Goal: Task Accomplishment & Management: Complete application form

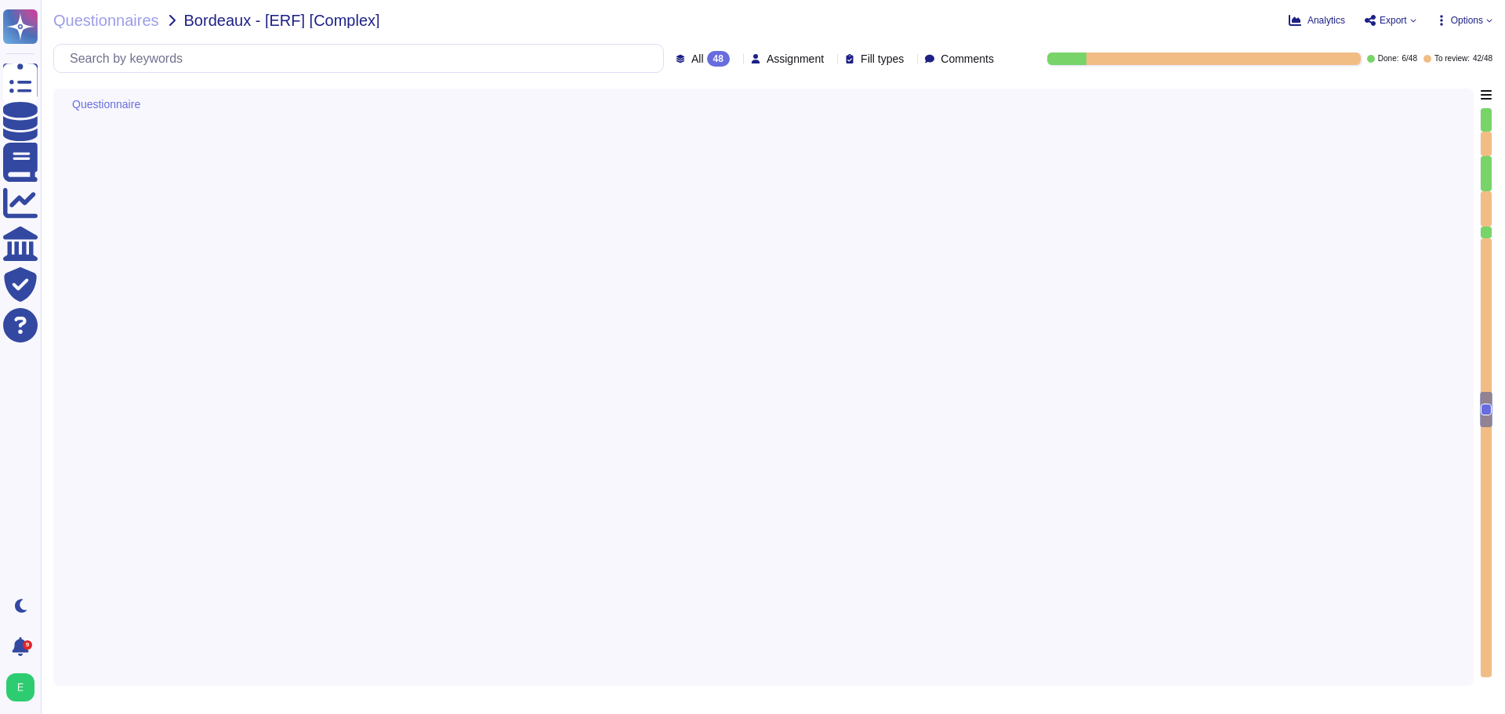
type textarea "Edenred France établit et maintient une matrice de flux complète pour l’ensembl…"
type textarea "Dans le cadre de la prestation, il n' y a pas d'intégration entre le SI d'Edenr…"
type textarea "Edenred France applique un chiffrement à l’état de l’art pour tous les flux néc…"
type textarea "Les accès au réseau du système d'information d'Edenred France sont tracés, incl…"
type textarea "Edenred France propose des solutions de chiffrement des données en transit pour…"
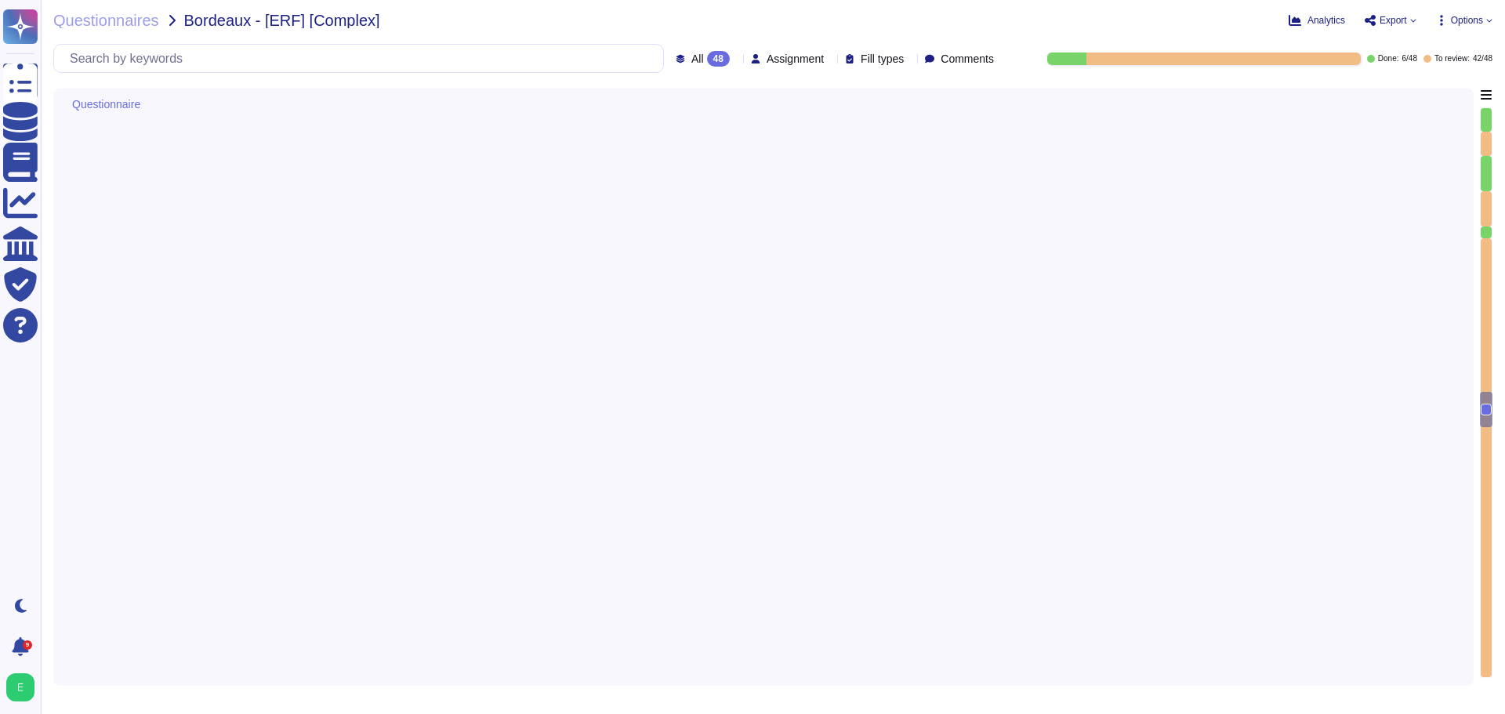
type textarea "Lore Ipsumdo Sitame, co adipiscing eli seddoeiusmod te in u'laboreetdolore magn…"
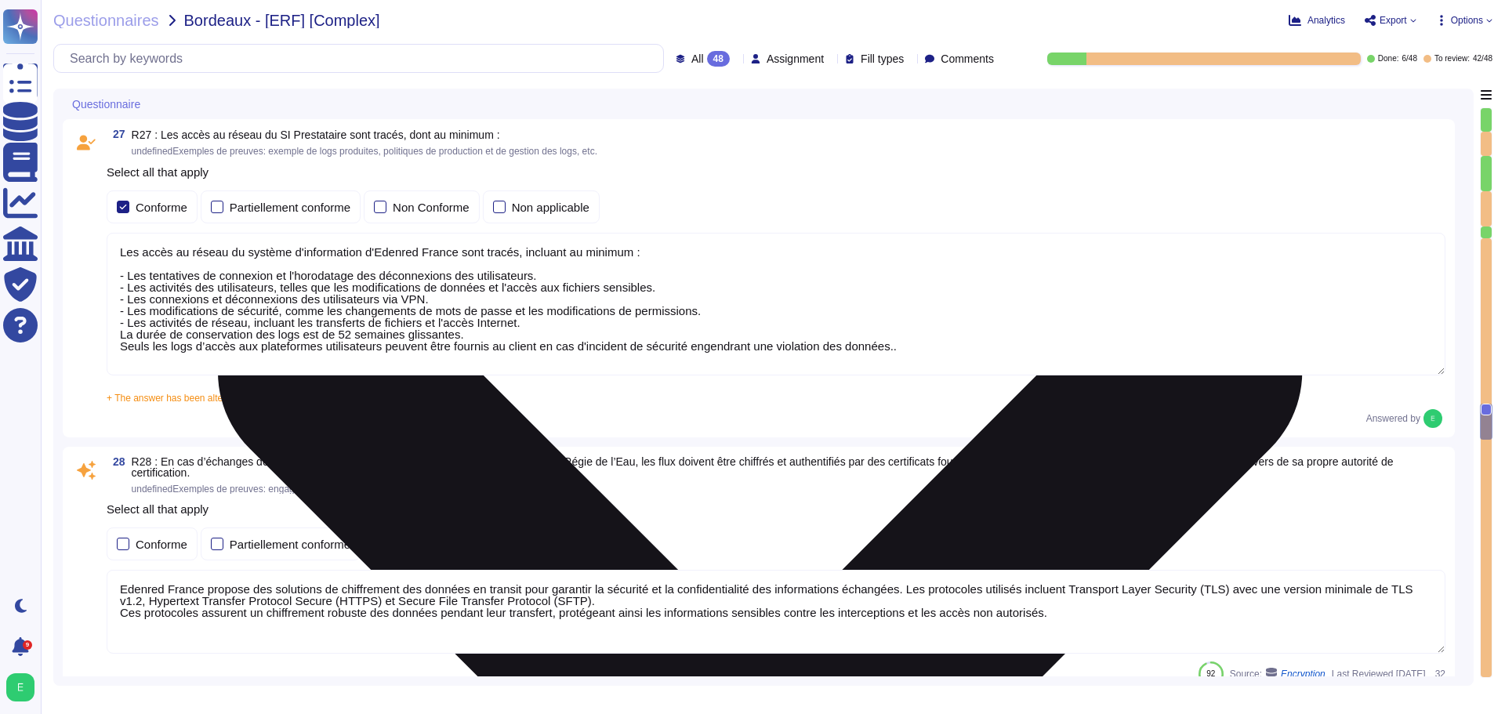
scroll to position [7223, 0]
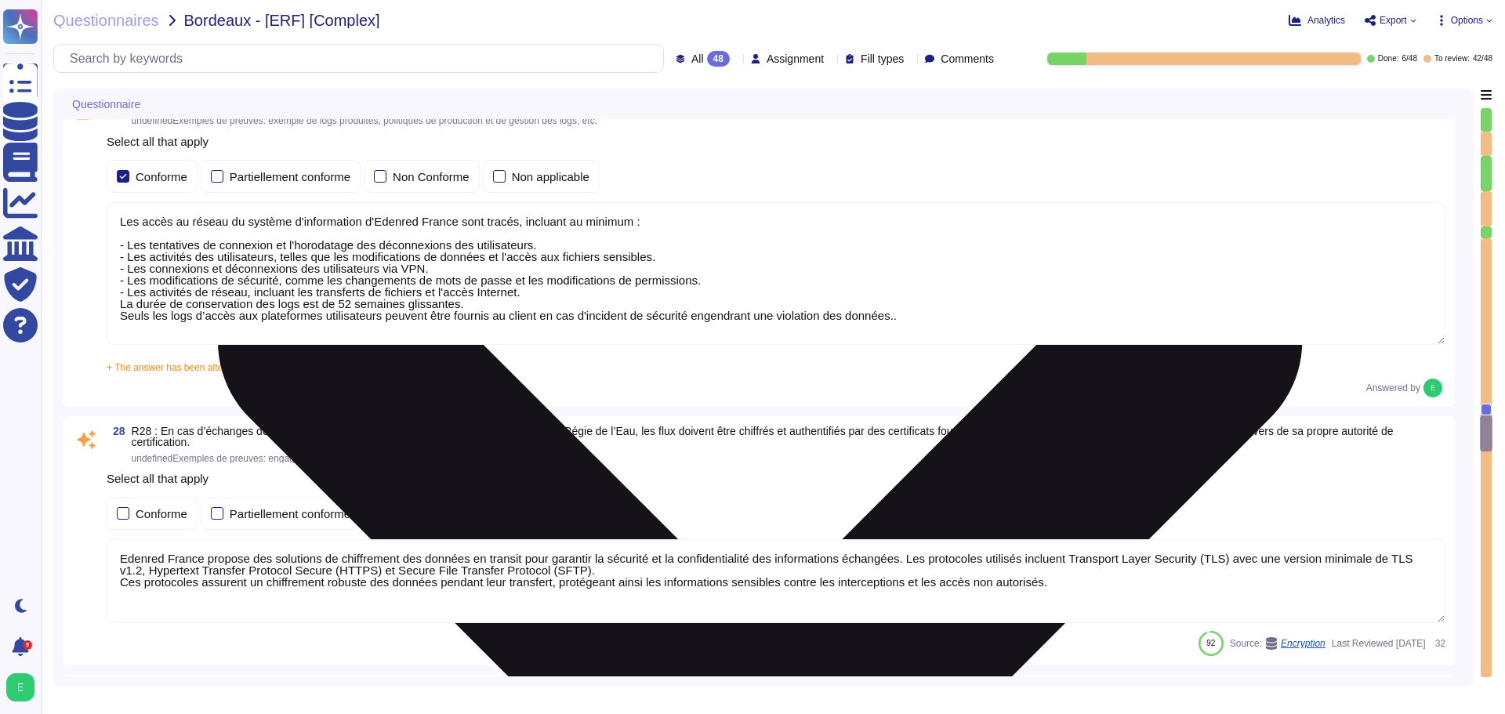
type textarea "Les Ressources Informatiques d’Edenred sont susceptibles de donner accès à un c…"
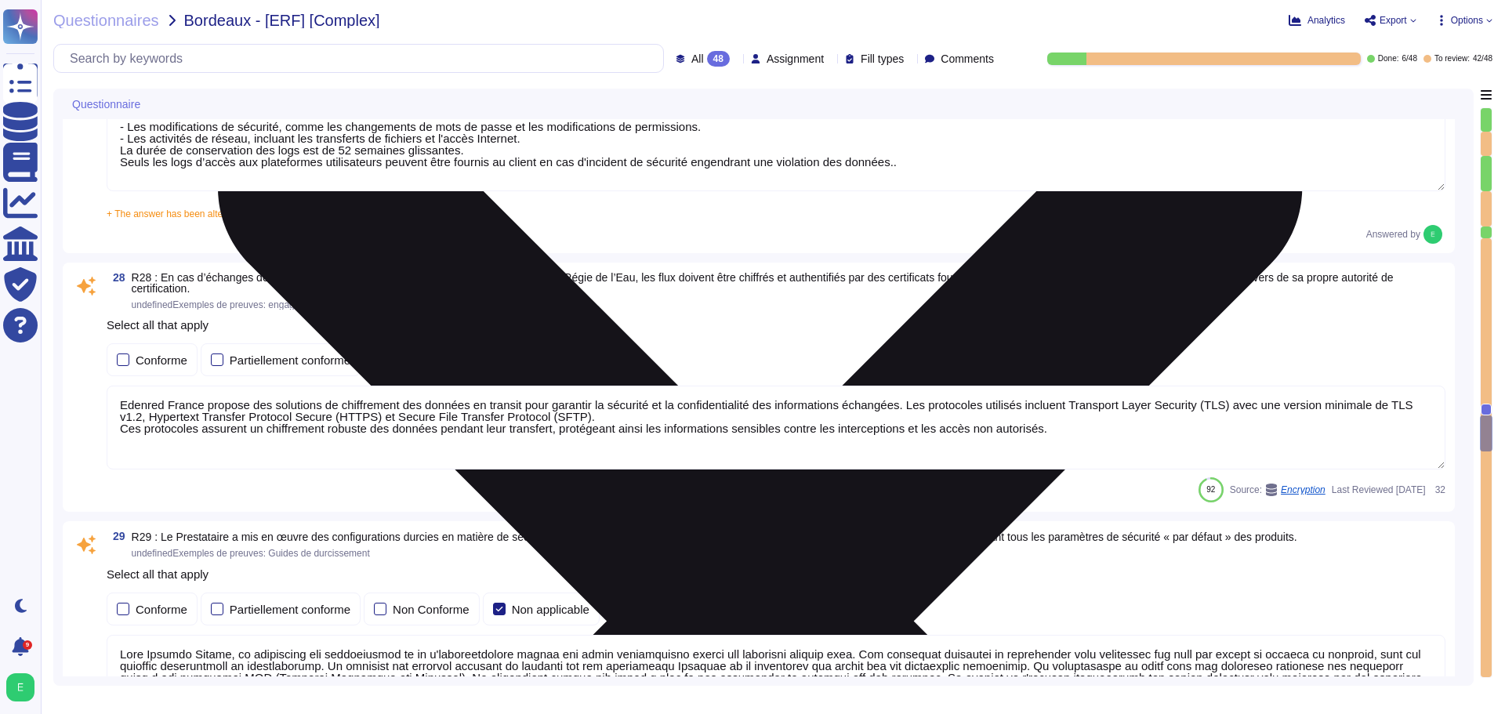
scroll to position [7380, 0]
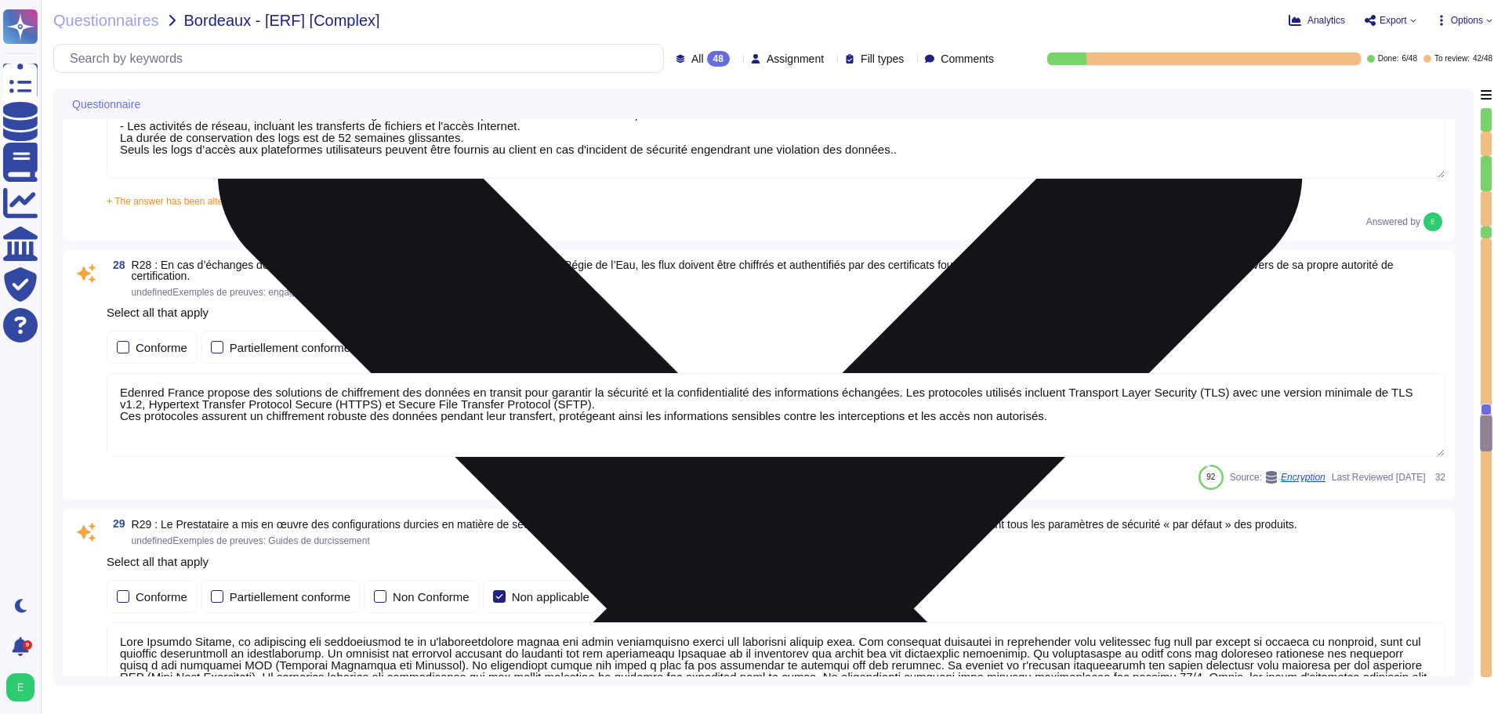
type textarea "Les sauvegardes du système et des données chez Edenred France sont également st…"
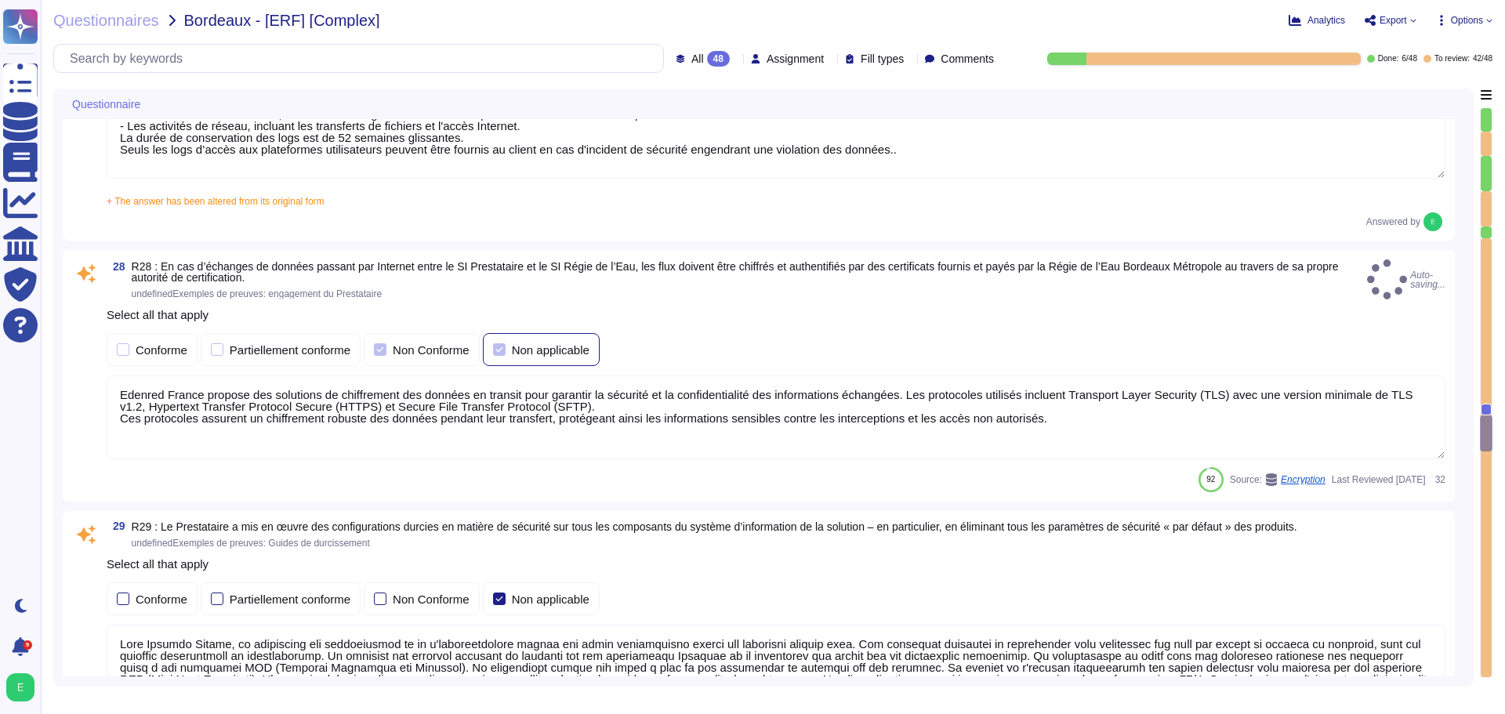
click at [495, 346] on div at bounding box center [499, 349] width 13 height 13
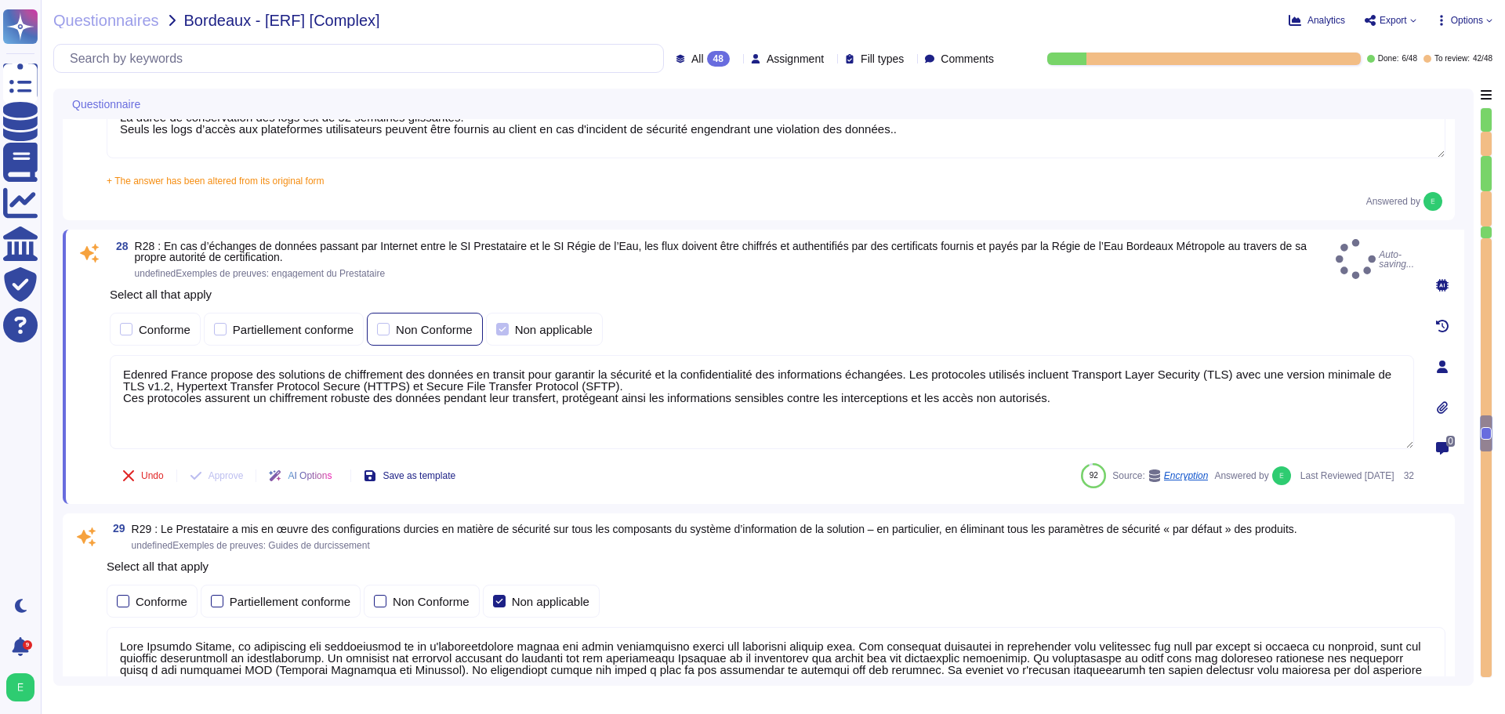
click at [382, 331] on div at bounding box center [383, 329] width 13 height 13
click at [121, 327] on div at bounding box center [126, 329] width 13 height 13
click at [506, 331] on div at bounding box center [502, 329] width 13 height 13
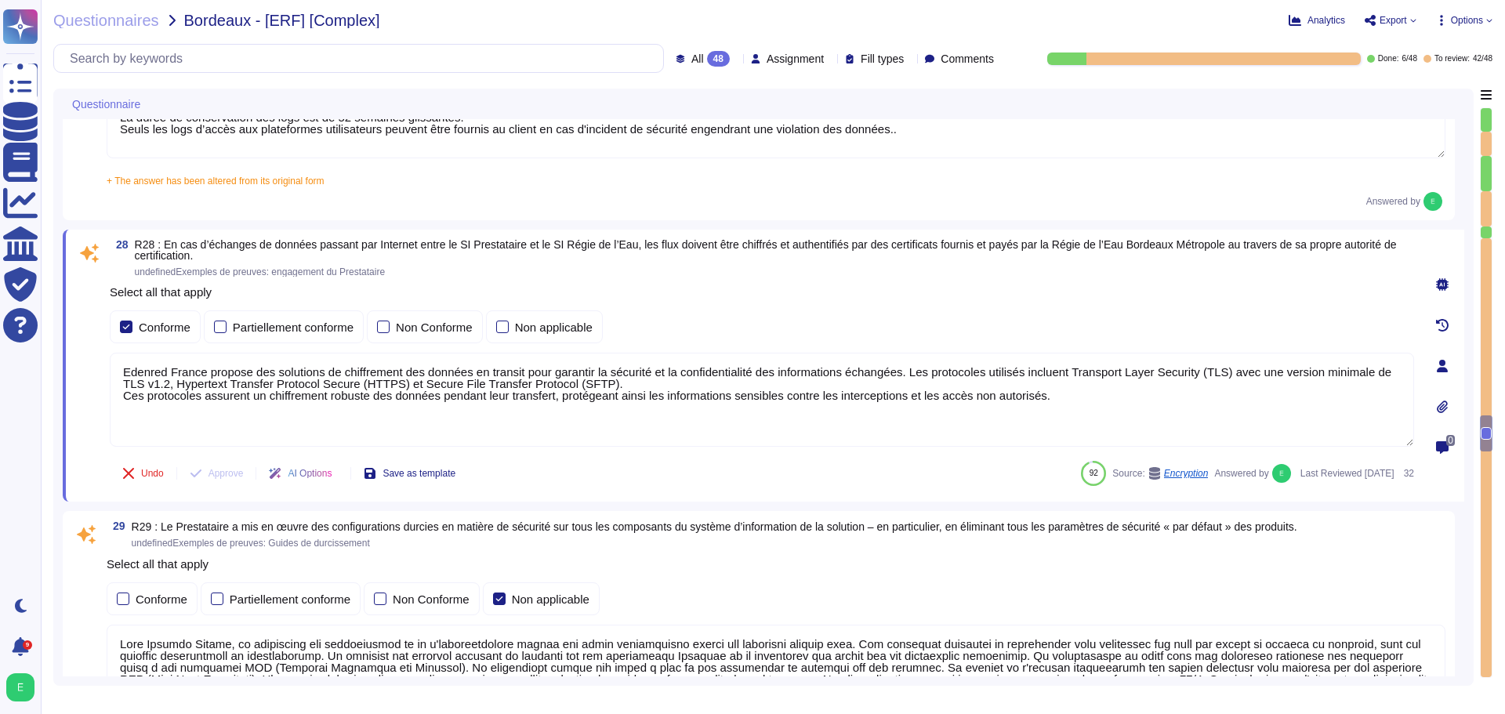
click at [183, 360] on textarea "Edenred France propose des solutions de chiffrement des données en transit pour…" at bounding box center [762, 400] width 1304 height 94
click at [136, 368] on textarea "Edenred France propose des solutions de chiffrement des données en transit pour…" at bounding box center [762, 400] width 1304 height 94
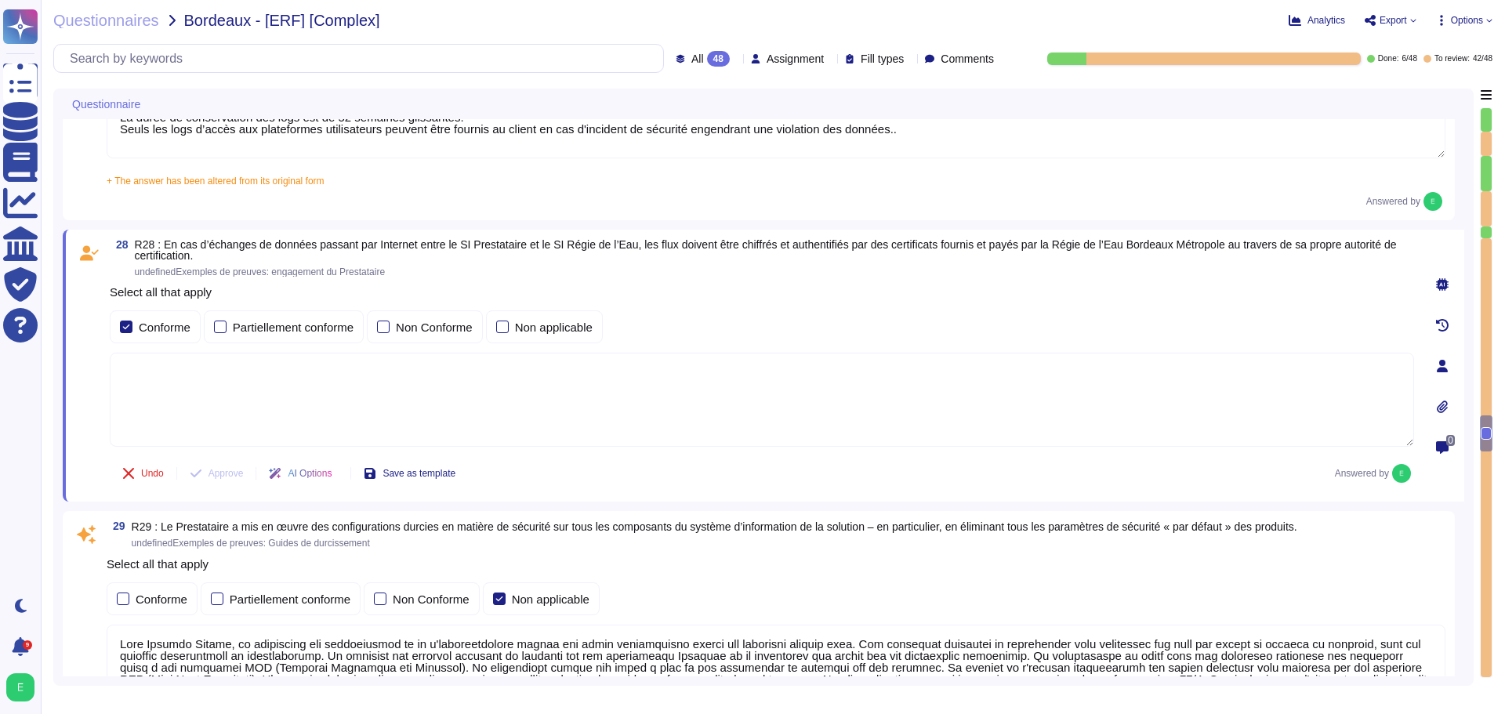
paste textarea "Edenred peut s’engager pour la mise en place des certificats générés par la rég…"
click at [519, 373] on textarea "Edenred peut s’engager pour la mise en place des certificats générés par la rég…" at bounding box center [762, 400] width 1304 height 94
click at [556, 370] on textarea "Edenred peut s’engager pour la mise en place des certificats générés par la Rég…" at bounding box center [762, 400] width 1304 height 94
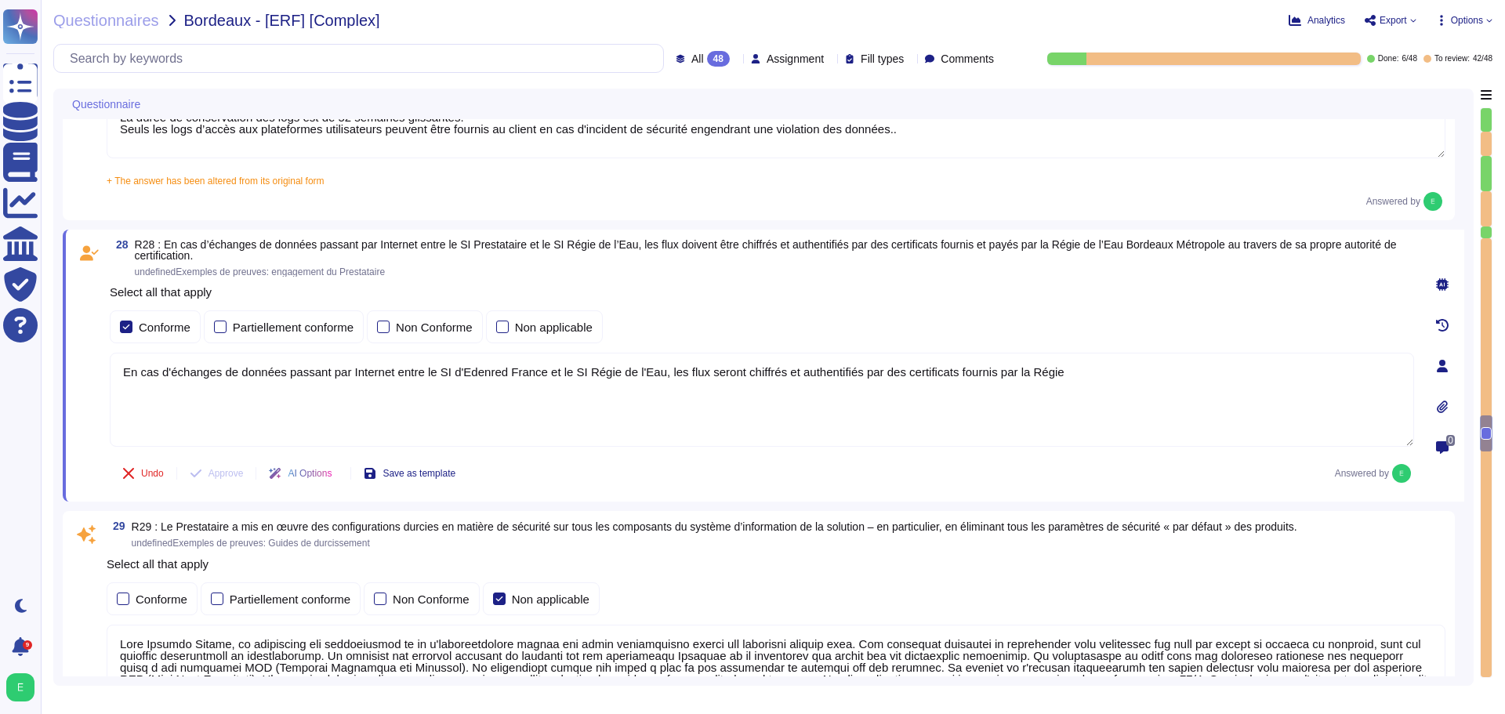
type textarea "En cas d'échanges de données passant par Internet entre le SI d'Edenred France …"
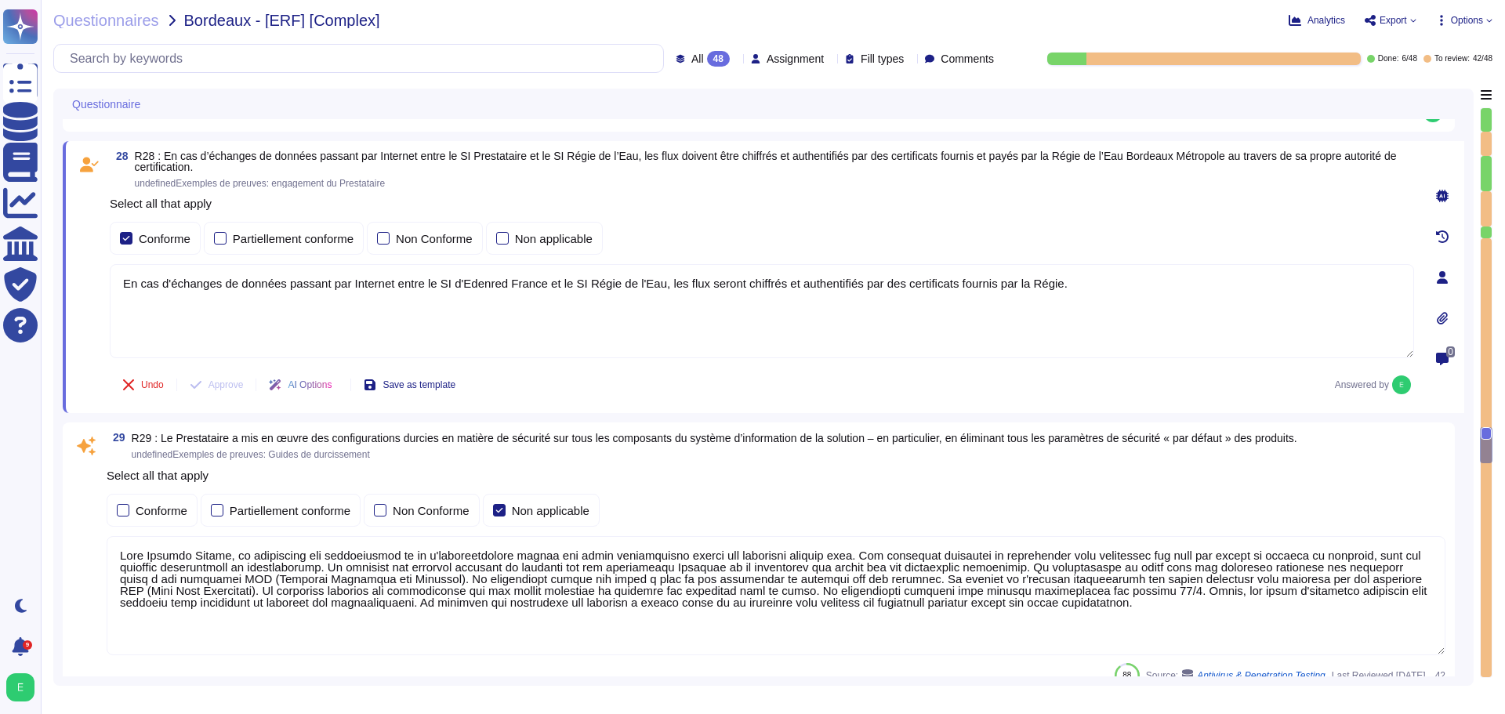
type textarea "Le Recovery Time Objective (RTO), ou délai de remise en service des services en…"
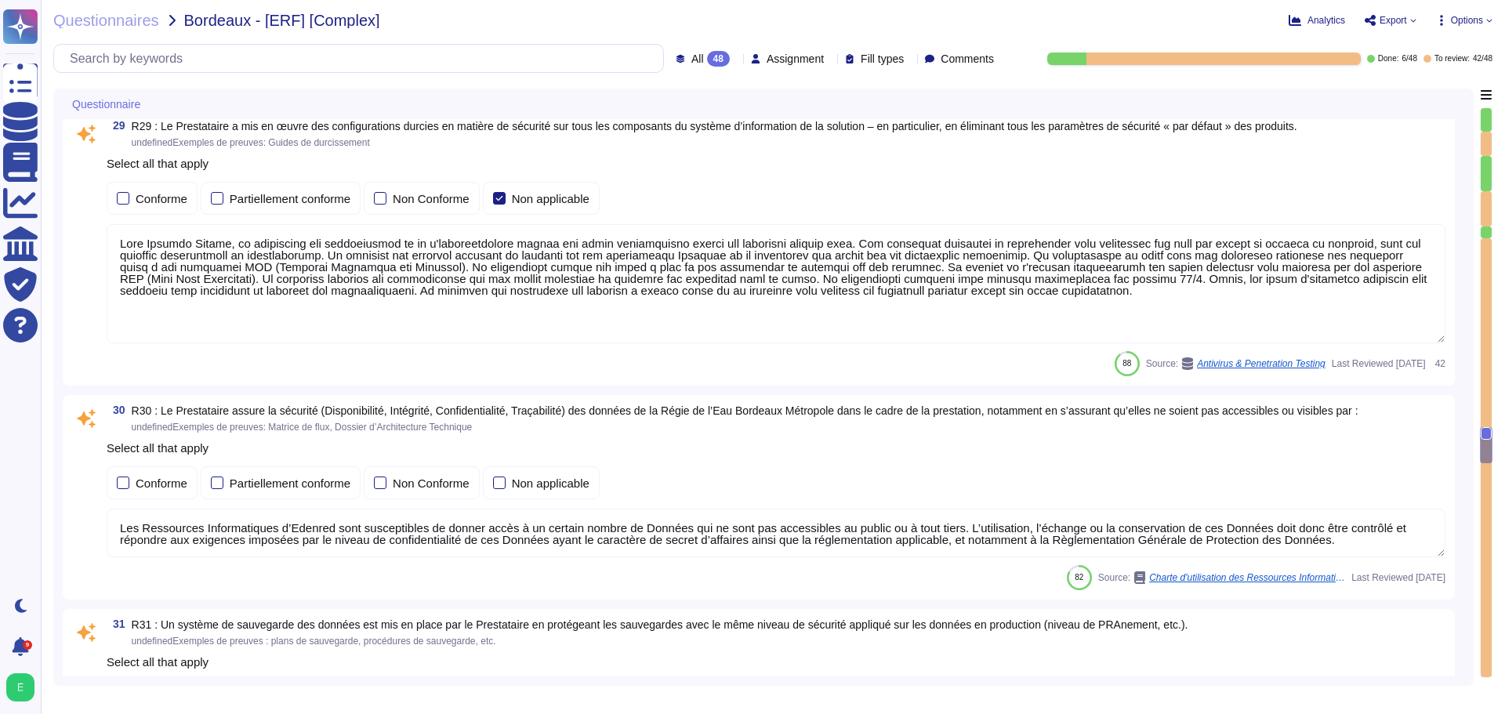
scroll to position [7771, 0]
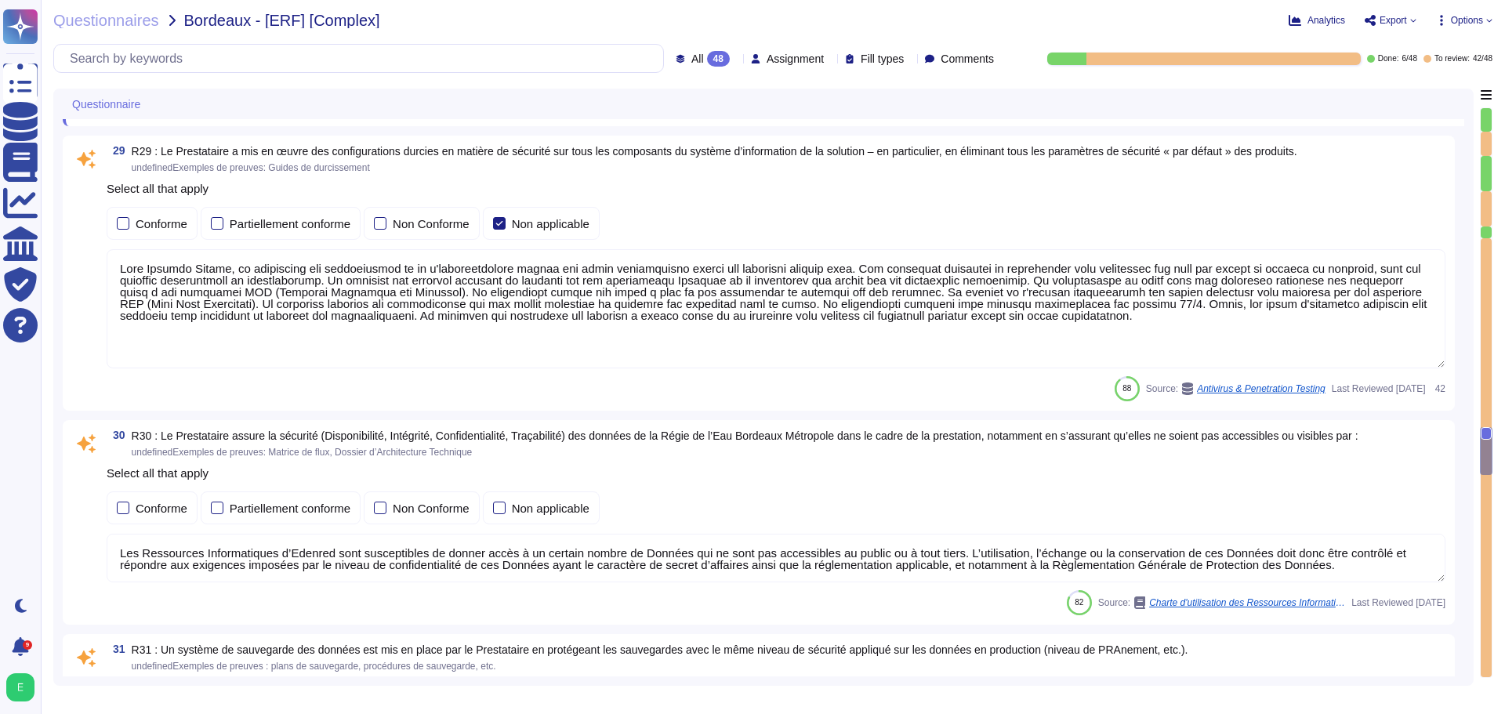
type textarea "En cas d'échanges de données passant par Internet entre le SI d'Edenred France …"
drag, startPoint x: 918, startPoint y: 321, endPoint x: 120, endPoint y: 272, distance: 800.0
click at [118, 272] on textarea at bounding box center [776, 308] width 1338 height 119
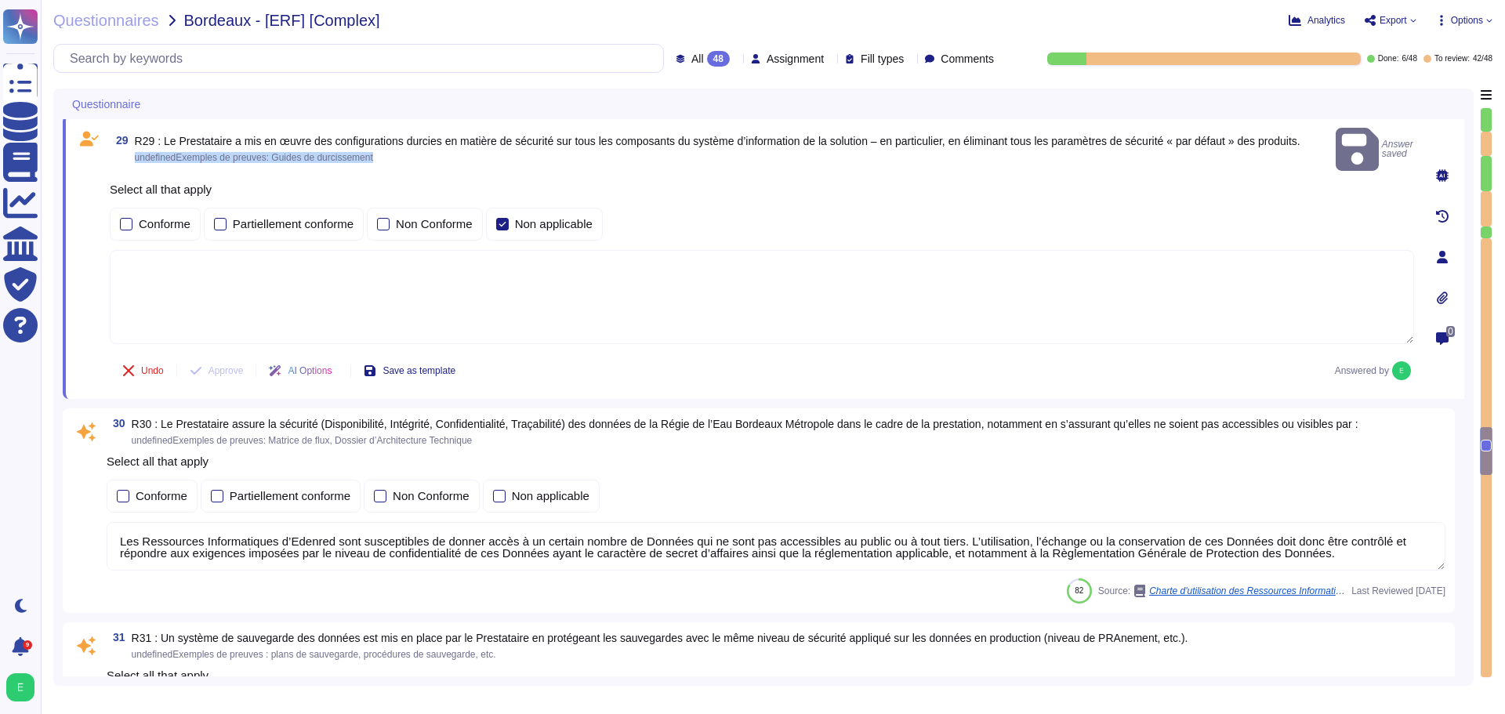
drag, startPoint x: 1323, startPoint y: 129, endPoint x: 1005, endPoint y: 141, distance: 317.6
click at [1005, 141] on div "29 R29 : Le Prestataire a mis en œuvre des configurations durcies en matière de…" at bounding box center [762, 149] width 1304 height 49
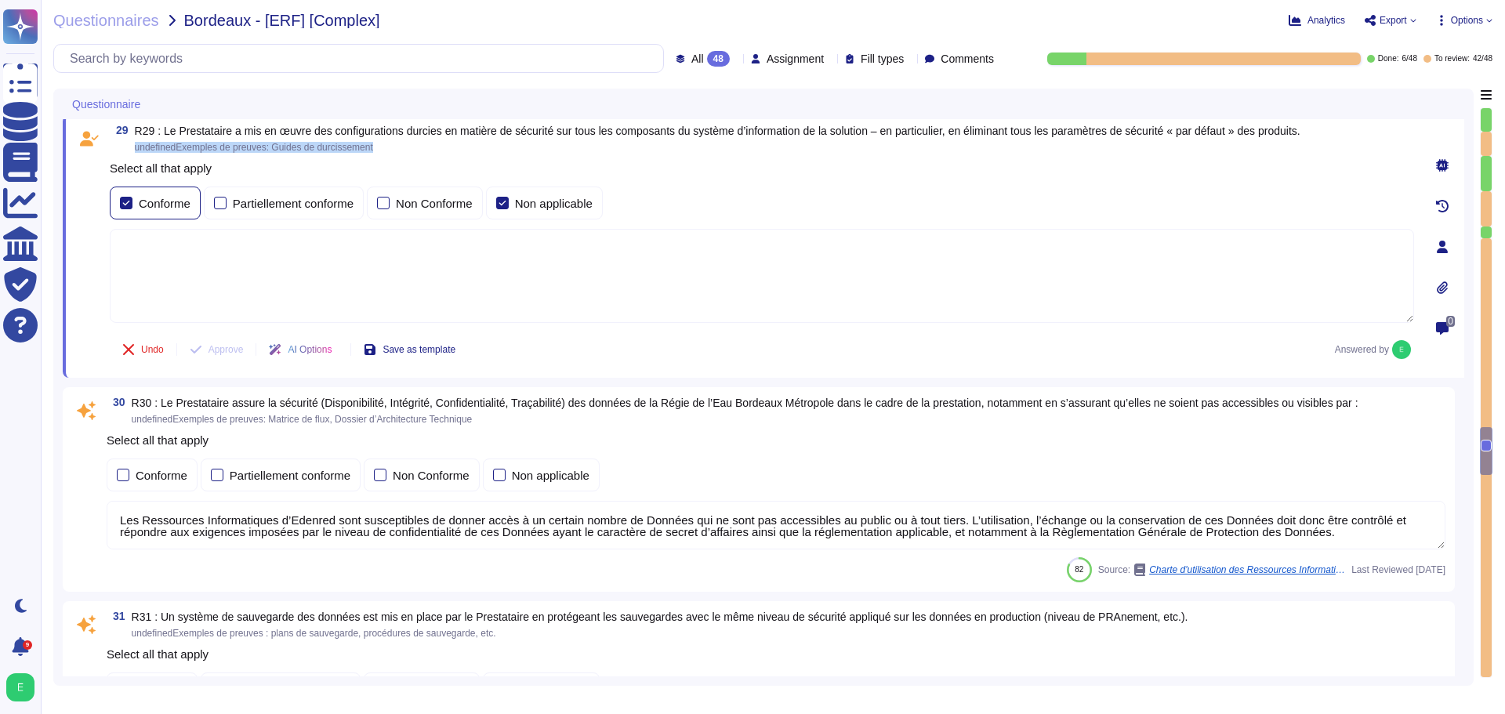
drag, startPoint x: 126, startPoint y: 201, endPoint x: 149, endPoint y: 202, distance: 22.7
click at [127, 201] on div at bounding box center [126, 203] width 13 height 13
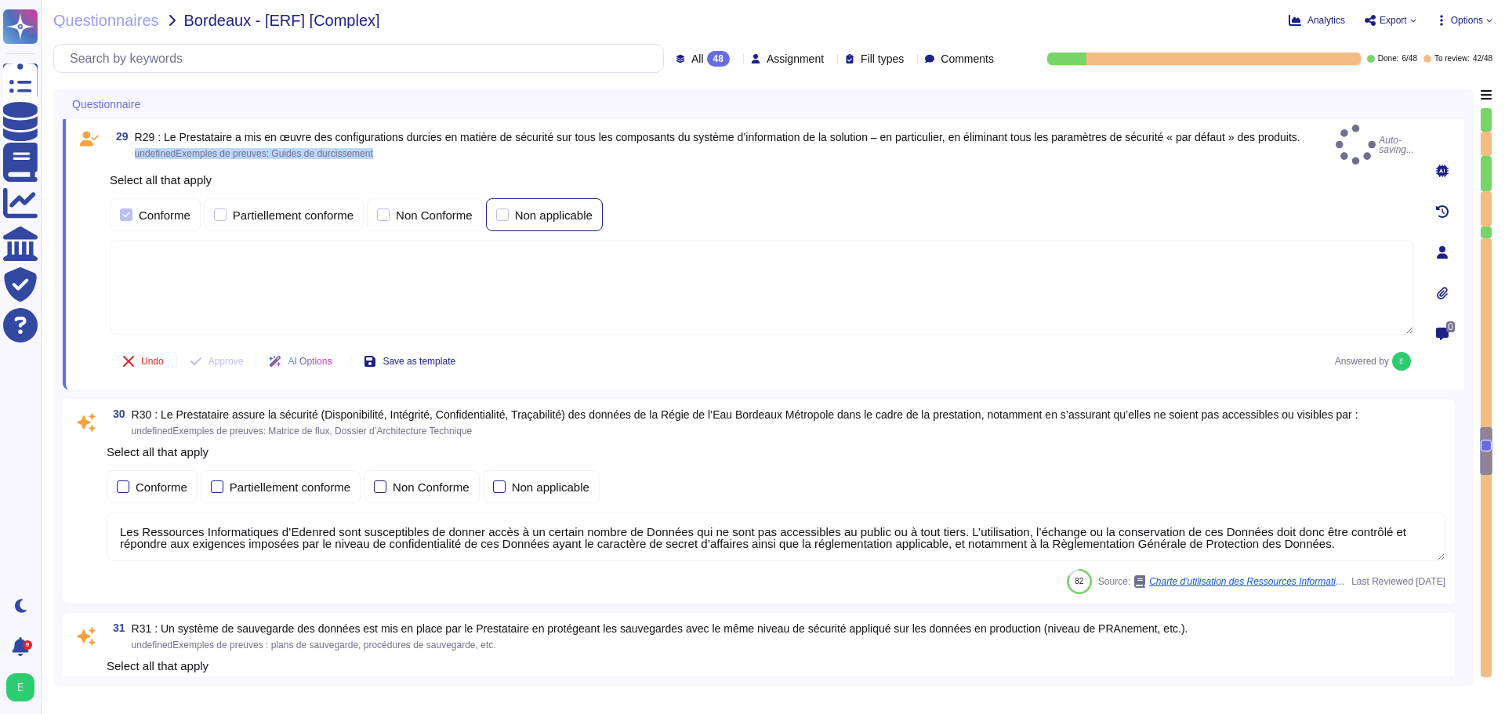
click at [499, 208] on div at bounding box center [502, 214] width 13 height 13
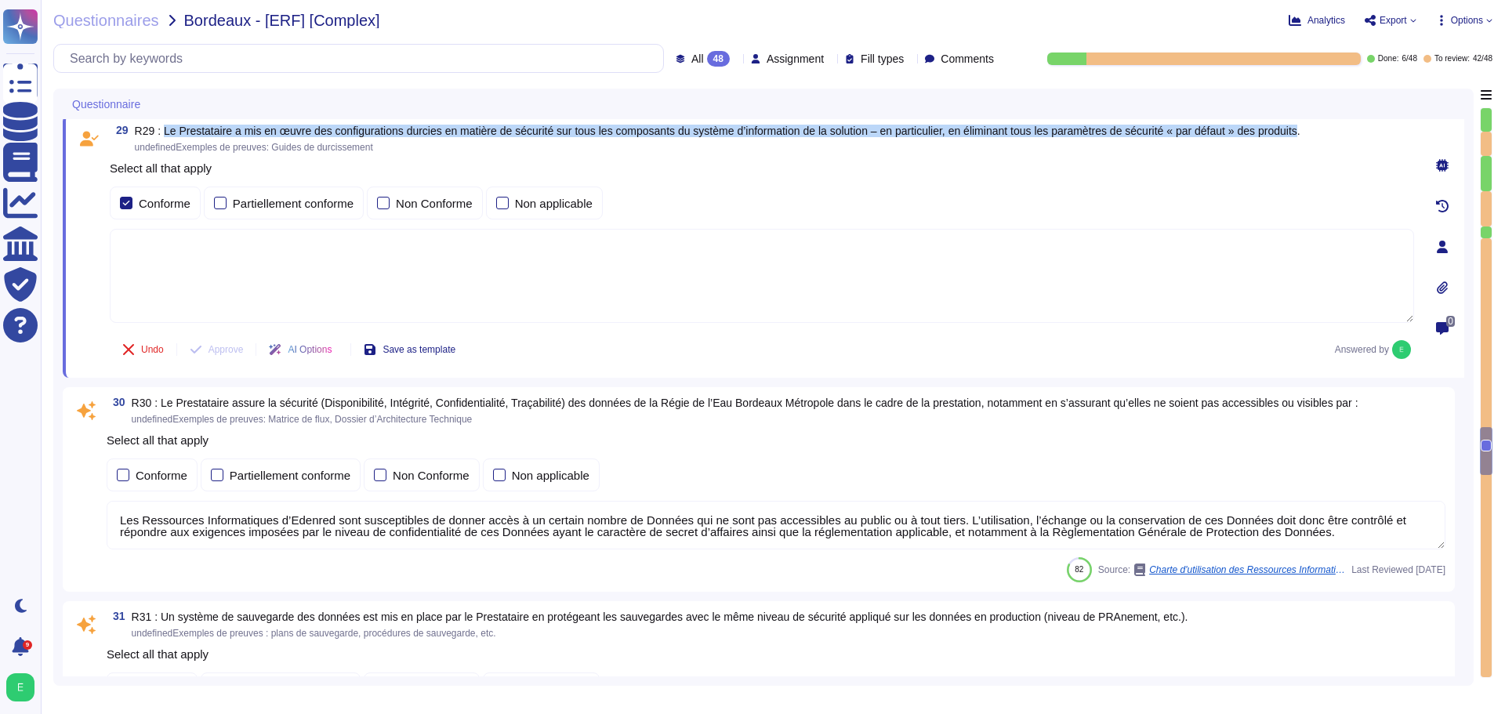
drag, startPoint x: 1320, startPoint y: 132, endPoint x: 162, endPoint y: 123, distance: 1157.5
click at [162, 123] on div "29 R29 : Le Prestataire a mis en œuvre des configurations durcies en matière de…" at bounding box center [763, 246] width 1401 height 263
copy span "Le Prestataire a mis en œuvre des configurations durcies en matière de sécurité…"
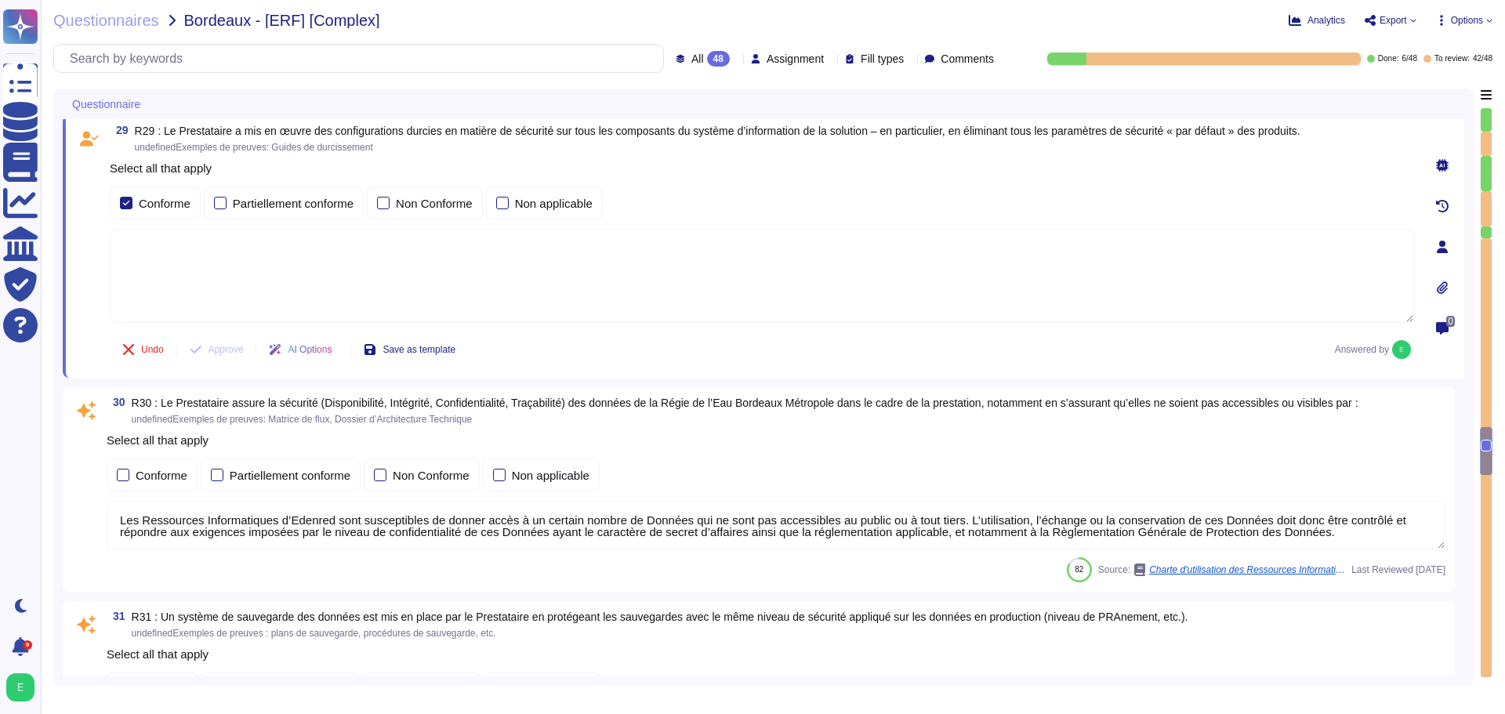
click at [603, 265] on textarea at bounding box center [762, 276] width 1304 height 94
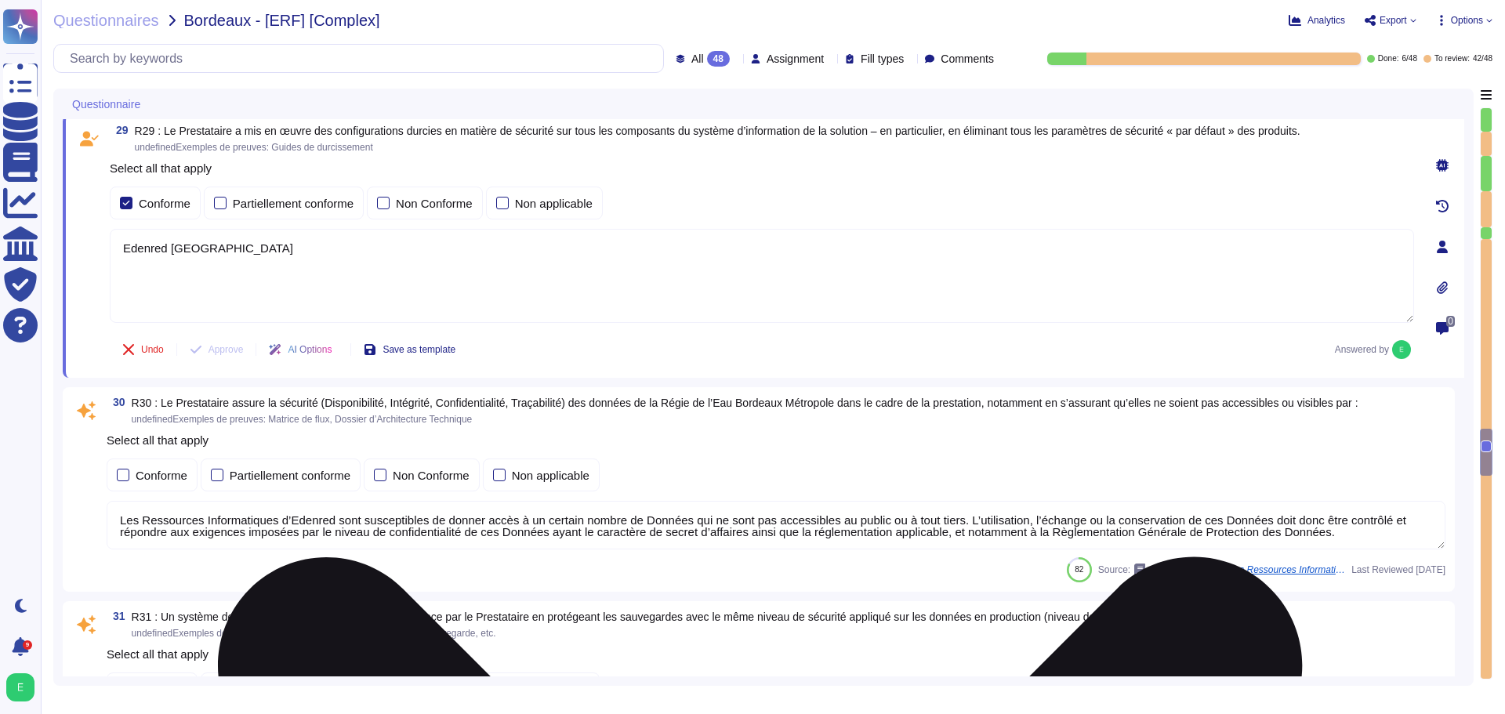
paste textarea "a mis en œuvre une politique rigoureuse de durcissement de tous les composants …"
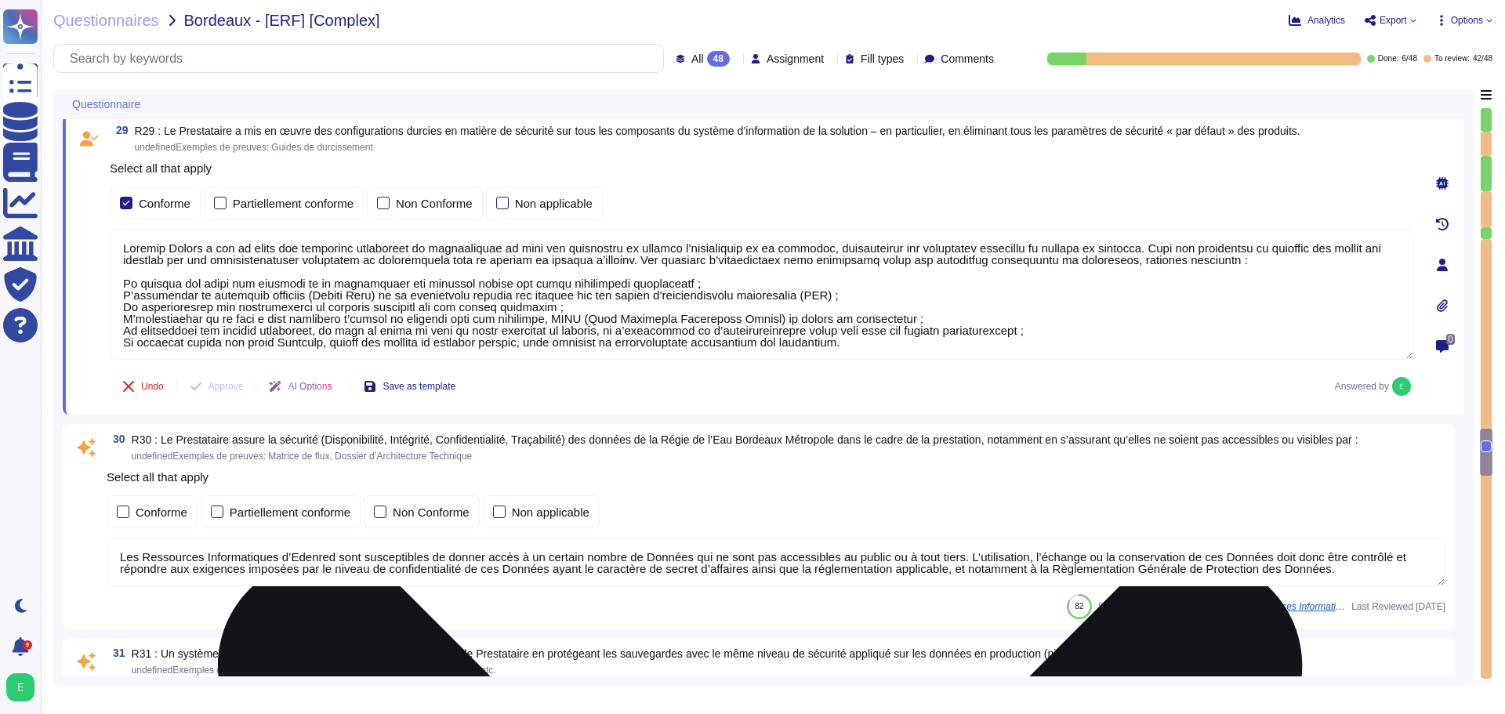
click at [118, 284] on textarea at bounding box center [762, 294] width 1304 height 131
click at [124, 299] on textarea at bounding box center [762, 294] width 1304 height 131
click at [123, 296] on textarea at bounding box center [762, 294] width 1304 height 131
click at [541, 311] on textarea at bounding box center [762, 294] width 1304 height 131
click at [541, 307] on textarea at bounding box center [762, 294] width 1304 height 131
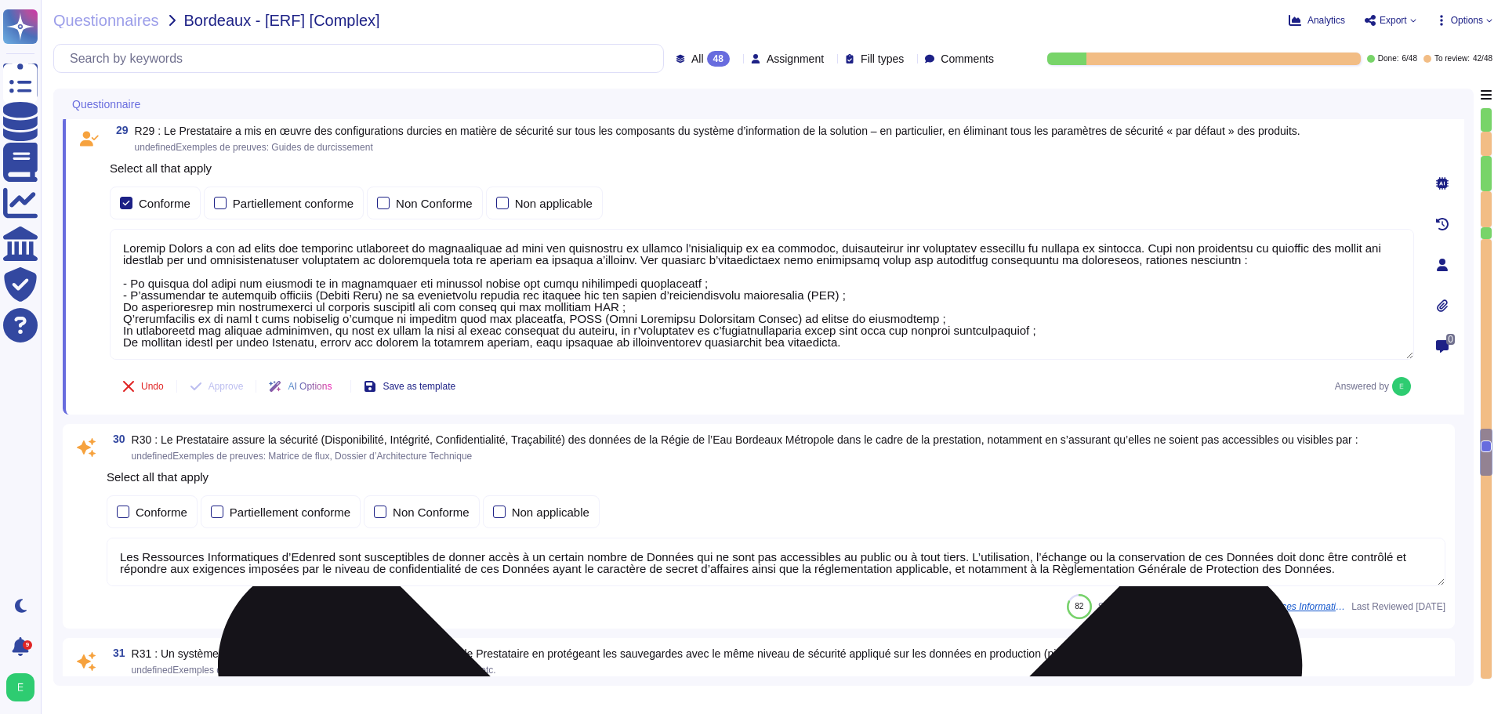
click at [122, 310] on textarea at bounding box center [762, 294] width 1304 height 131
click at [123, 321] on textarea at bounding box center [762, 294] width 1304 height 131
click at [121, 332] on textarea at bounding box center [762, 294] width 1304 height 131
click at [121, 341] on textarea at bounding box center [762, 294] width 1304 height 131
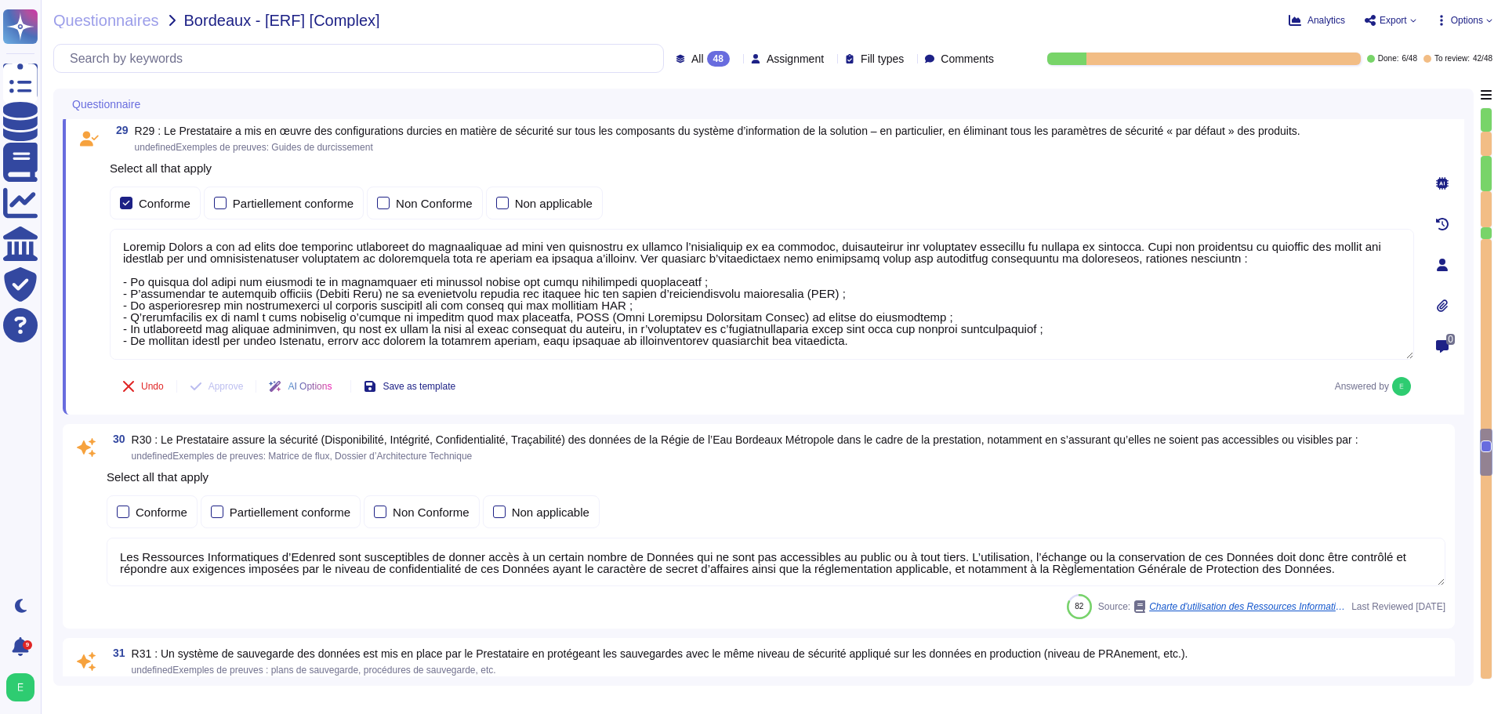
type textarea "Edenred France a mis en œuvre une politique rigoureuse de durcissement de tous …"
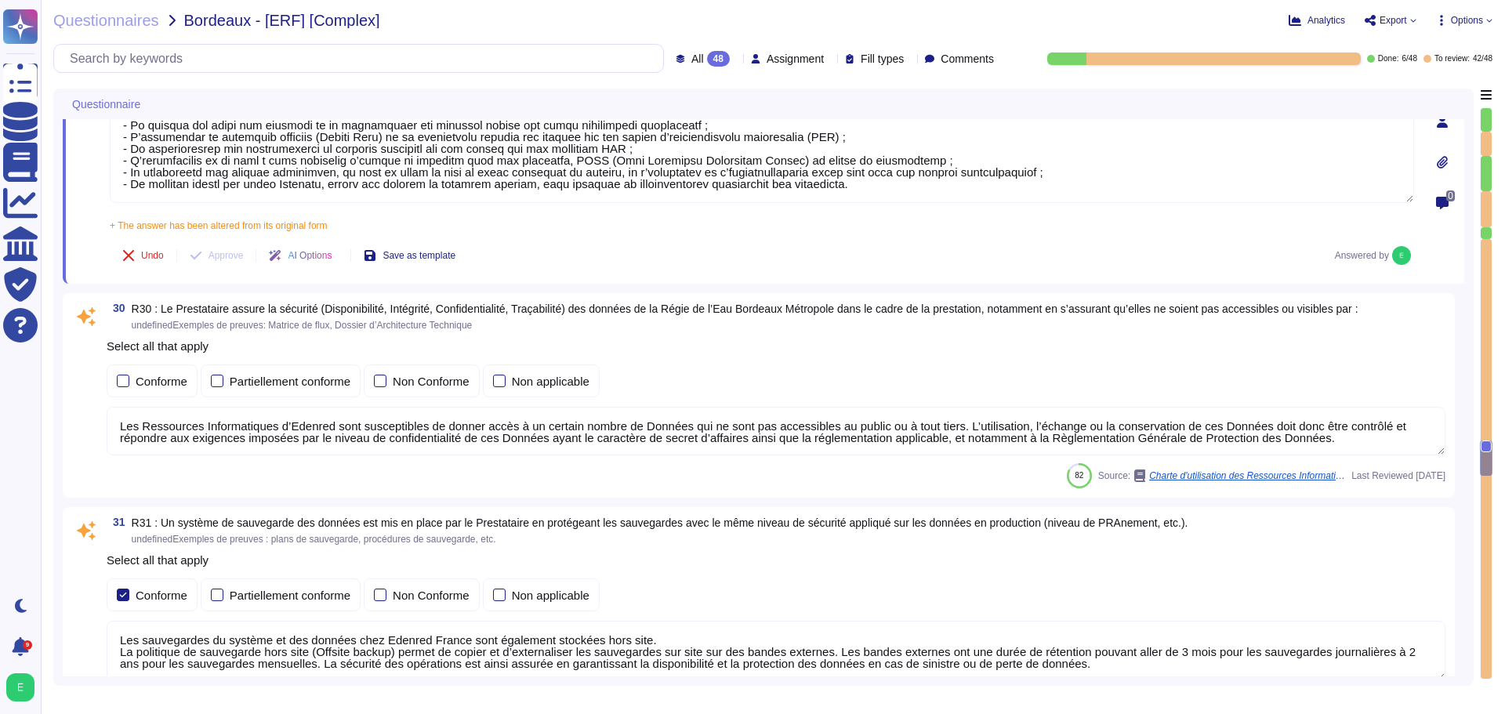
scroll to position [7928, 0]
type textarea "Les sauvegardes du système et des données chez Edenred France sont également st…"
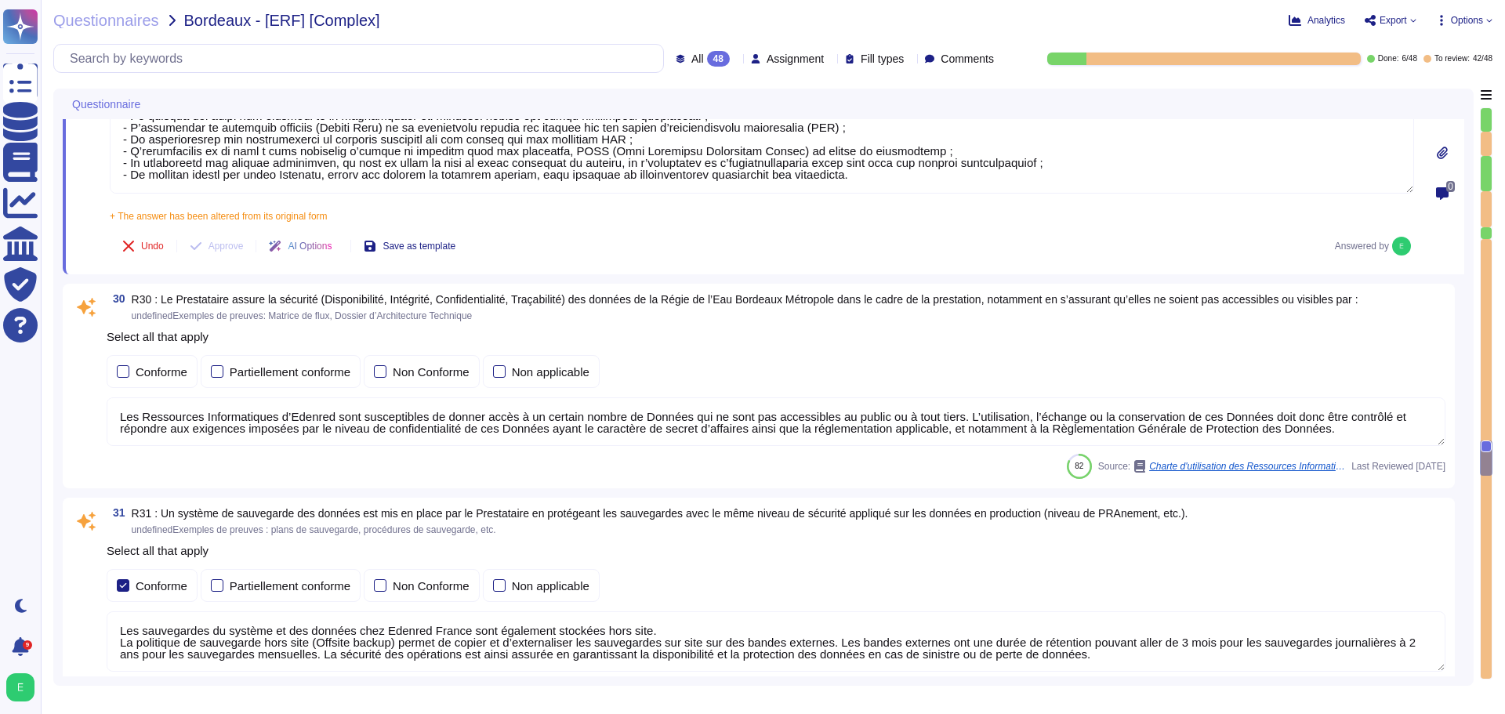
click at [476, 296] on span "R30 : Le Prestataire assure la sécurité (Disponibilité, Intégrité, Confidential…" at bounding box center [745, 299] width 1226 height 13
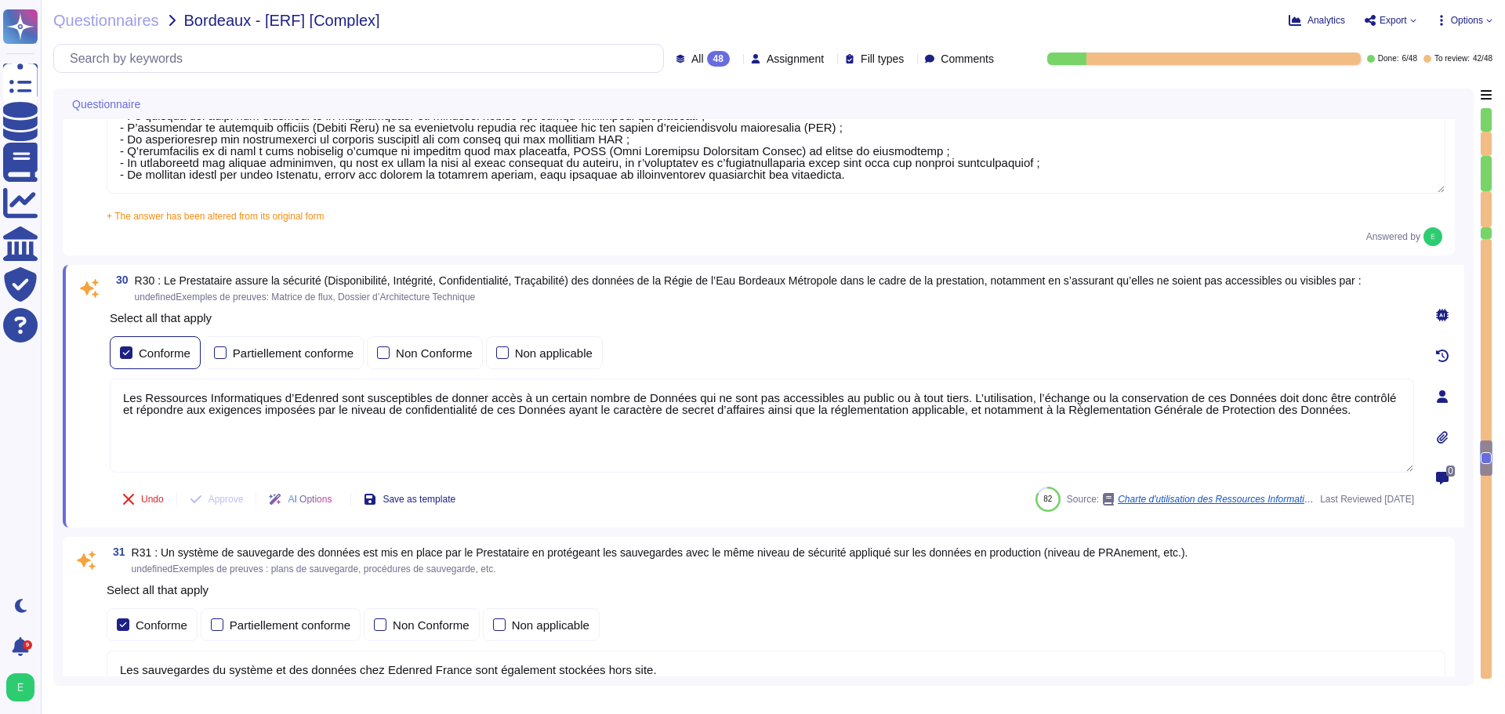
click at [125, 354] on div "Conforme" at bounding box center [155, 352] width 91 height 33
drag, startPoint x: 1356, startPoint y: 425, endPoint x: 116, endPoint y: 402, distance: 1239.9
click at [116, 402] on textarea "Les Ressources Informatiques d’Edenred sont susceptibles de donner accès à un c…" at bounding box center [762, 426] width 1304 height 94
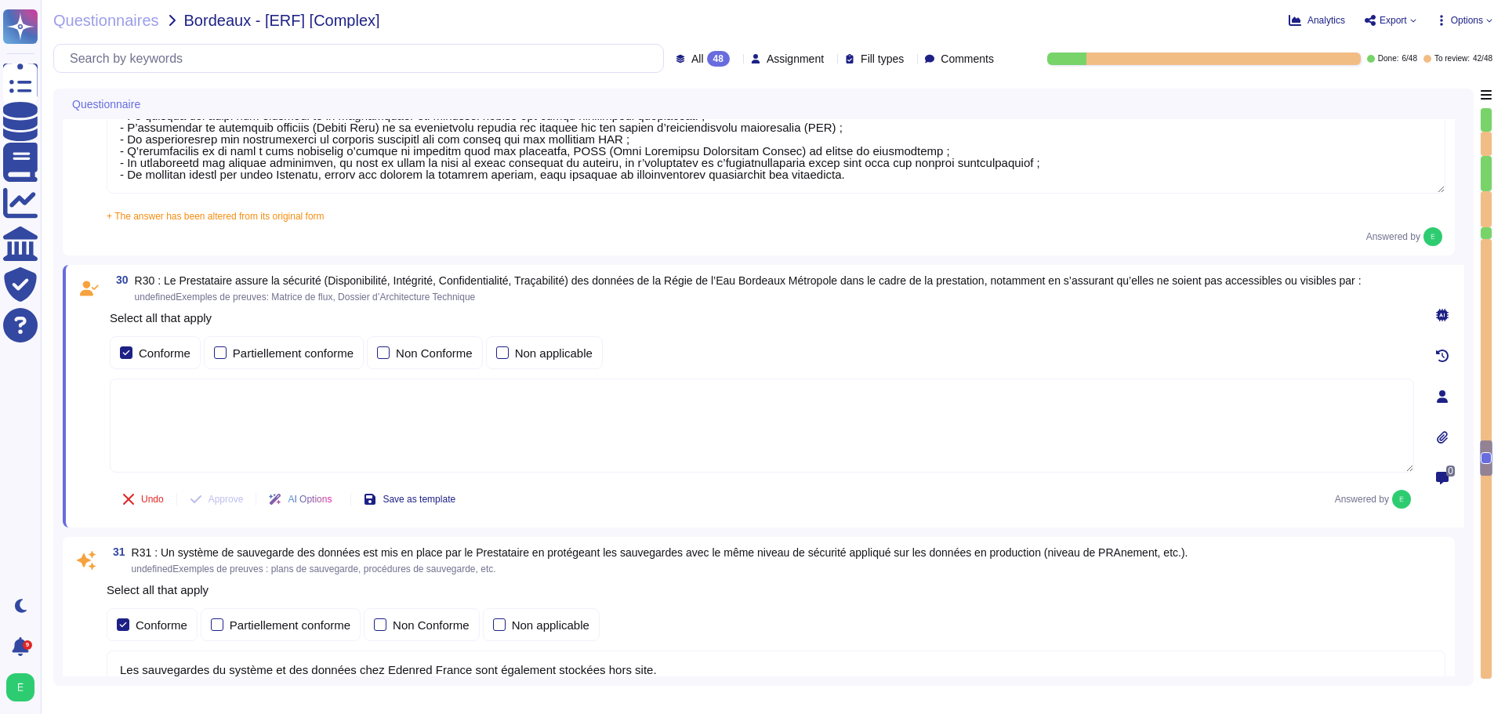
click at [176, 385] on textarea at bounding box center [762, 426] width 1304 height 94
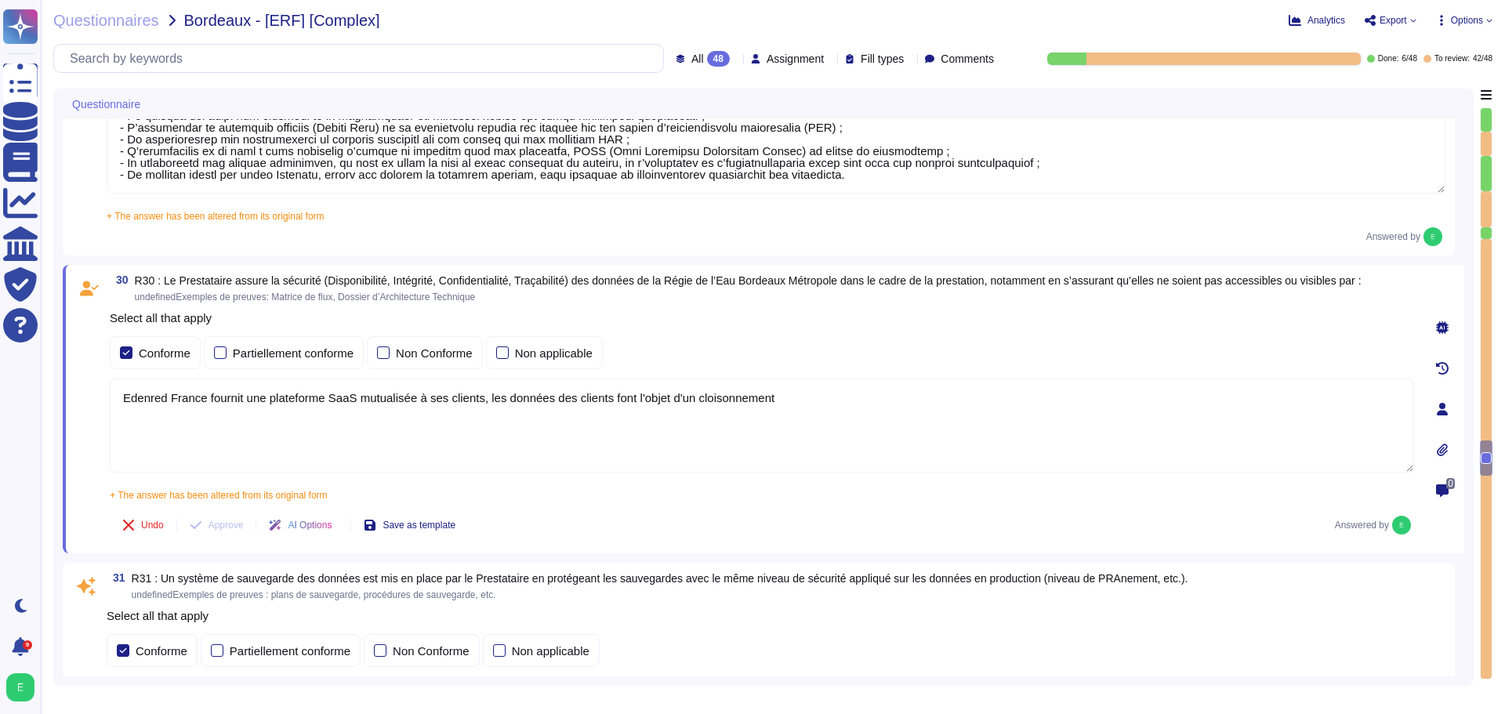
click at [775, 400] on textarea "Edenred France fournit une plateforme SaaS mutualisée à ses clients, les donnée…" at bounding box center [762, 426] width 1304 height 94
click at [778, 401] on textarea "Edenred France fournit une plateforme SaaS mutualisée à ses clients. Le cloison…" at bounding box center [762, 426] width 1304 height 94
click at [804, 400] on textarea "Edenred France fournit une plateforme SaaS mutualisée à ses clients. Le cloison…" at bounding box center [762, 426] width 1304 height 94
paste textarea "Les données enregistrées pour chaque client font l’objet d’une séparation logiq…"
type textarea "Edenred France fournit une plateforme SaaS mutualisée à ses clients. Les donnée…"
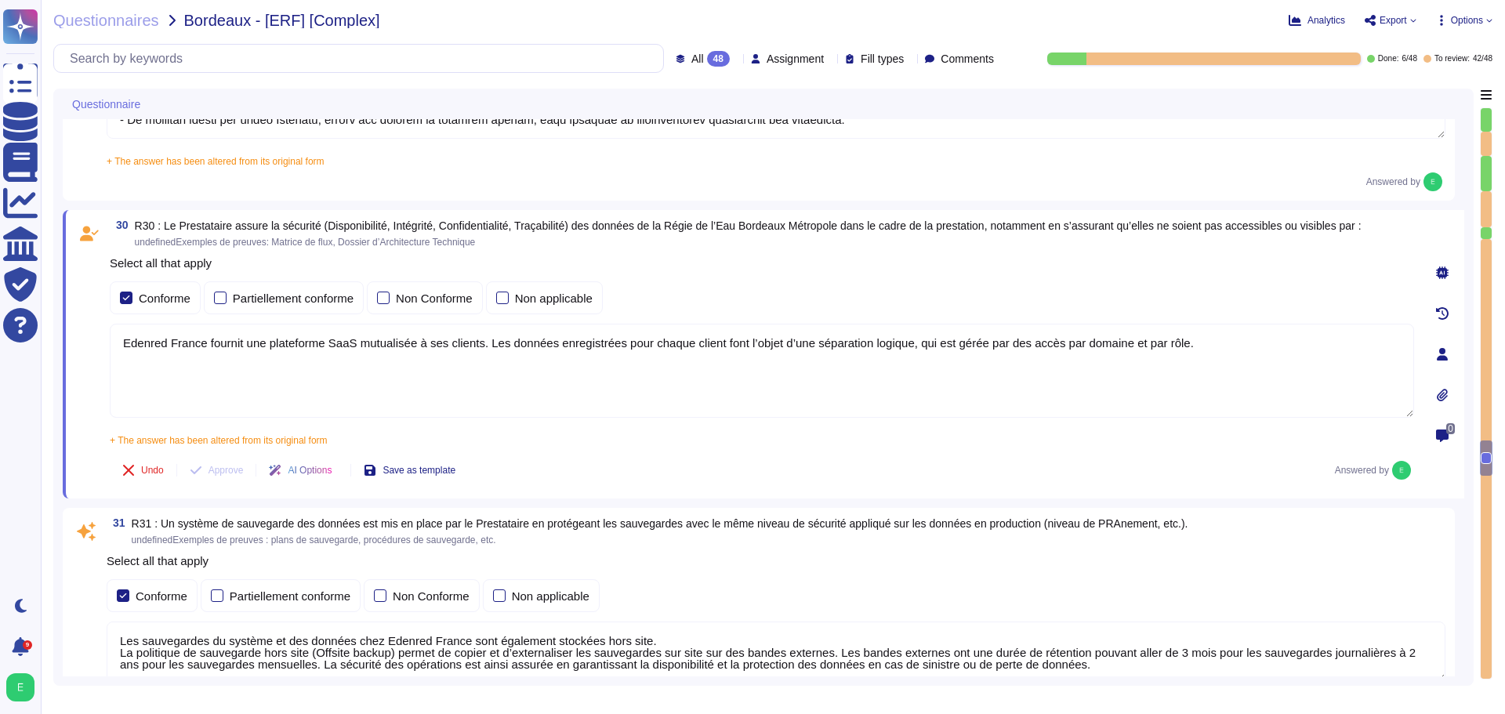
type textarea "Les sauvegardes du système et des données chez Edenred France sont également st…"
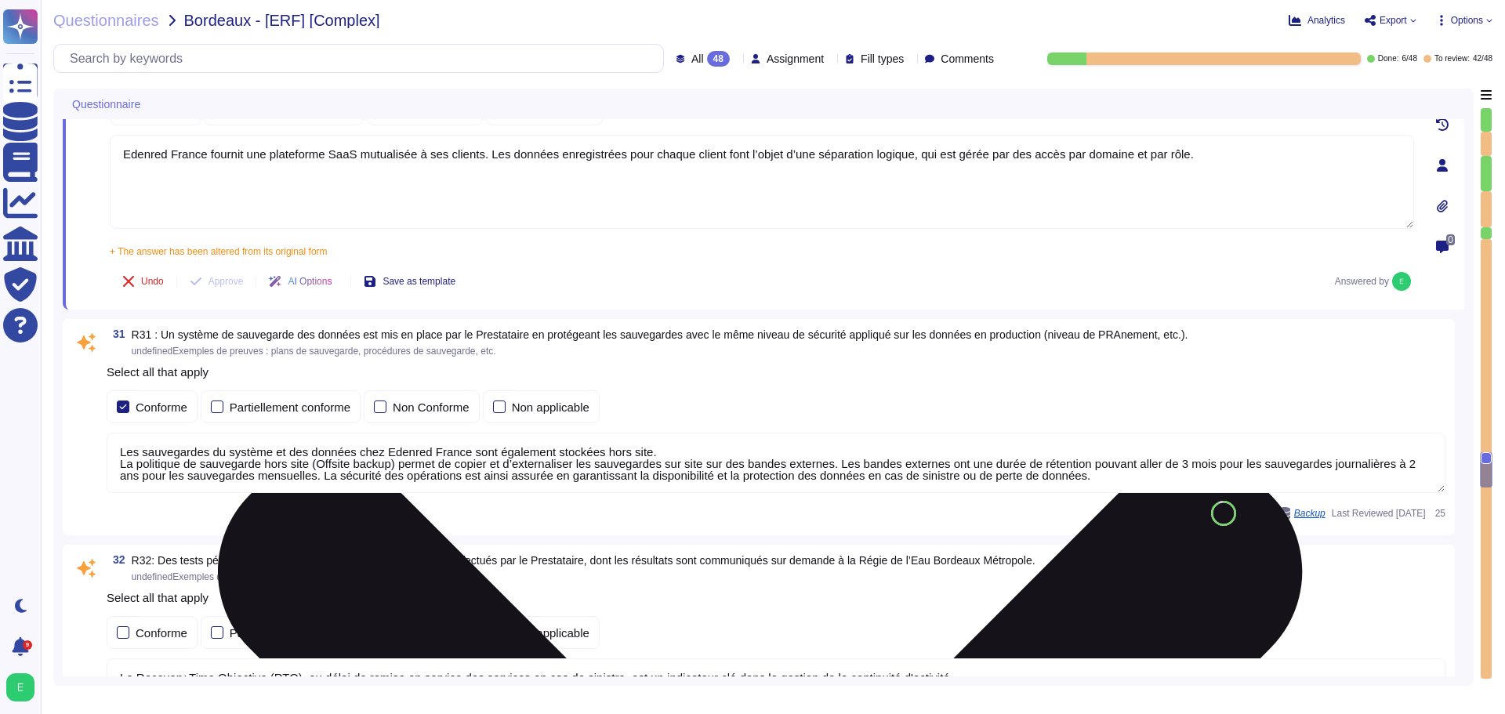
scroll to position [8163, 0]
type textarea "Edenred France met en œuvre des règles strictes lors du développement de ses so…"
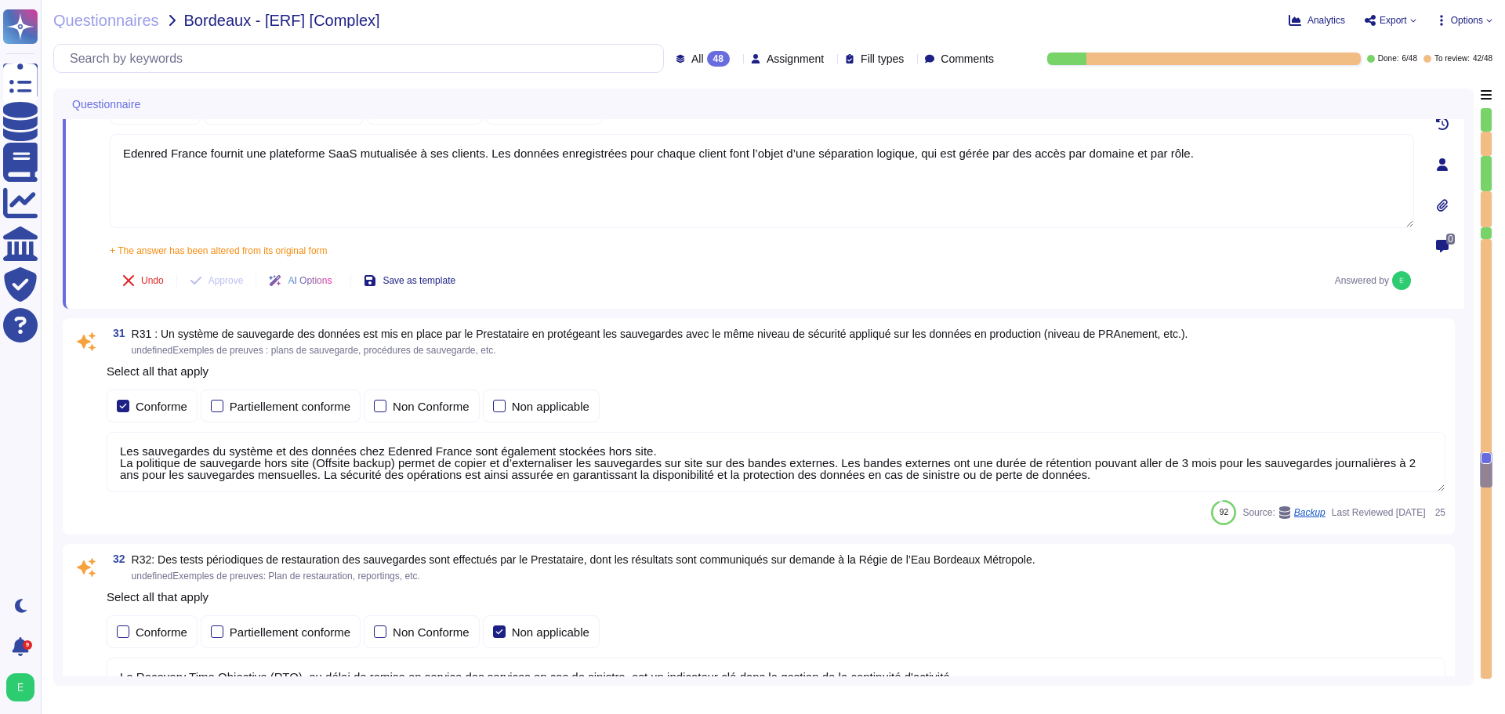
type textarea "Edenred France fournit une plateforme SaaS mutualisée à ses clients. Les donnée…"
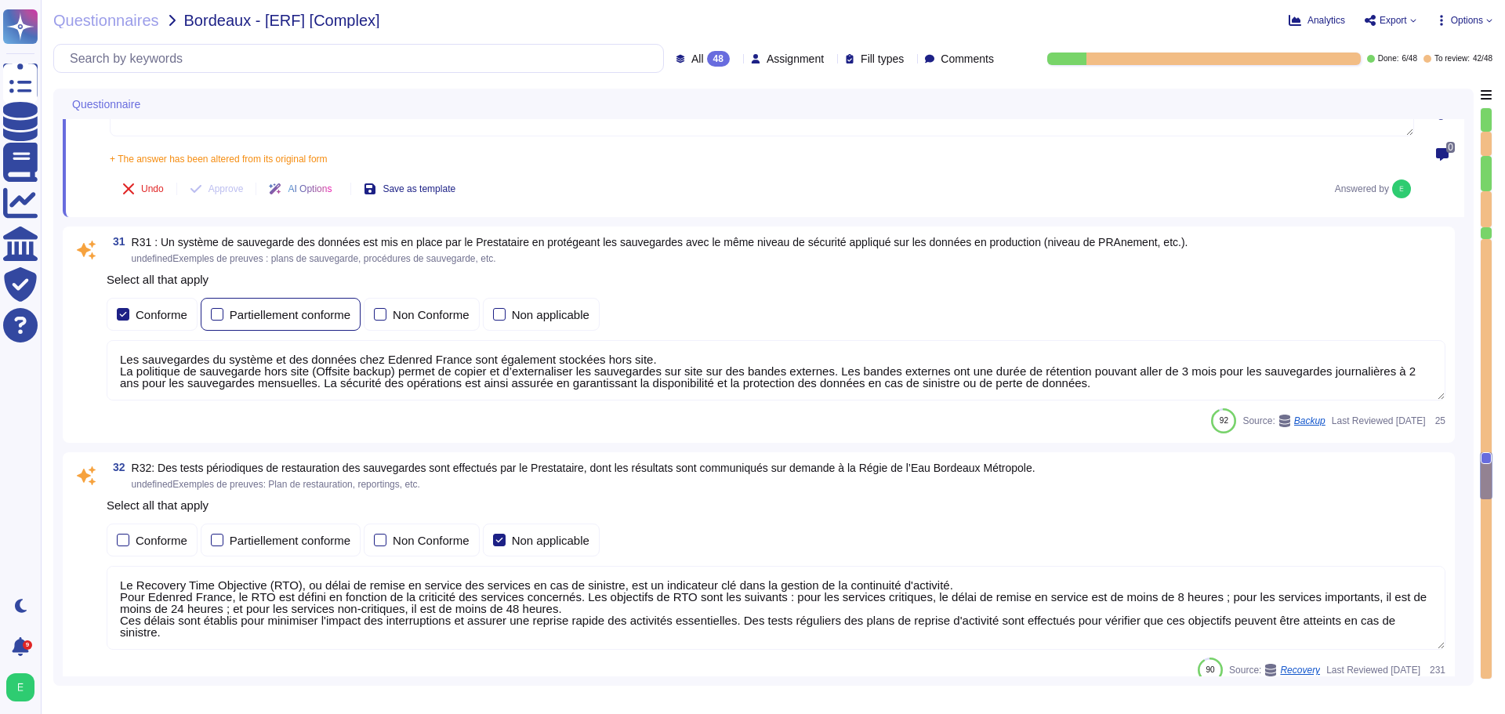
type textarea "Chez Edenred France, la protection des applications et de l'infrastructure cont…"
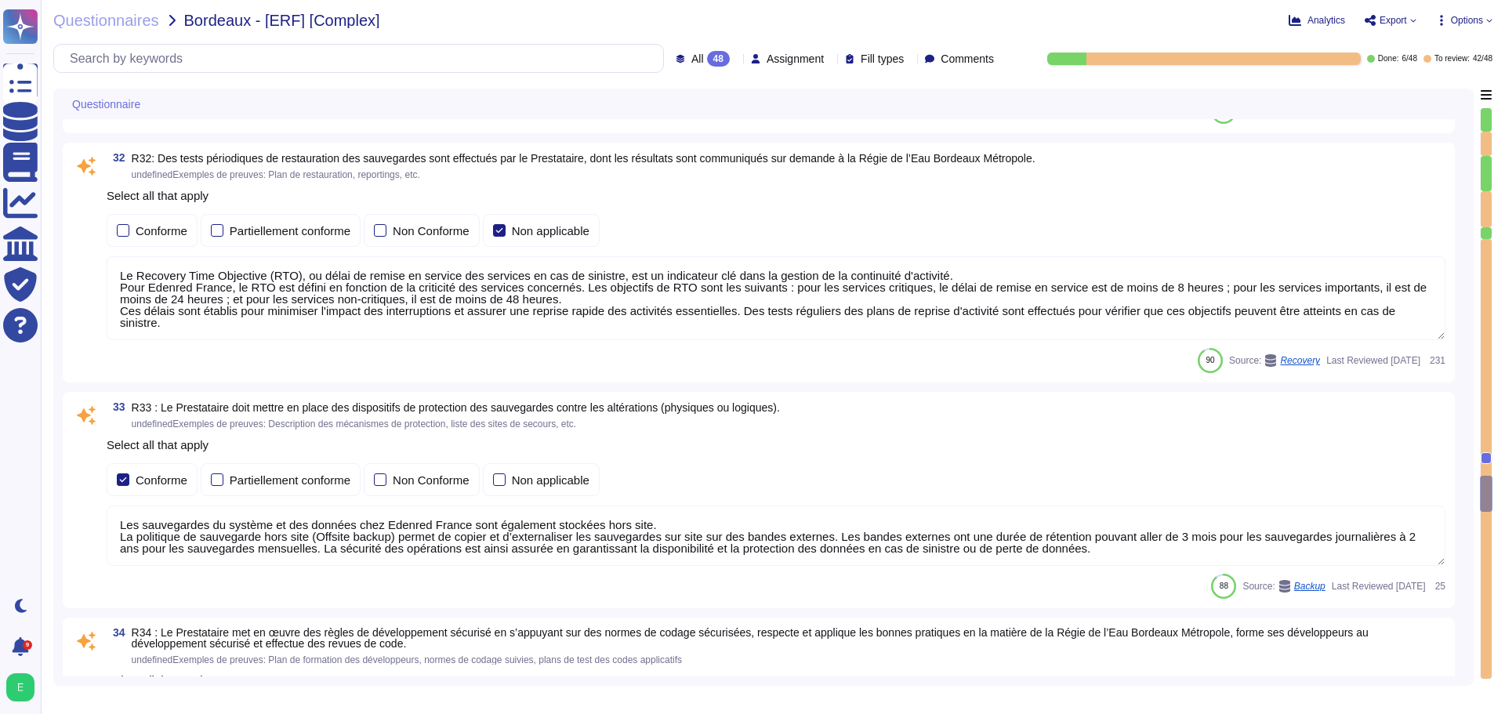
scroll to position [8947, 0]
type textarea "Edenred France met en place plusieurs types de tests de sécurité, y compris des…"
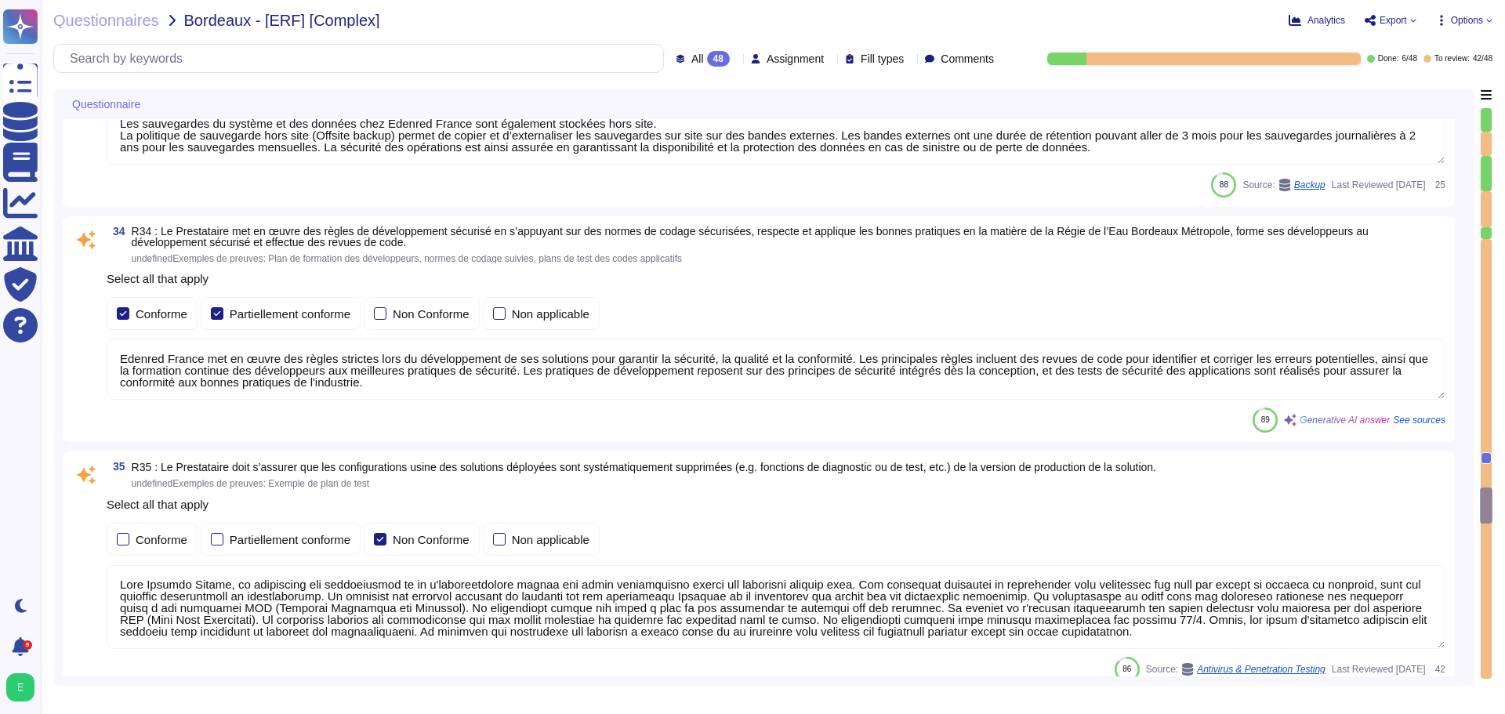
type textarea "Edenred France propose des solutions de chiffrement des données en transit pour…"
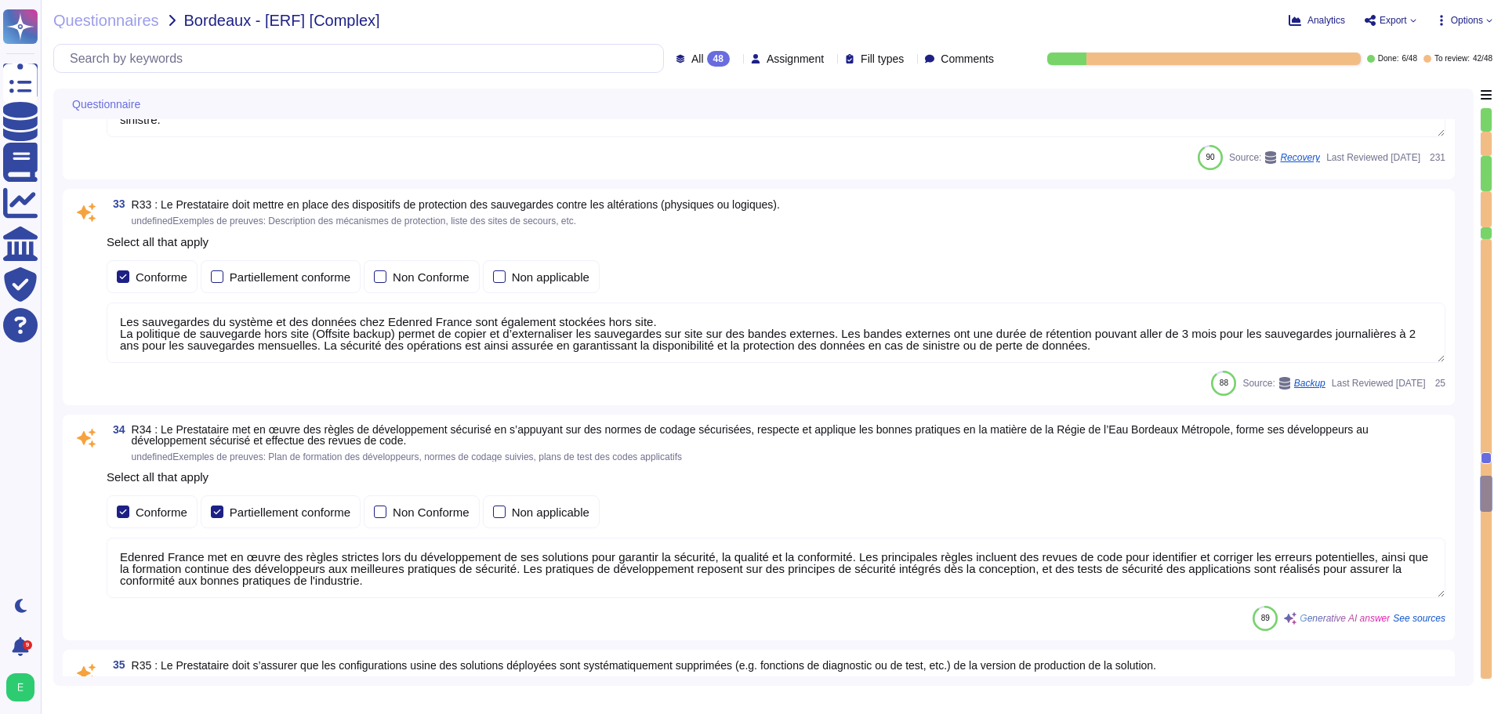
type textarea "Edenred France fournit une plateforme SaaS mutualisée à ses clients. Les donnée…"
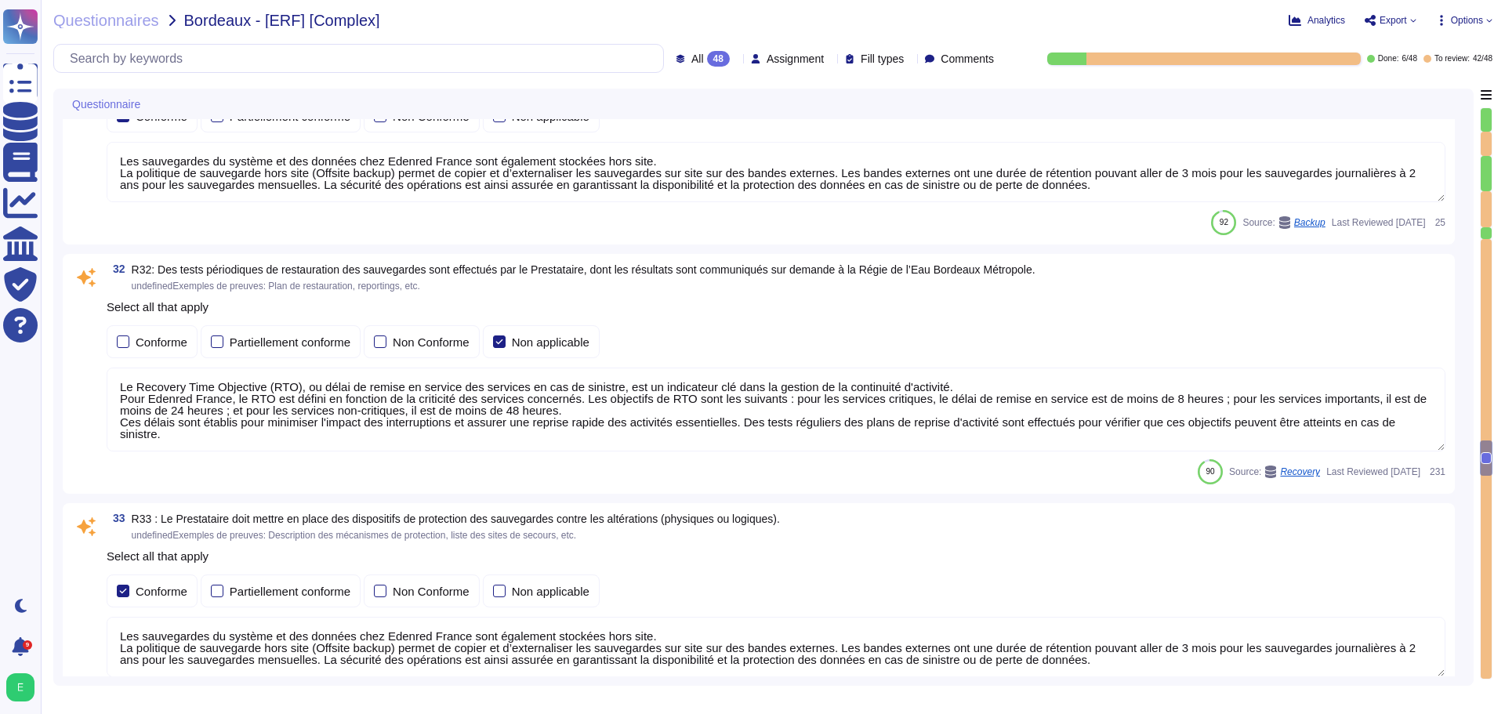
type textarea "En cas d'échanges de données passant par Internet entre le SI d'Edenred France …"
type textarea "Edenred France a mis en œuvre une politique rigoureuse de durcissement de tous …"
type textarea "Les sauvegardes du système et des données chez Edenred France sont également st…"
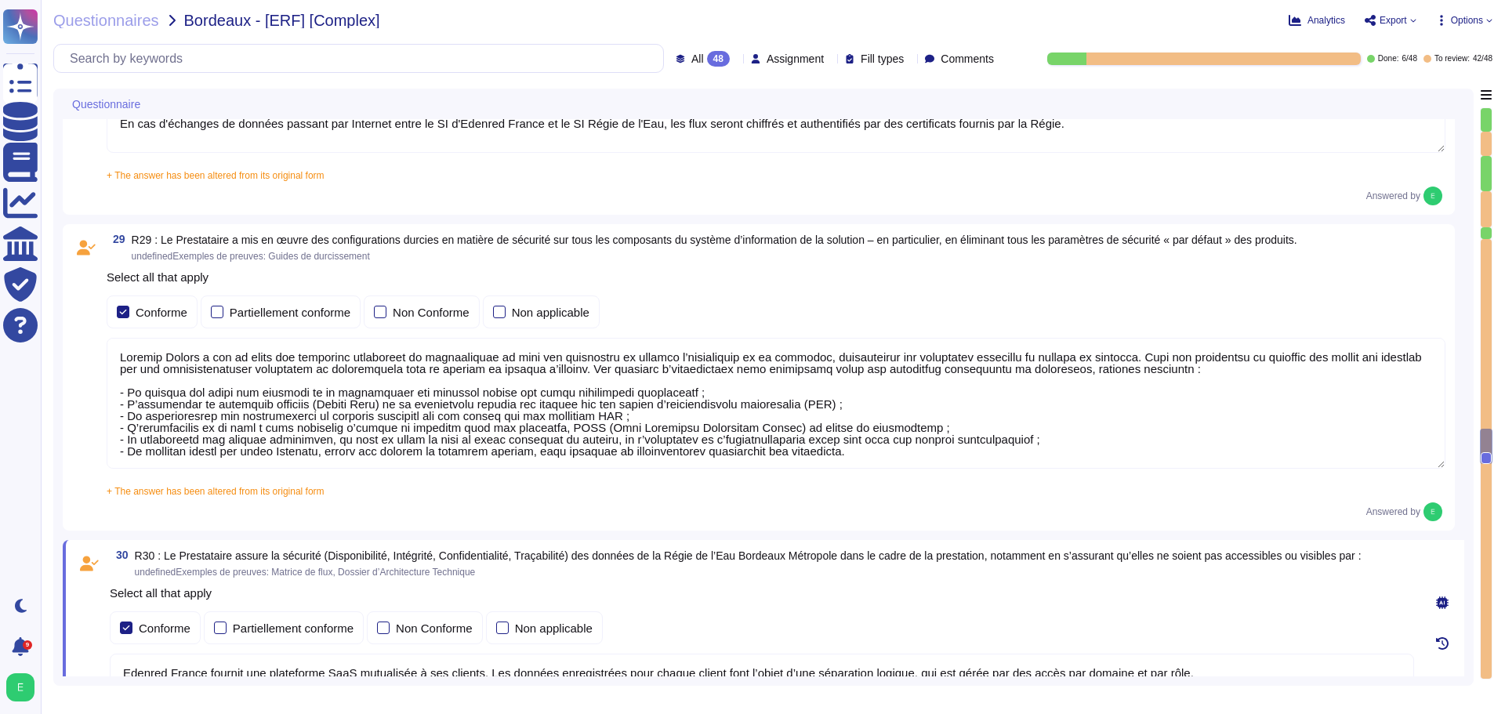
type textarea "Les accès au réseau du système d'information d'Edenred France sont tracés, incl…"
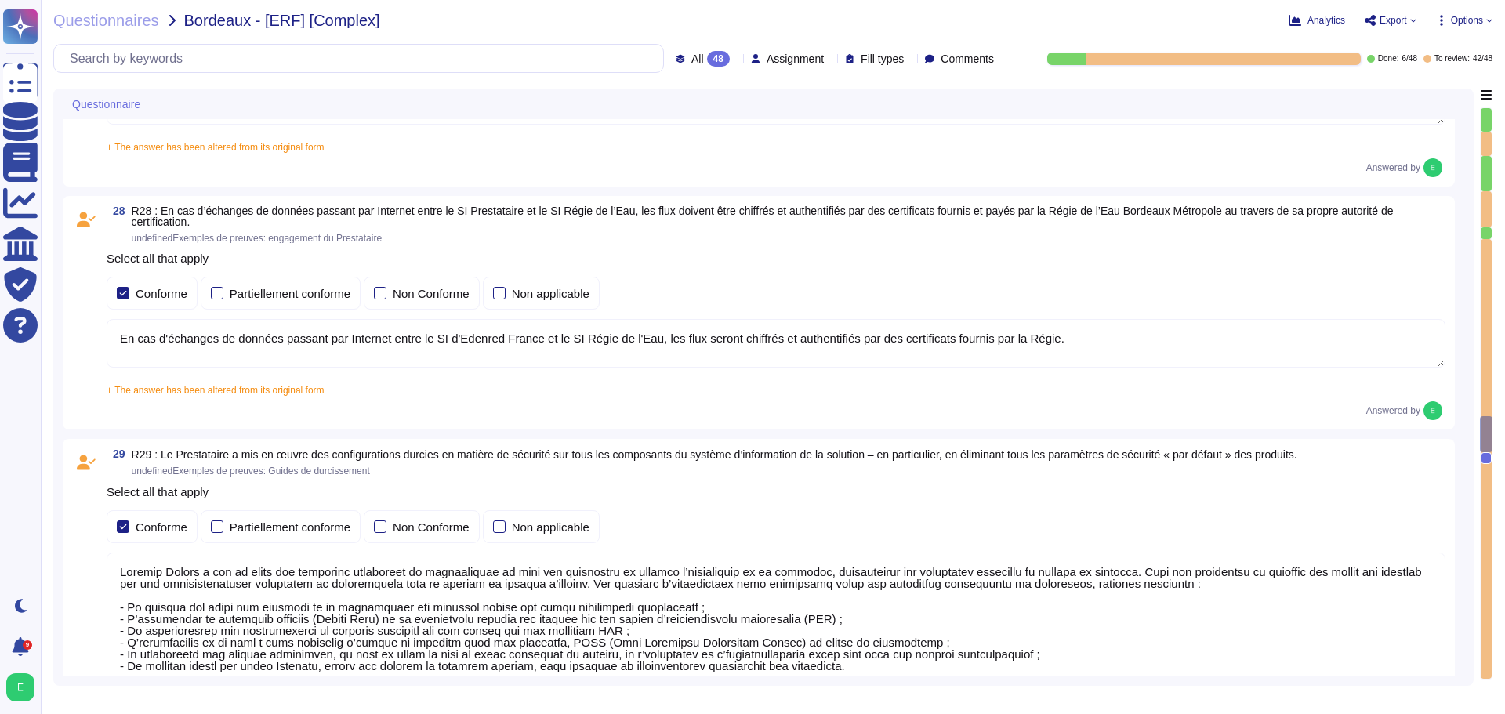
type textarea "Edenred France applique un chiffrement à l’état de l’art pour tous les flux néc…"
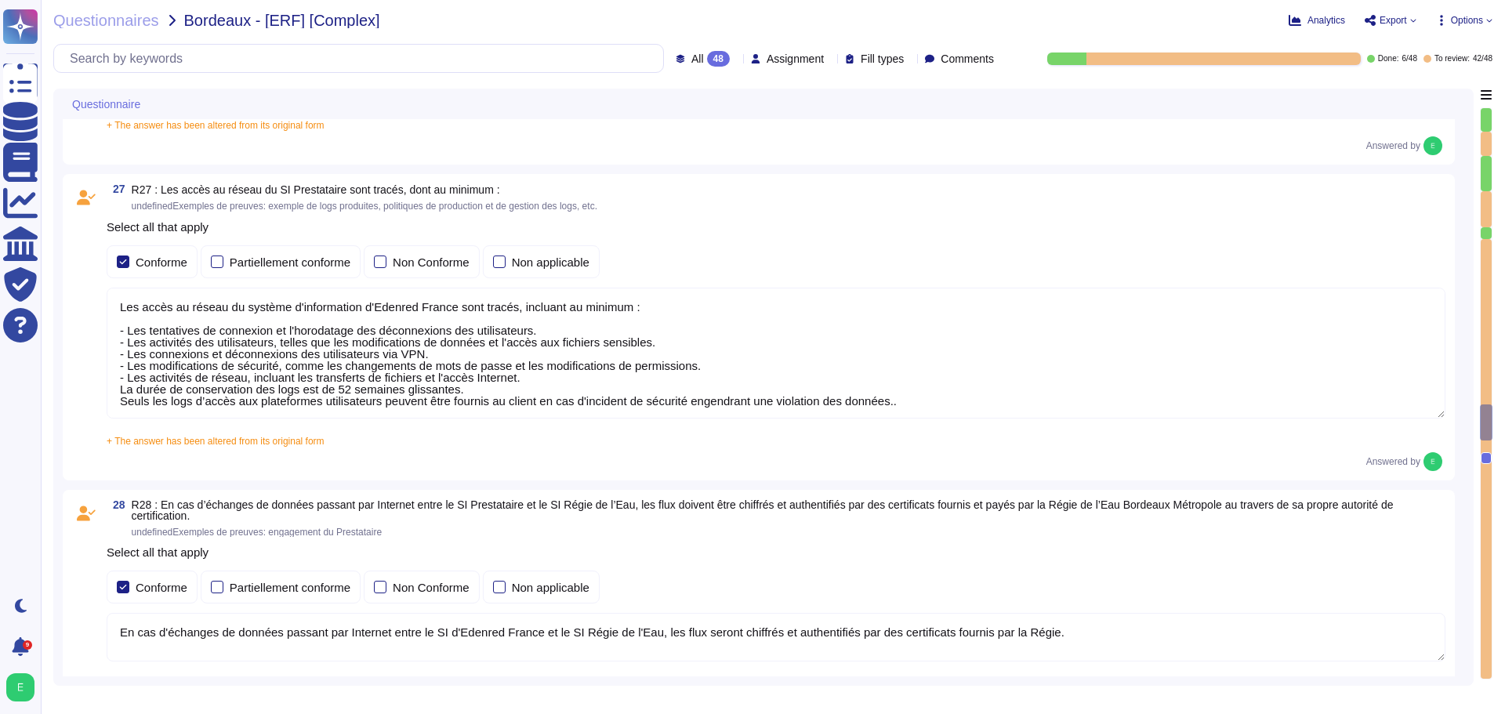
type textarea "Dans le cadre de la prestation, il n' y a pas d'intégration entre le SI d'Edenr…"
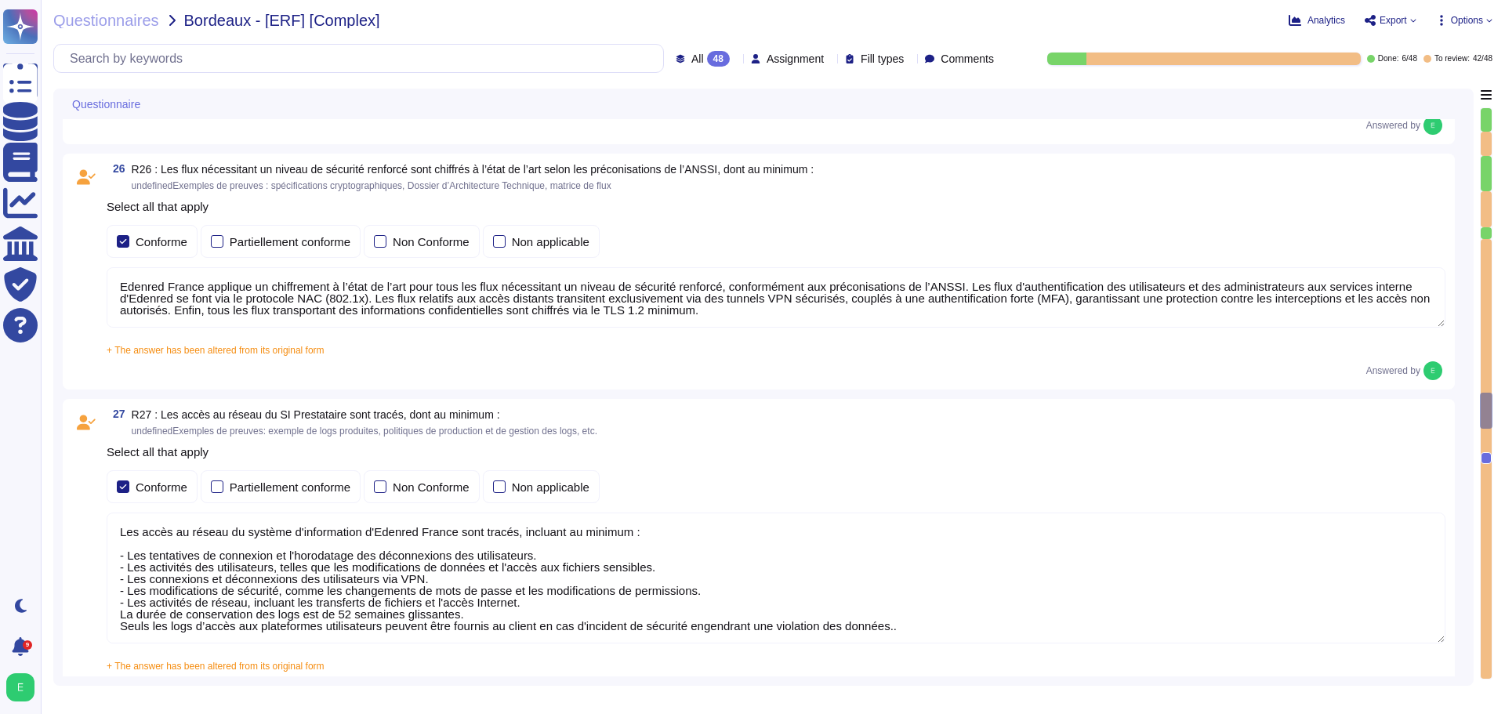
type textarea "Edenred France établit et maintient une matrice de flux complète pour l’ensembl…"
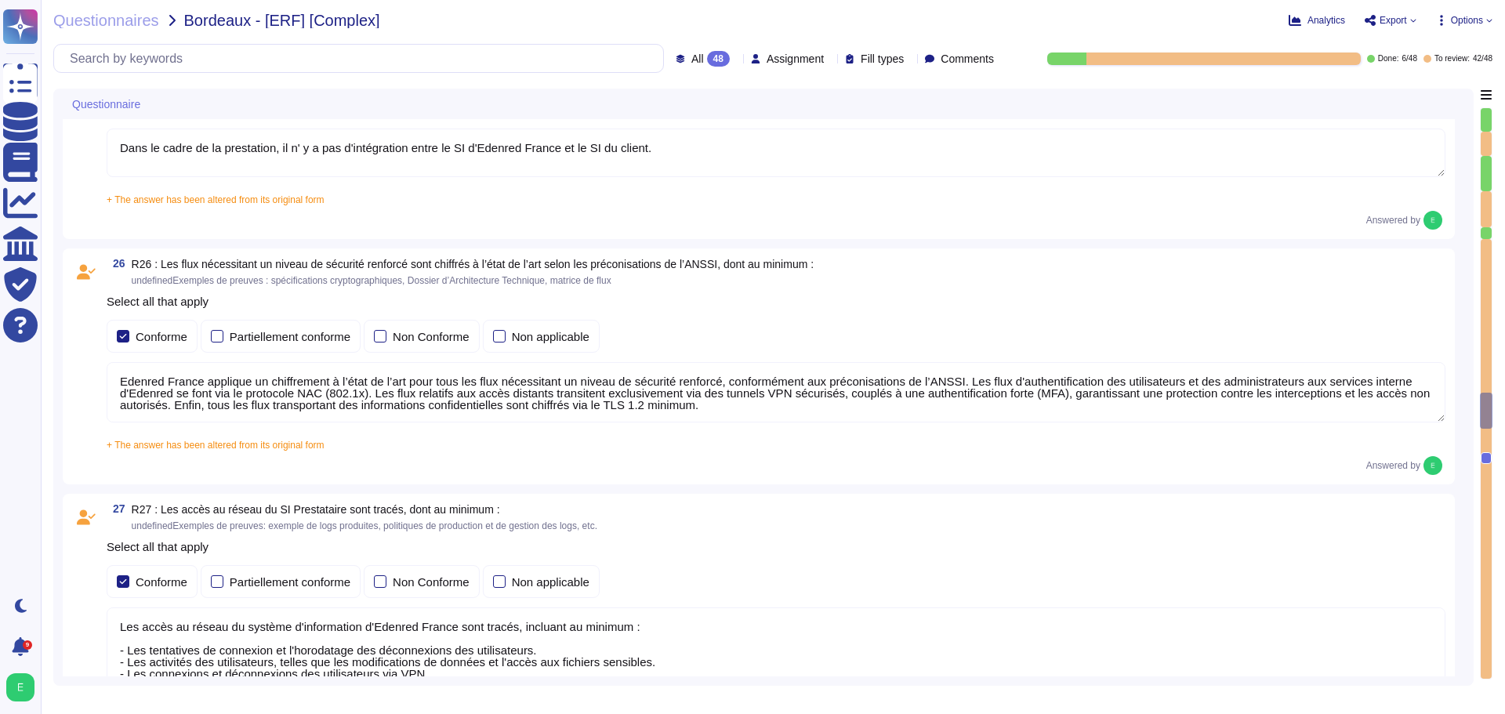
type textarea "Edenred France met en œuvre une architecture sécurisée fondée sur des principes…"
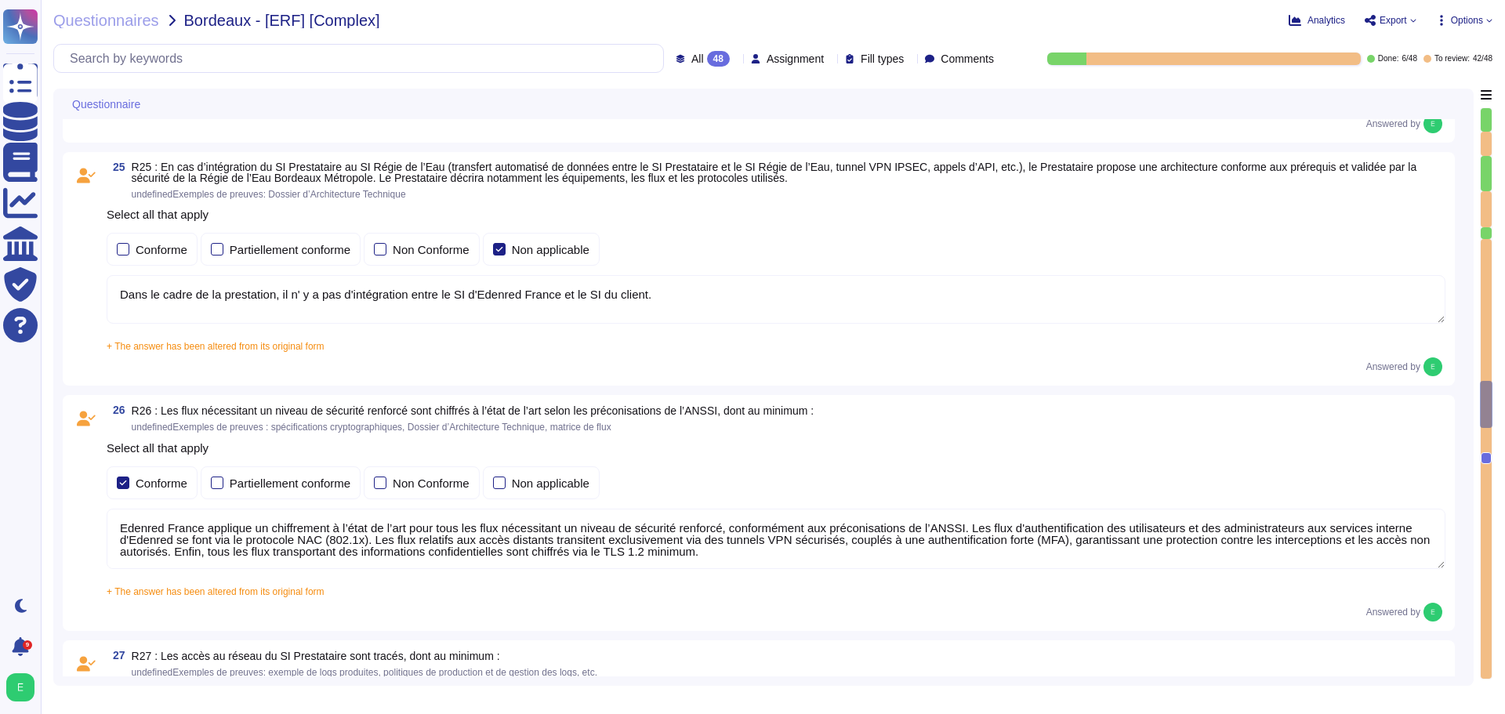
scroll to position [6588, 0]
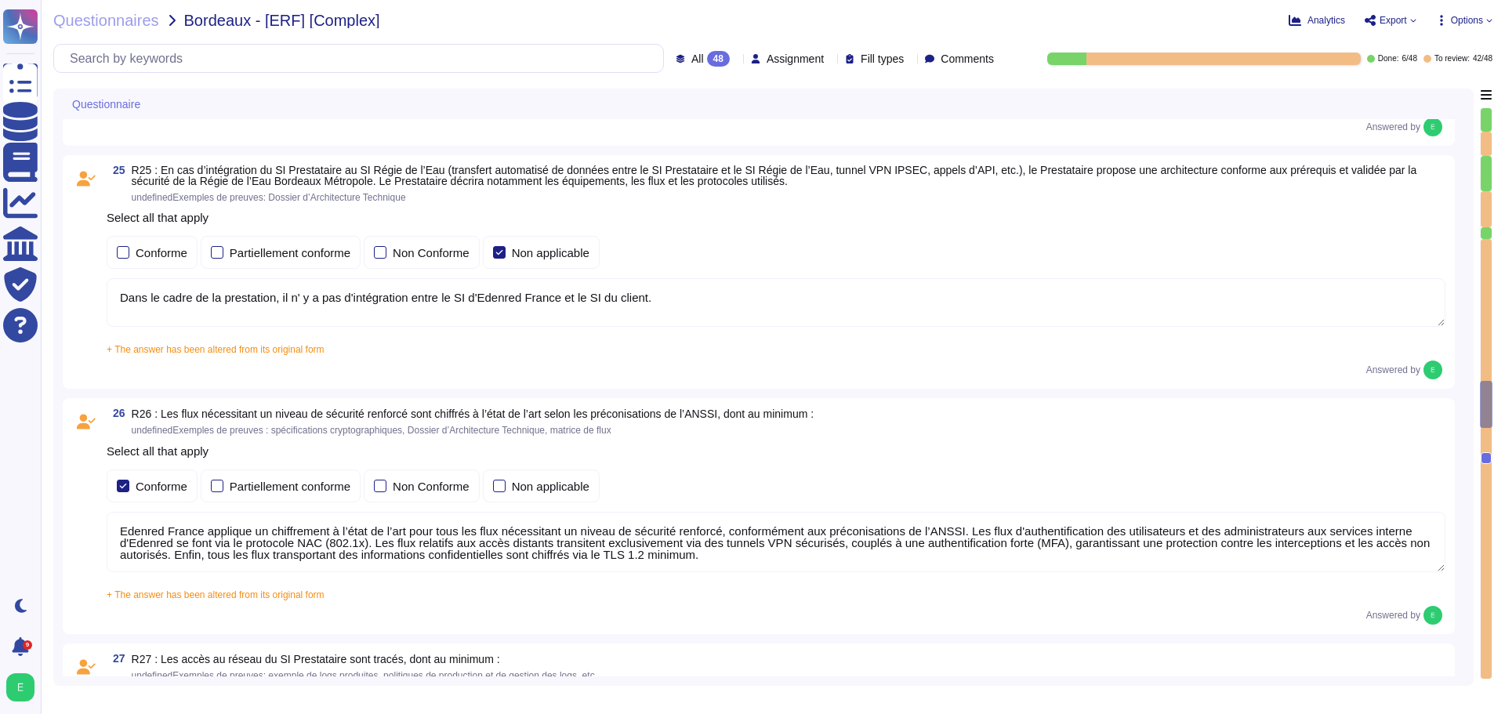
click at [567, 310] on textarea "Dans le cadre de la prestation, il n' y a pas d'intégration entre le SI d'Edenr…" at bounding box center [776, 302] width 1338 height 49
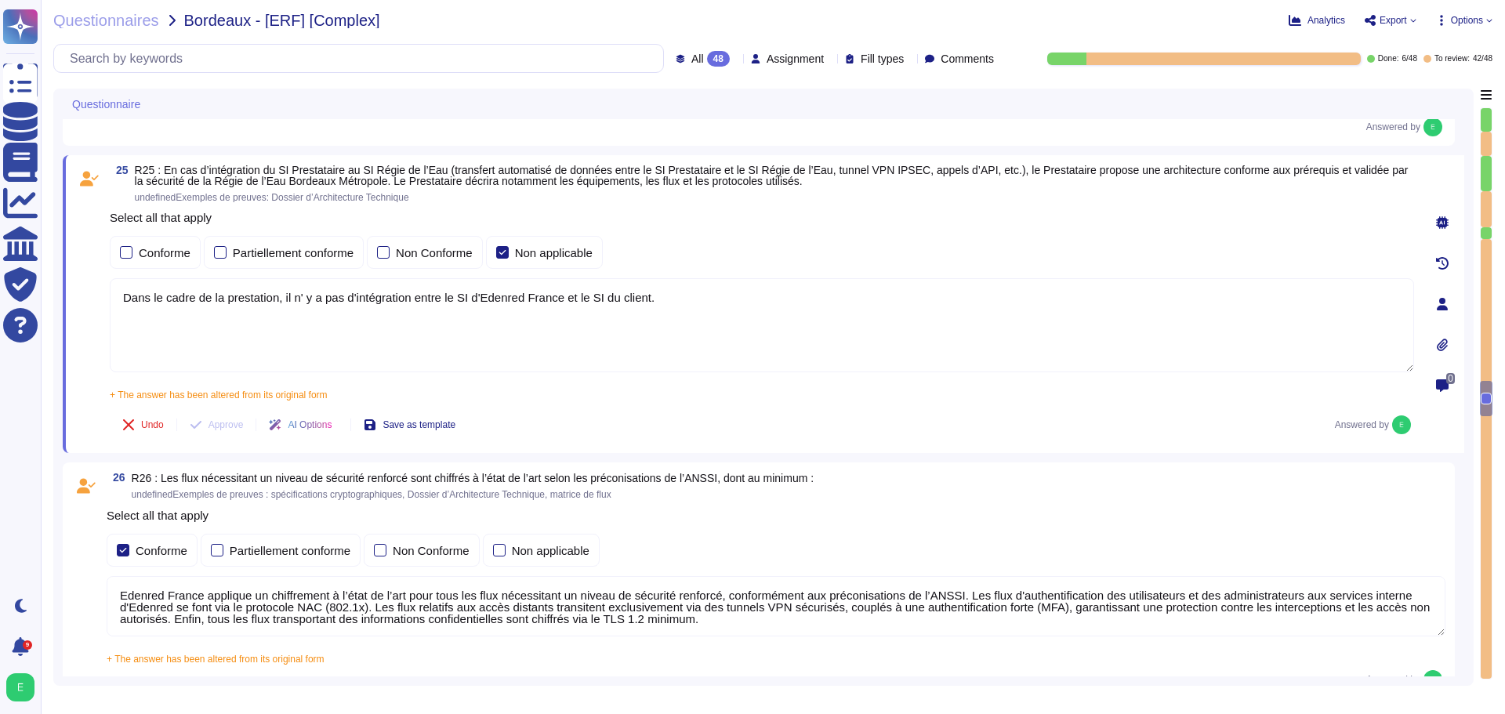
click at [346, 433] on div "AI Options" at bounding box center [303, 425] width 94 height 38
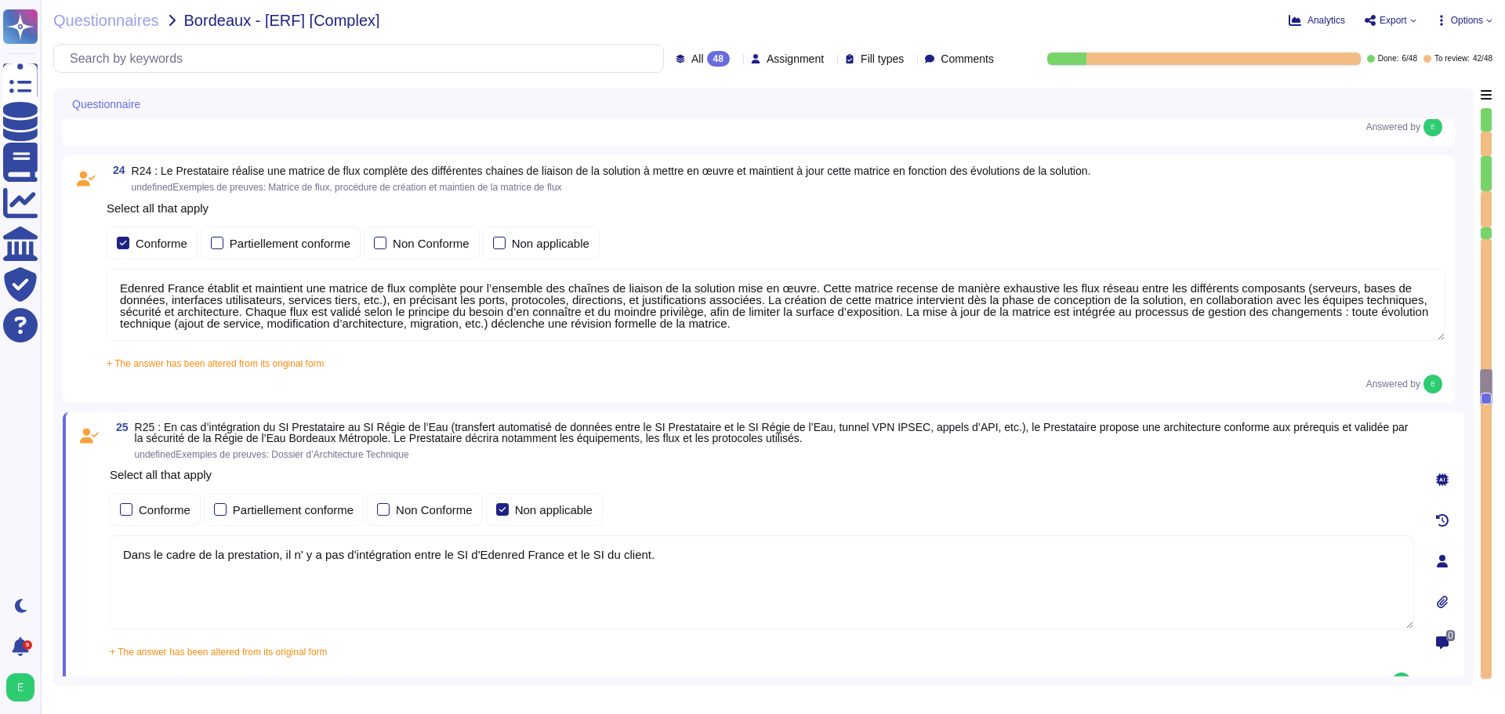
type textarea "Oui, chez Edenred France, les actions sur les ressources sont effectivement tra…"
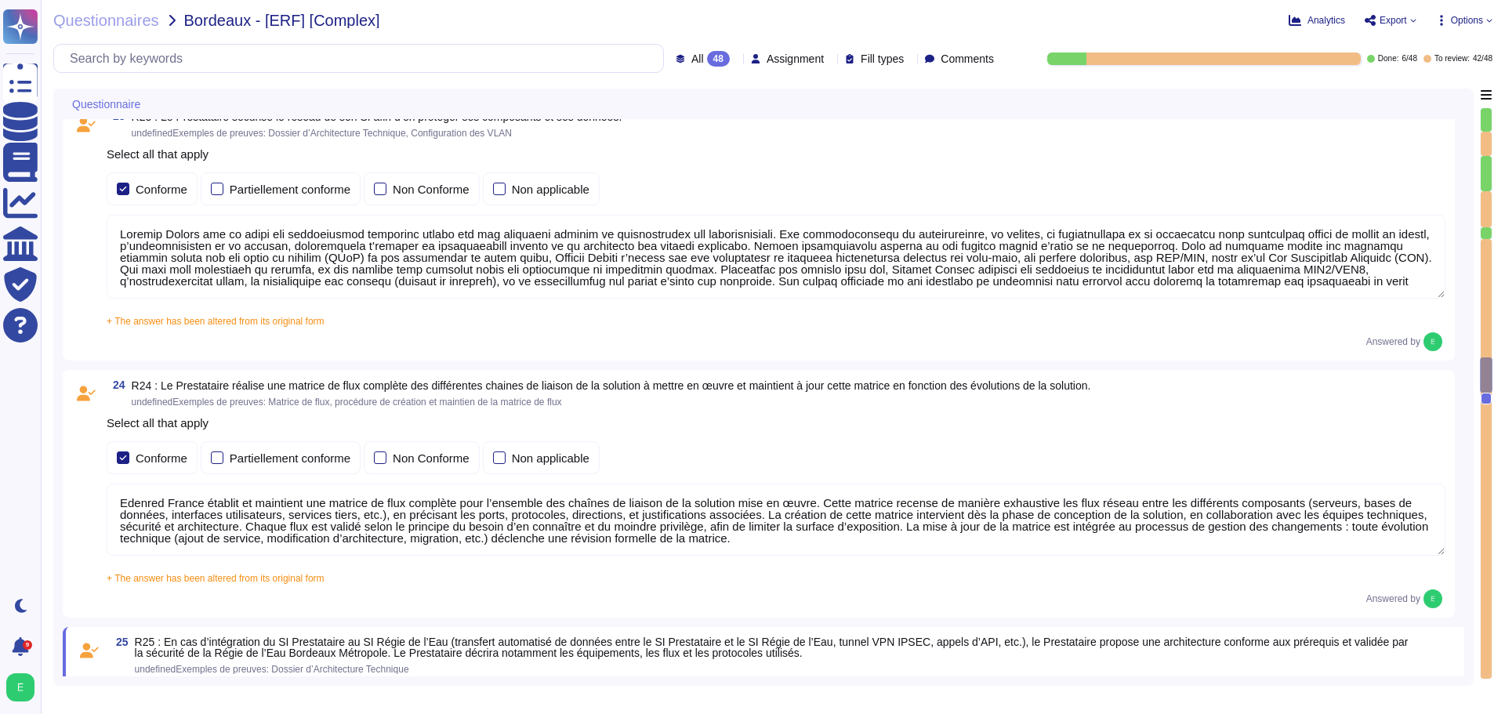
type textarea "La configuration des mots de passe recommandée par Edenred pour tous les admini…"
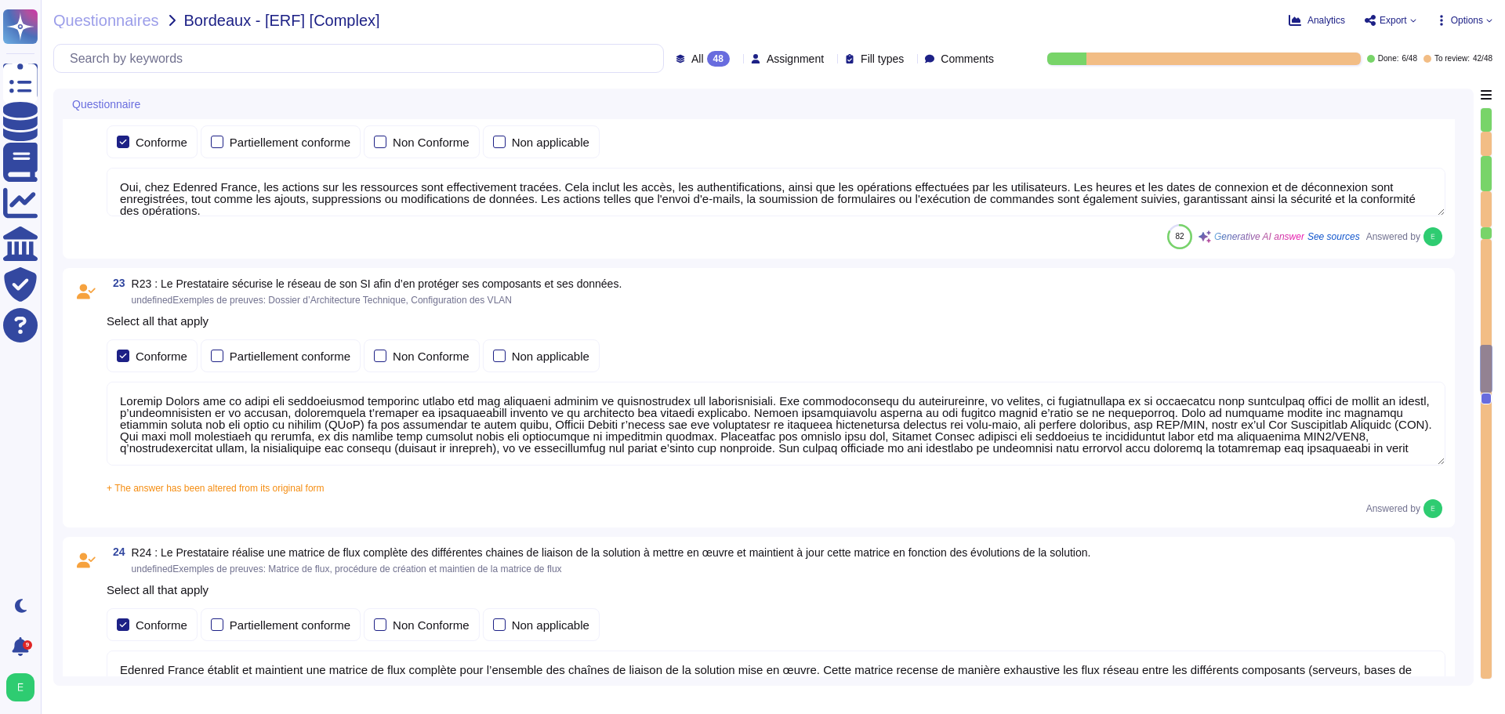
type textarea "La politique de gestion des mots de passe des comptes standards du Prestataire …"
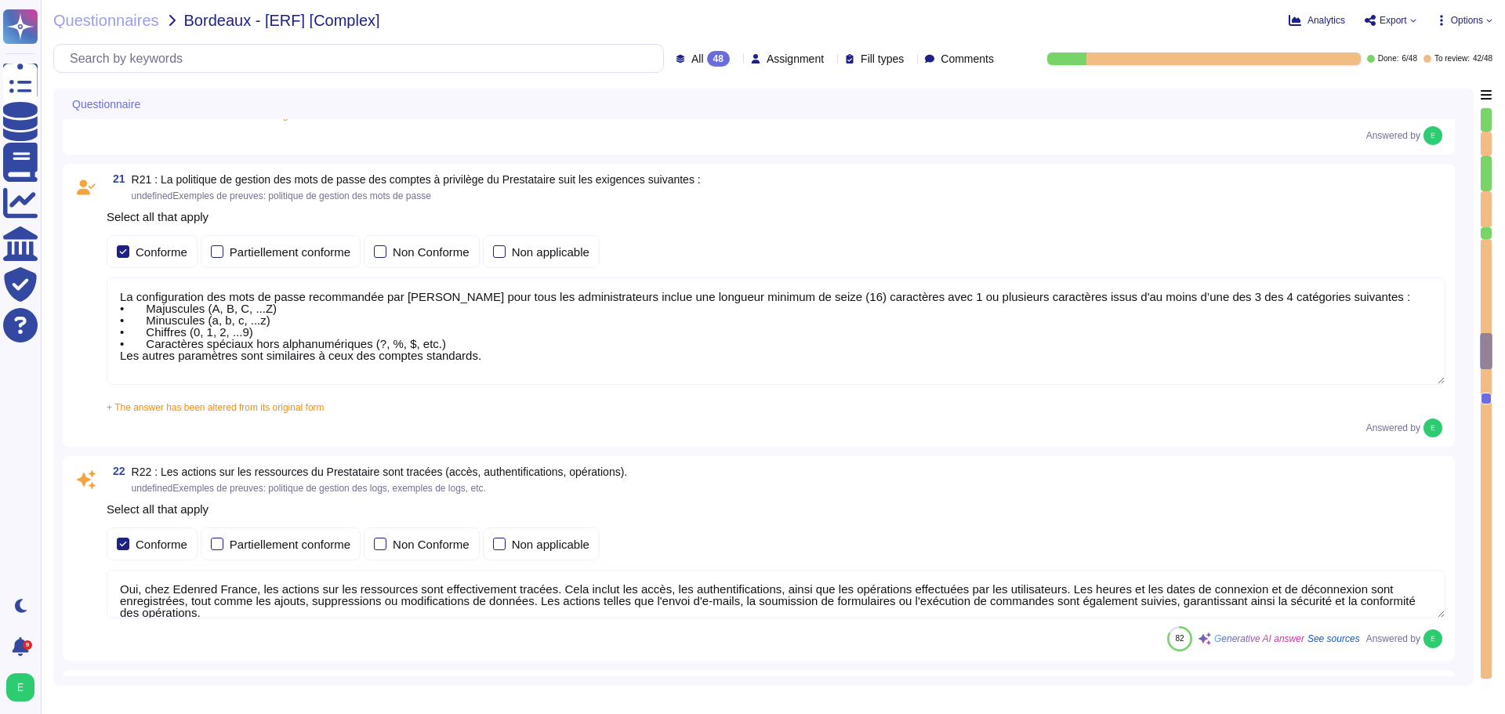
type textarea "Edenred France met en œuvre plusieurs moyens d'authentification et de contrôle …"
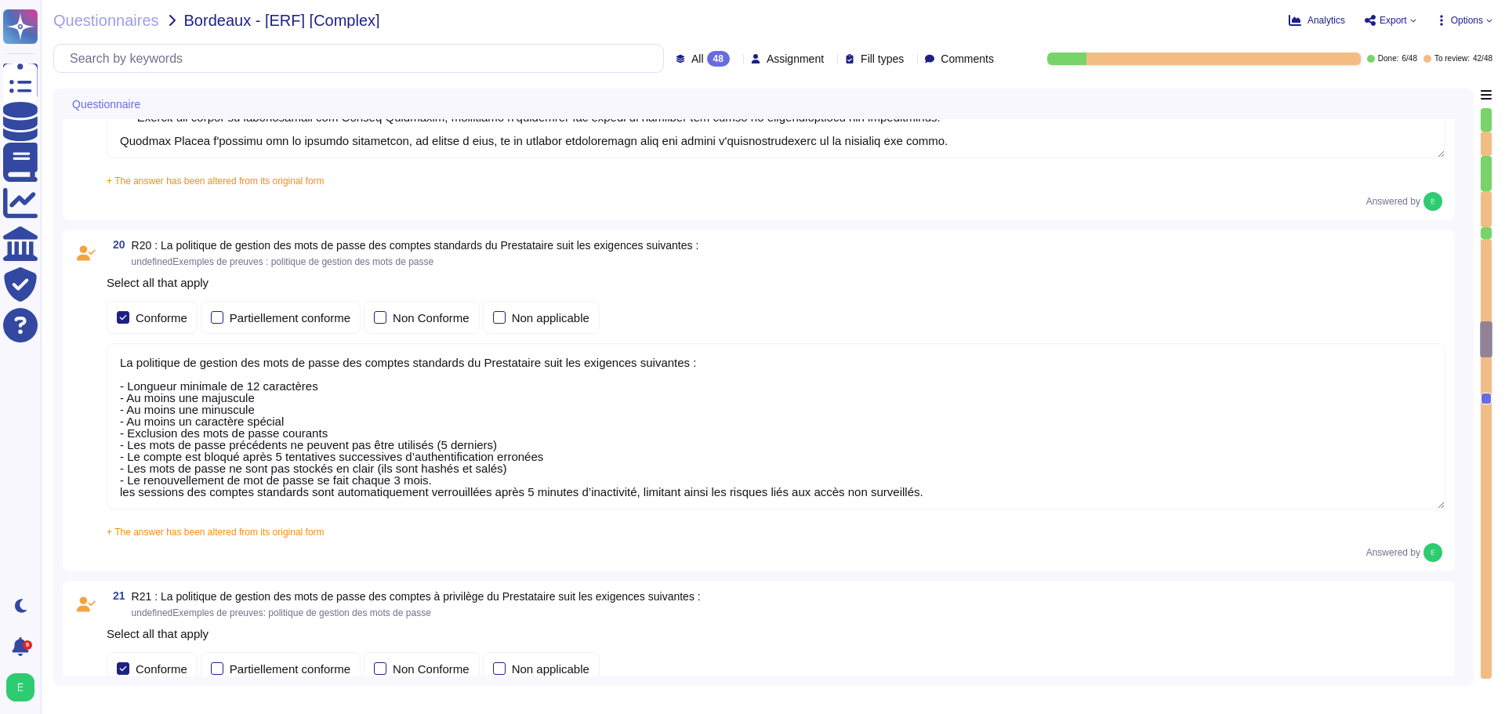
type textarea "Edenred France effectue une revue périodique des accès pour s'assurer que seuls…"
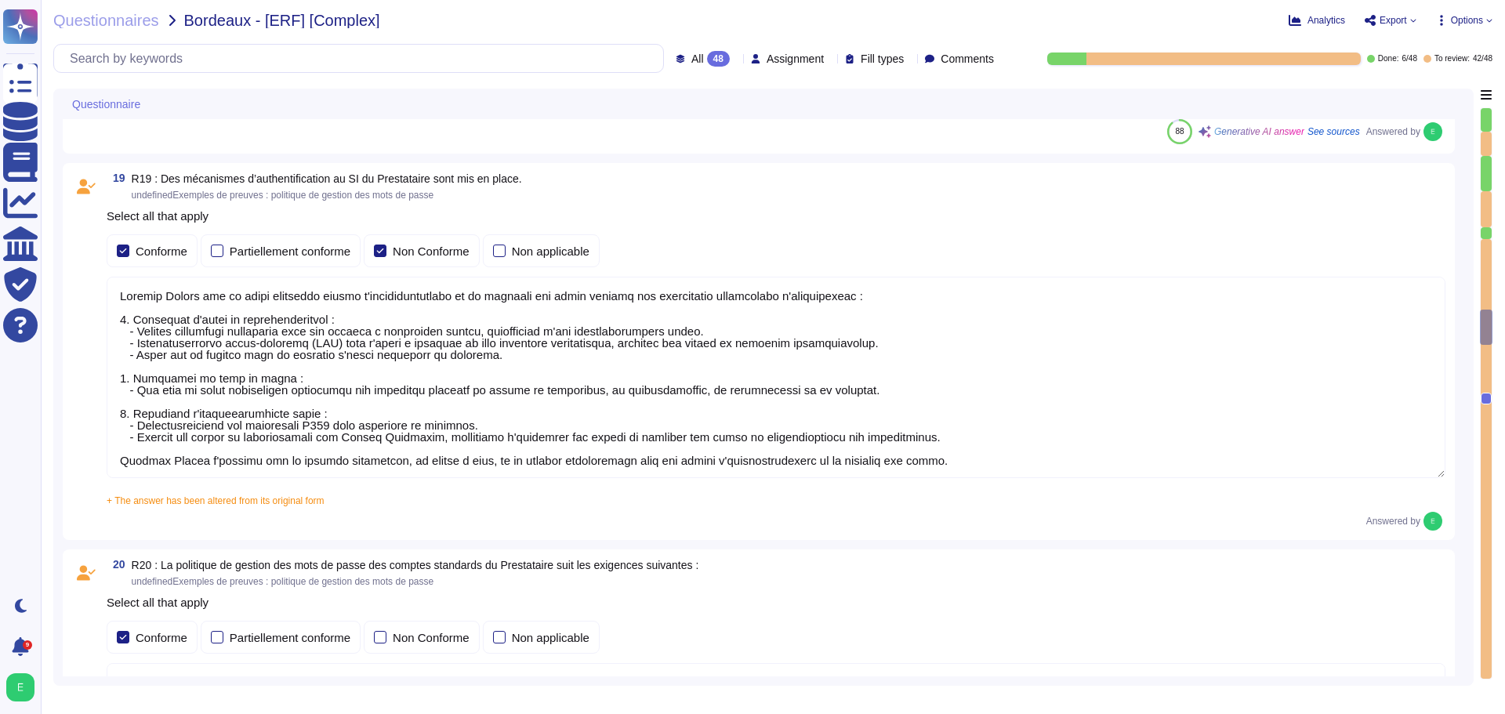
type textarea "Dans le cadre de la prestation, Edenred France propose une solution SaaS et n’a…"
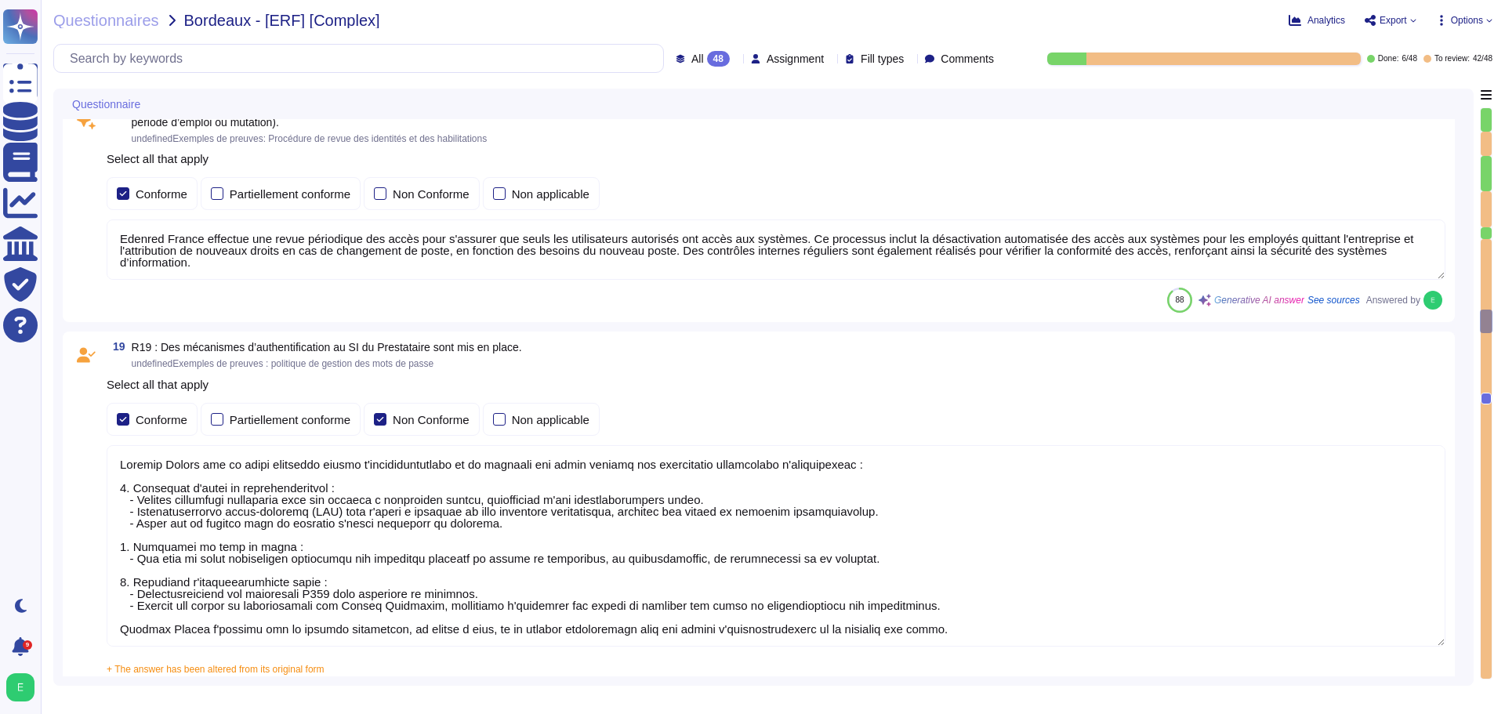
type textarea "Edenred France applique une politique de gestion des identités et des habilitat…"
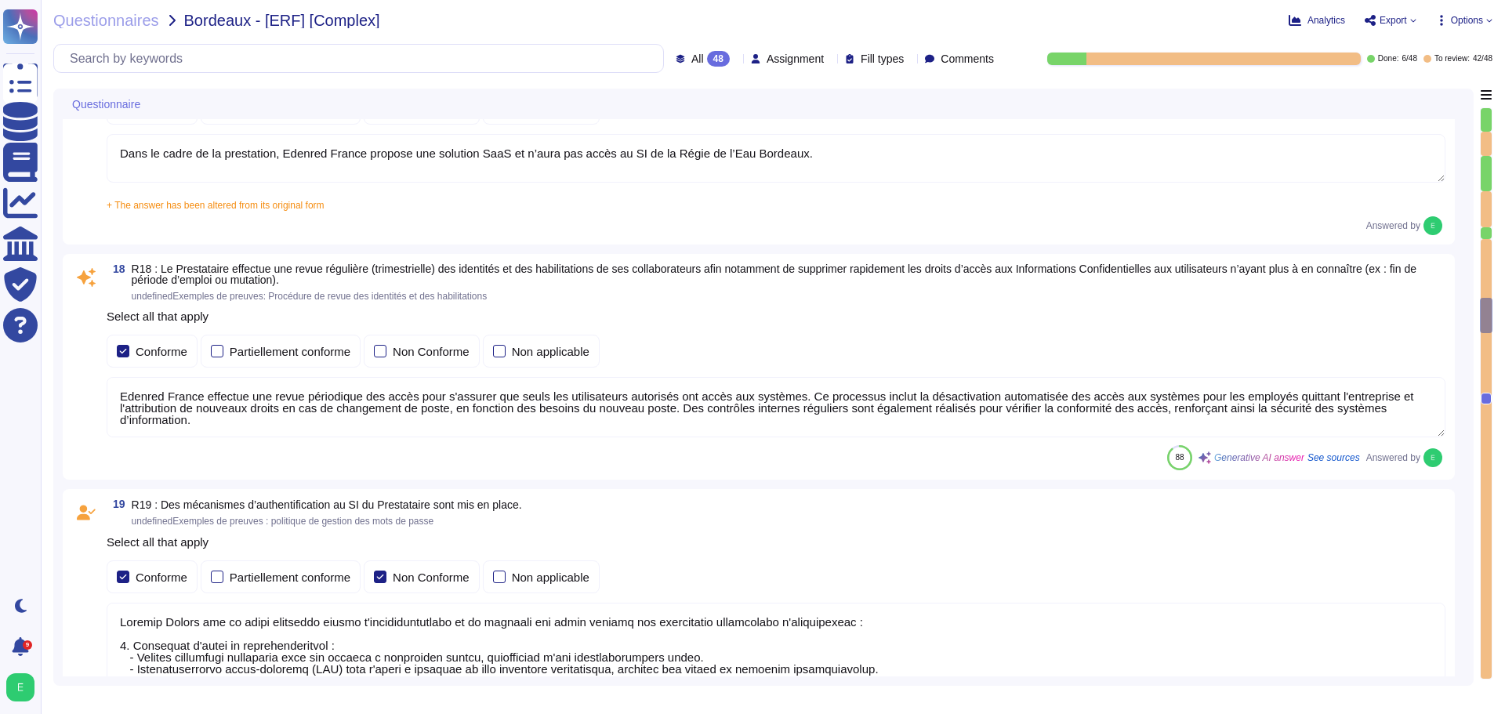
scroll to position [2, 0]
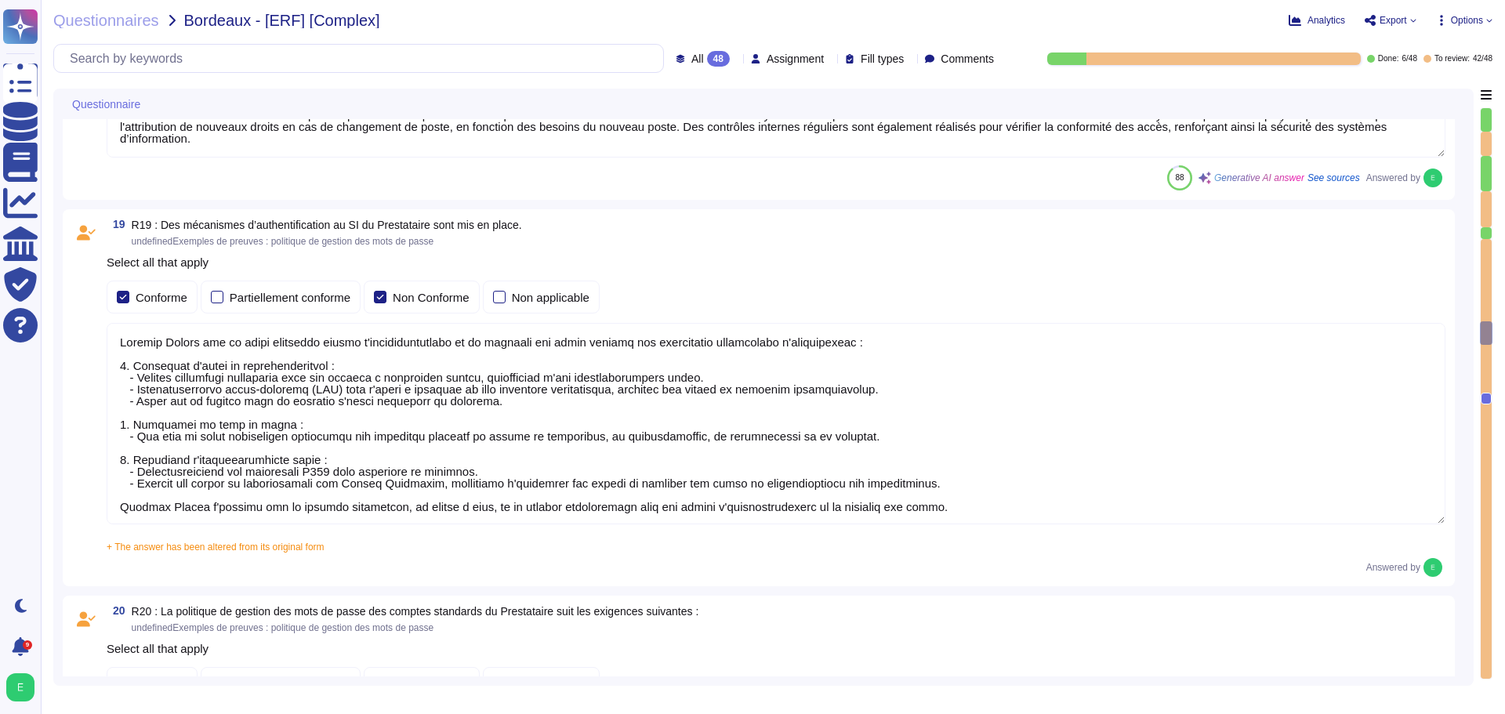
type textarea "La configuration des mots de passe recommandée par Edenred pour tous les admini…"
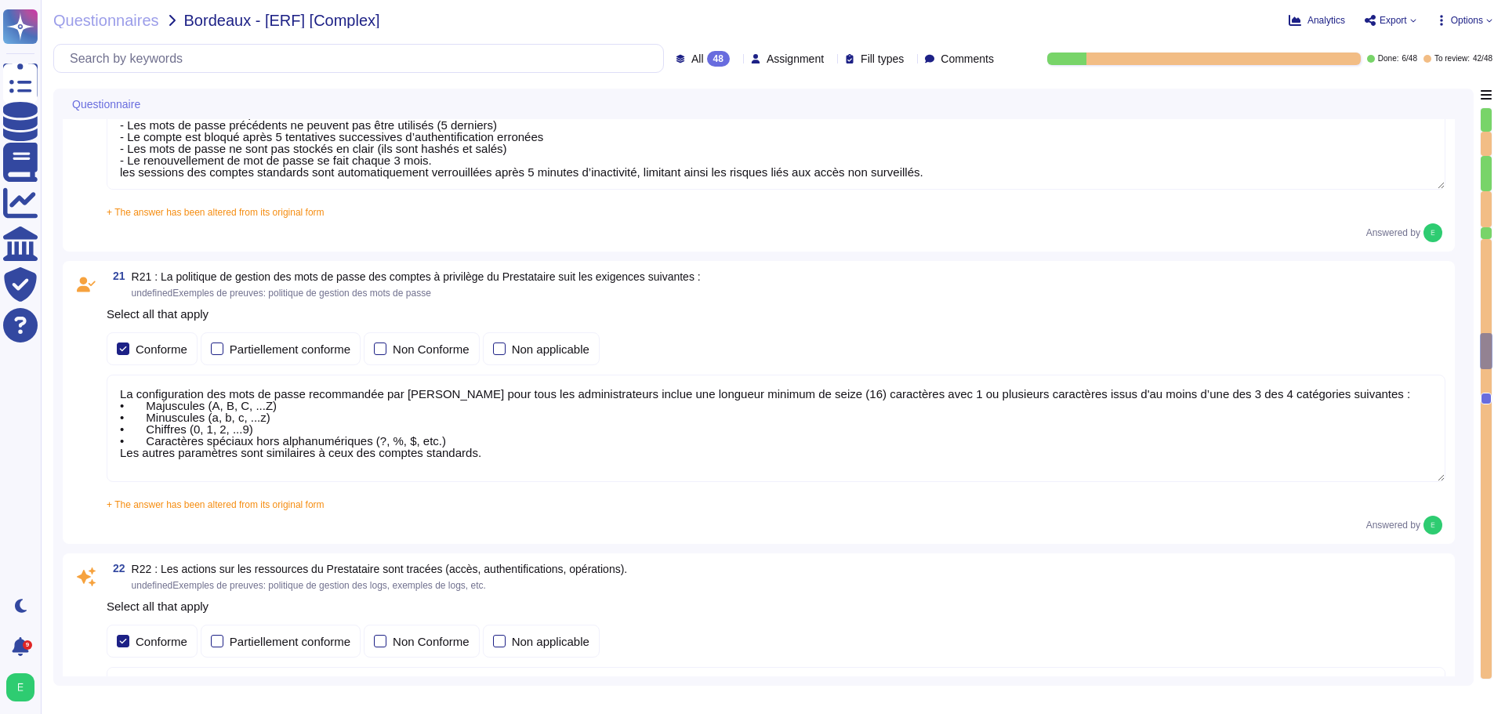
type textarea "Oui, chez Edenred France, les actions sur les ressources sont effectivement tra…"
type textarea "Edenred France met en œuvre une architecture sécurisée fondée sur des principes…"
type textarea "Edenred France établit et maintient une matrice de flux complète pour l’ensembl…"
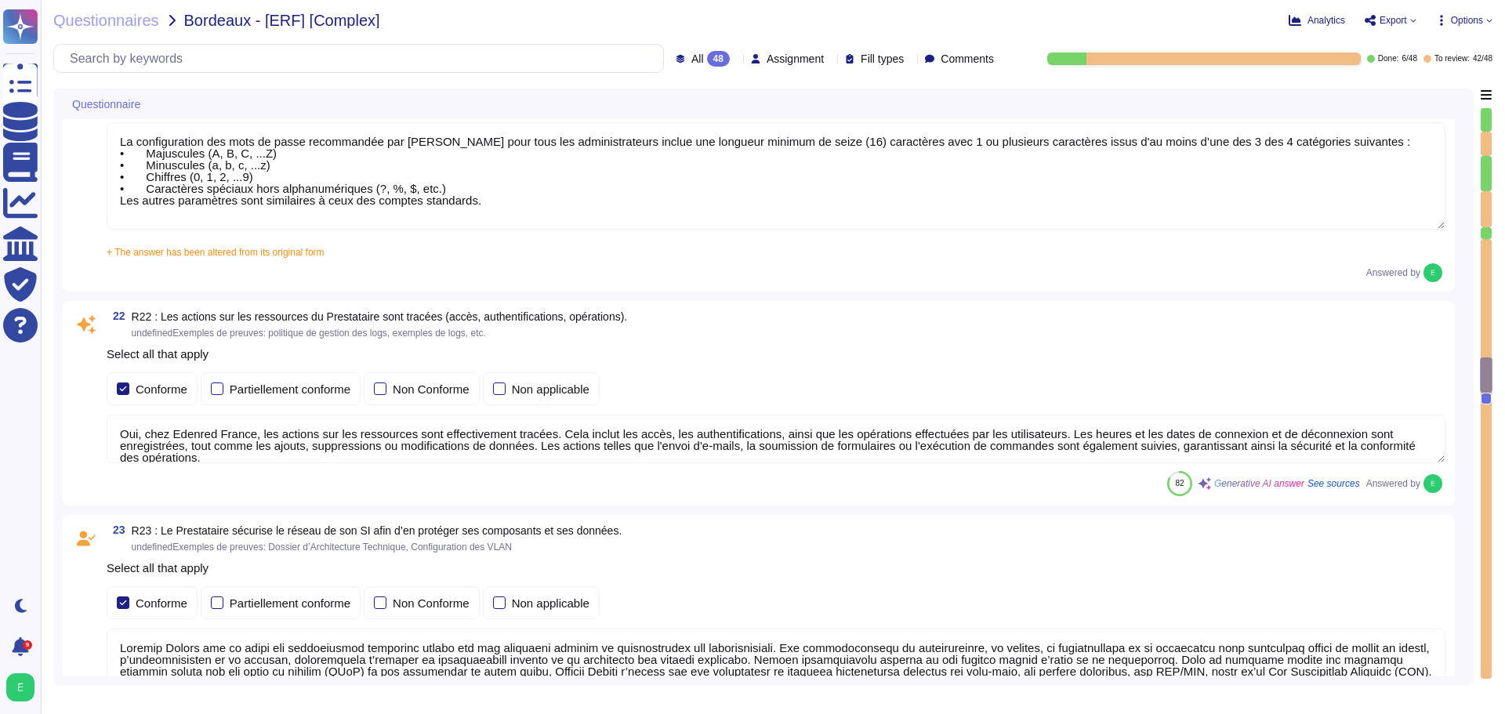
type textarea "Dans le cadre de la prestation, il n' y a pas d'intégration entre le SI d'Edenr…"
type textarea "Edenred France applique un chiffrement à l’état de l’art pour tous les flux néc…"
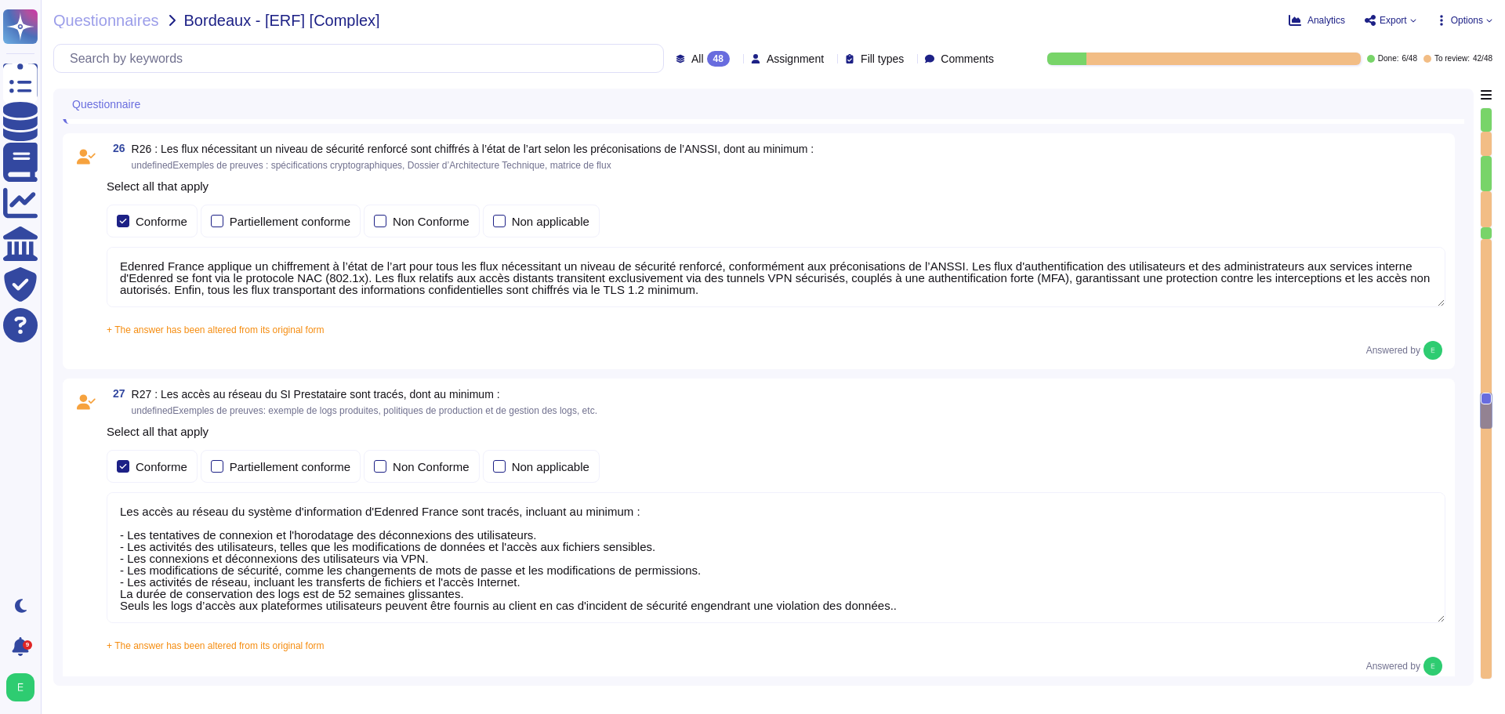
type textarea "Les accès au réseau du système d'information d'Edenred France sont tracés, incl…"
type textarea "En cas d'échanges de données passant par Internet entre le SI d'Edenred France …"
type textarea "Edenred France a mis en œuvre une politique rigoureuse de durcissement de tous …"
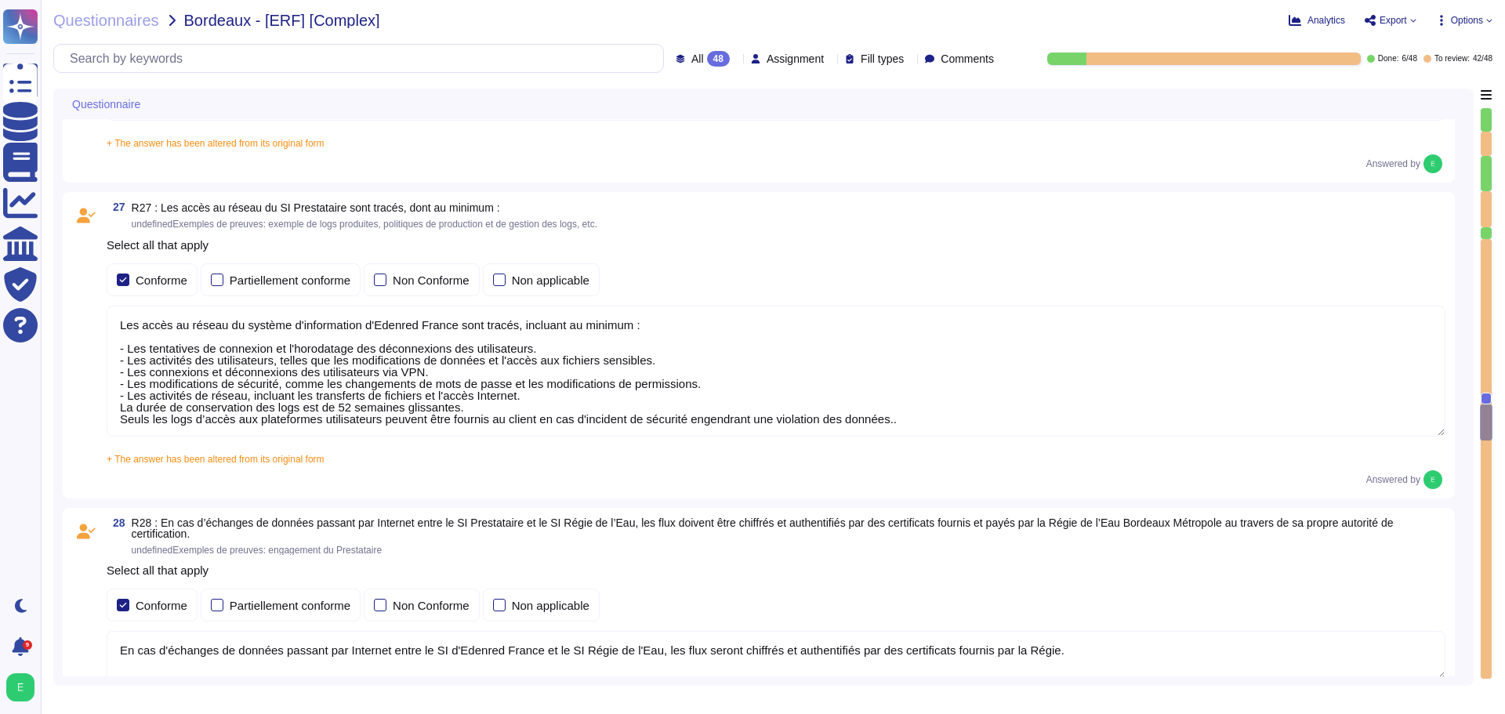
scroll to position [7201, 0]
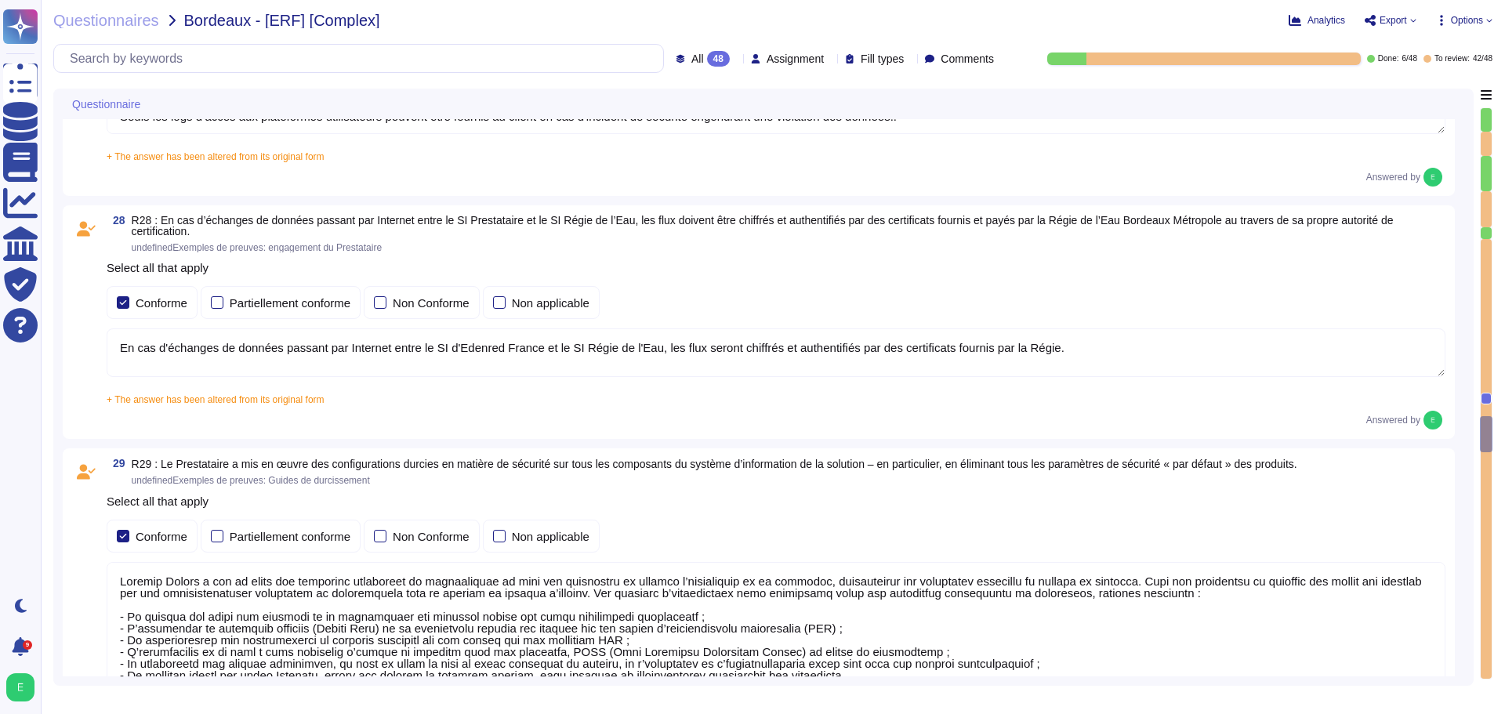
type textarea "Edenred France fournit une plateforme SaaS mutualisée à ses clients. Les donnée…"
type textarea "Les sauvegardes du système et des données chez Edenred France sont également st…"
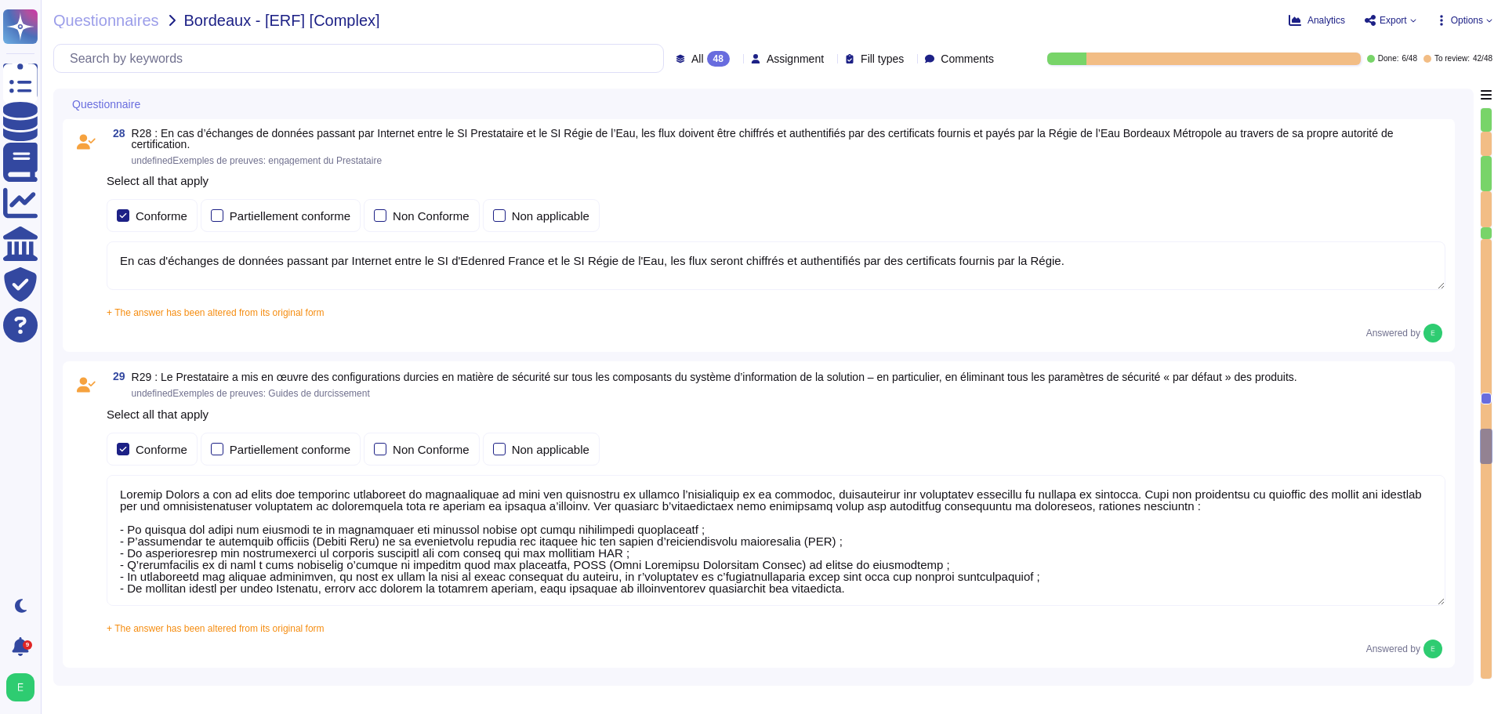
type textarea "Le Recovery Time Objective (RTO), ou délai de remise en service des services en…"
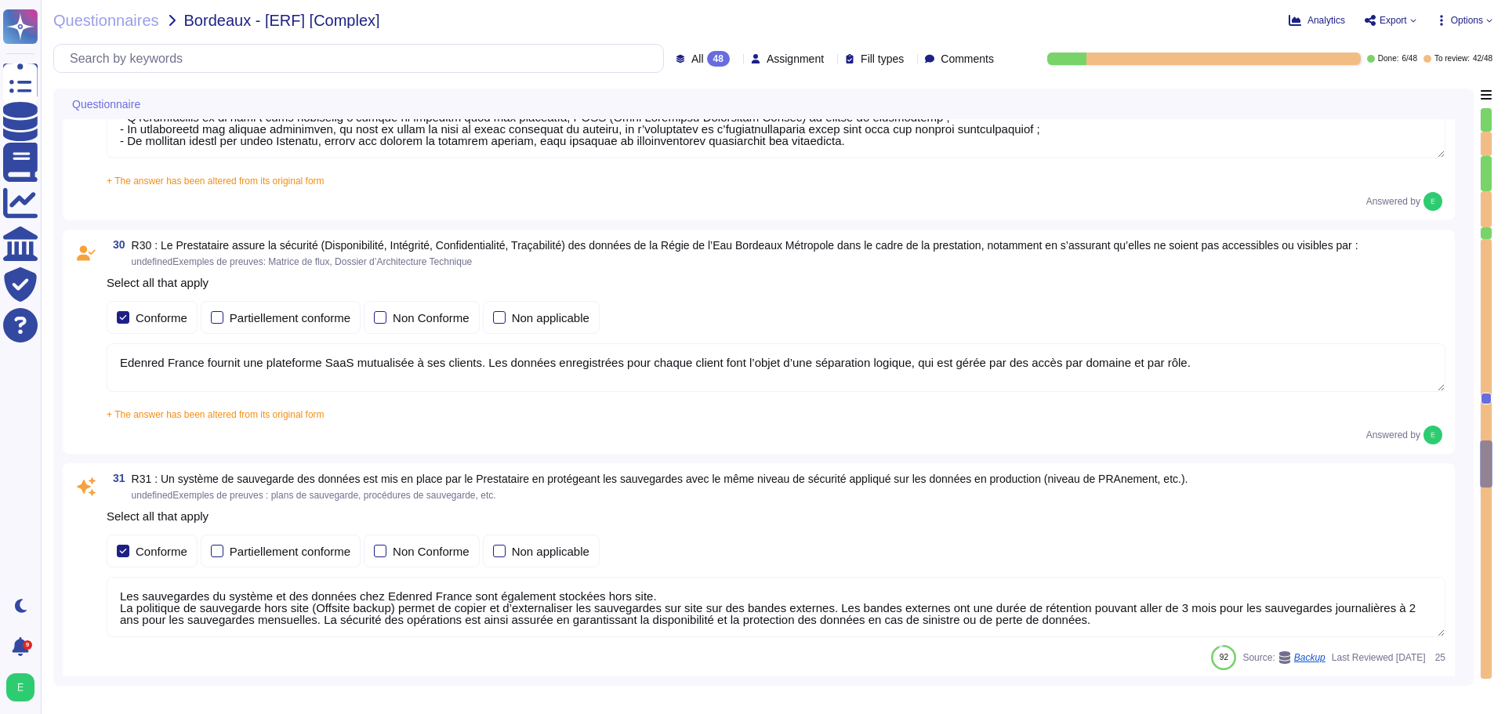
type textarea "Les sauvegardes du système et des données chez Edenred France sont également st…"
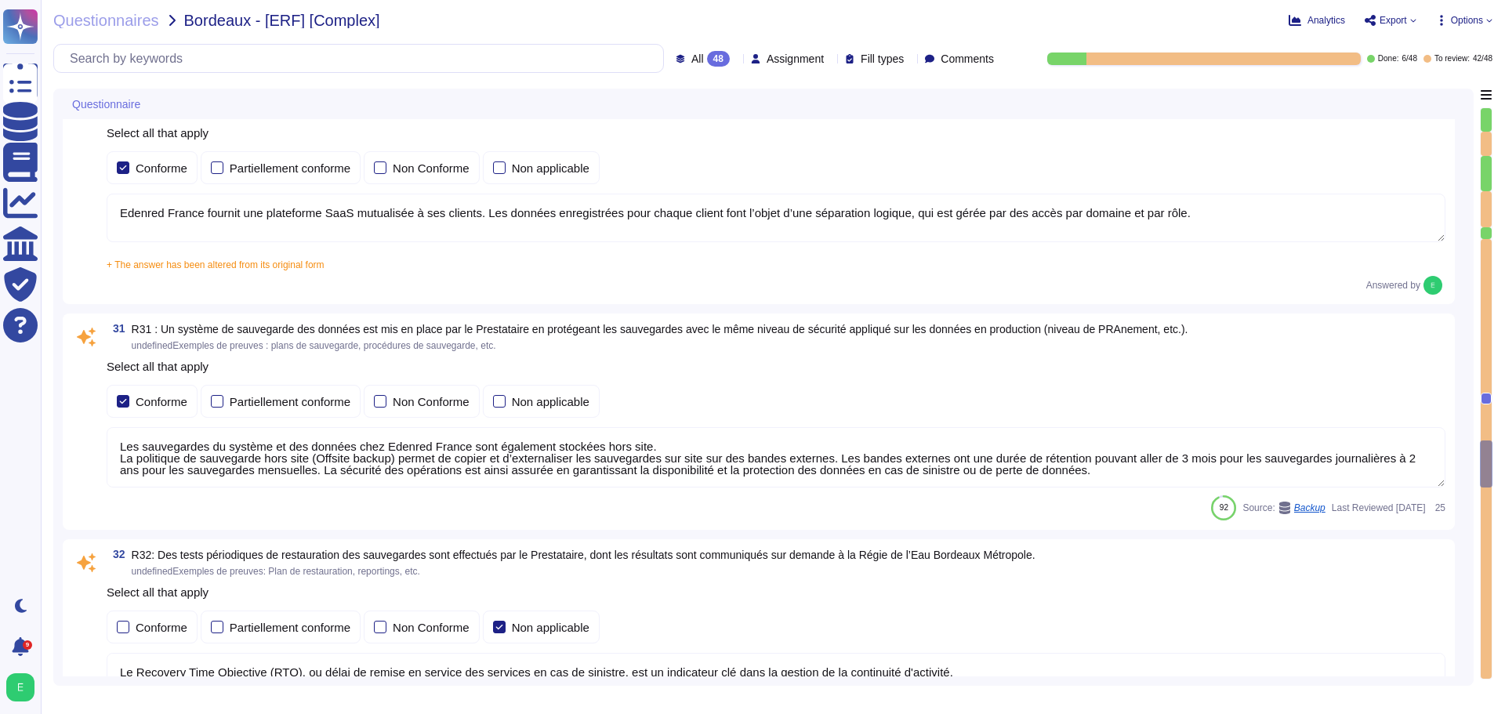
scroll to position [7906, 0]
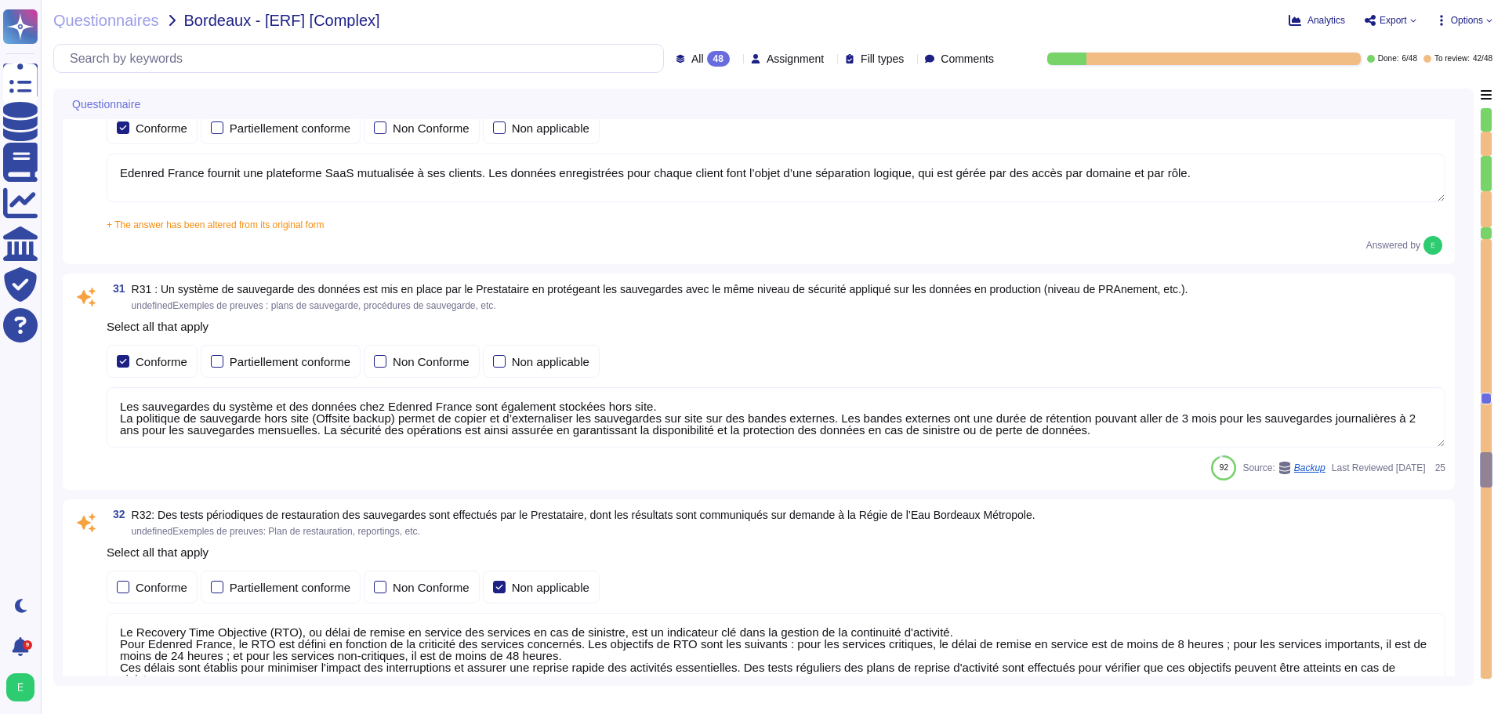
type textarea "Edenred France met en œuvre des règles strictes lors du développement de ses so…"
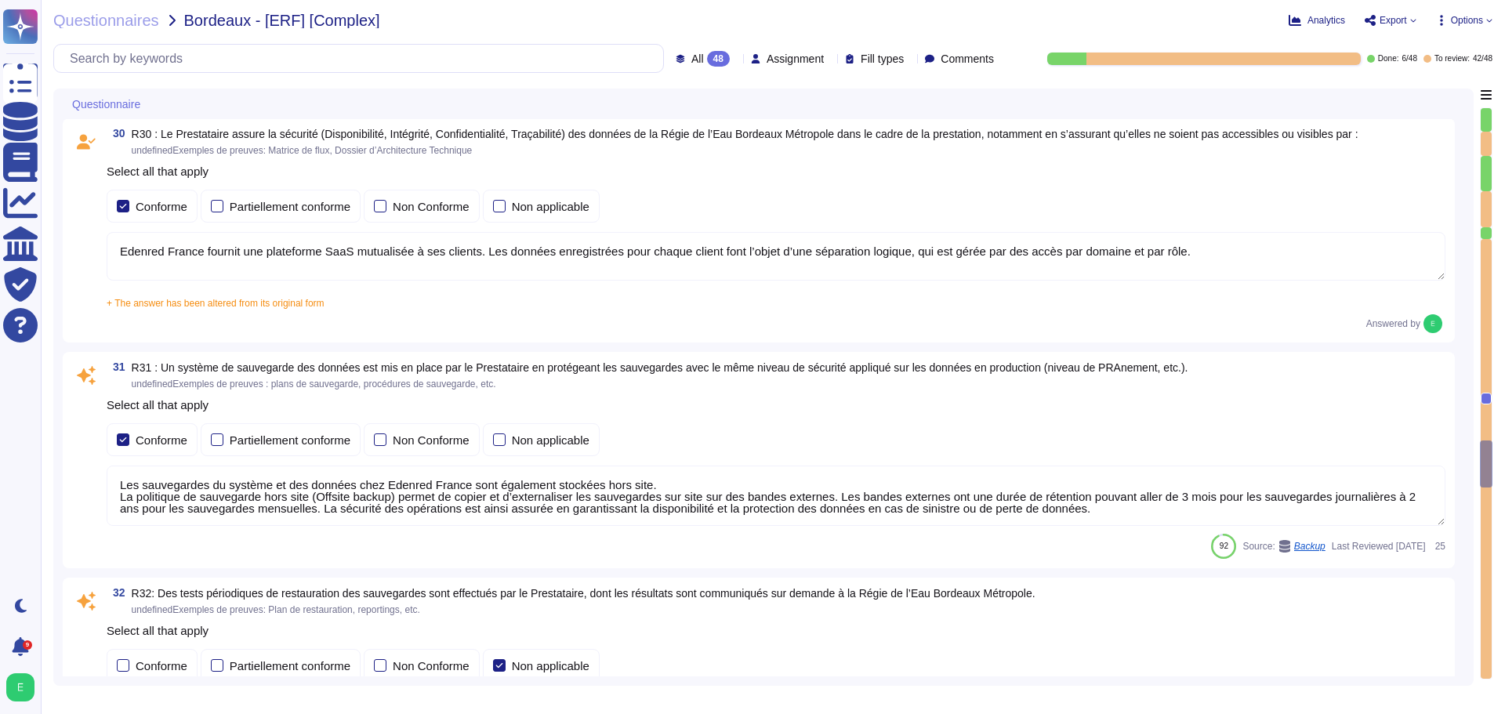
scroll to position [2, 0]
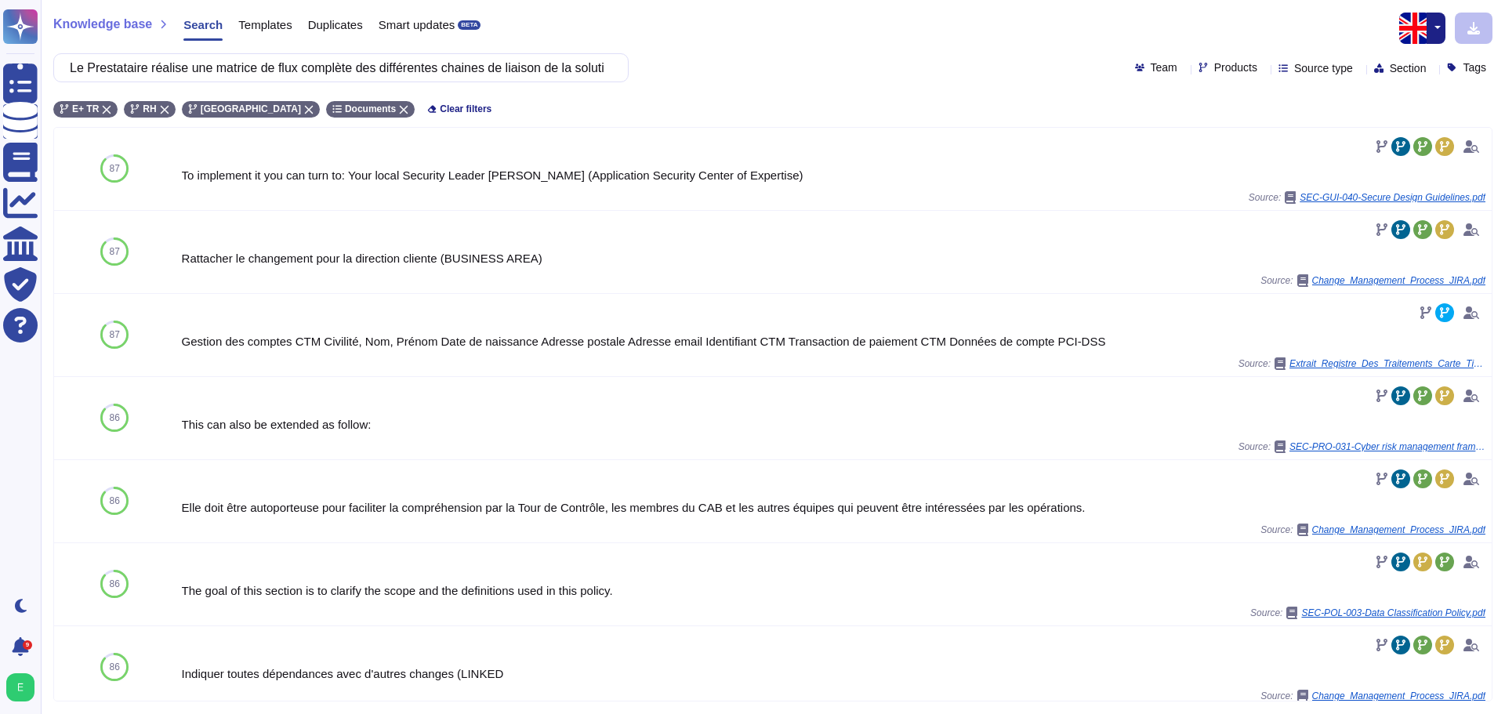
scroll to position [256, 0]
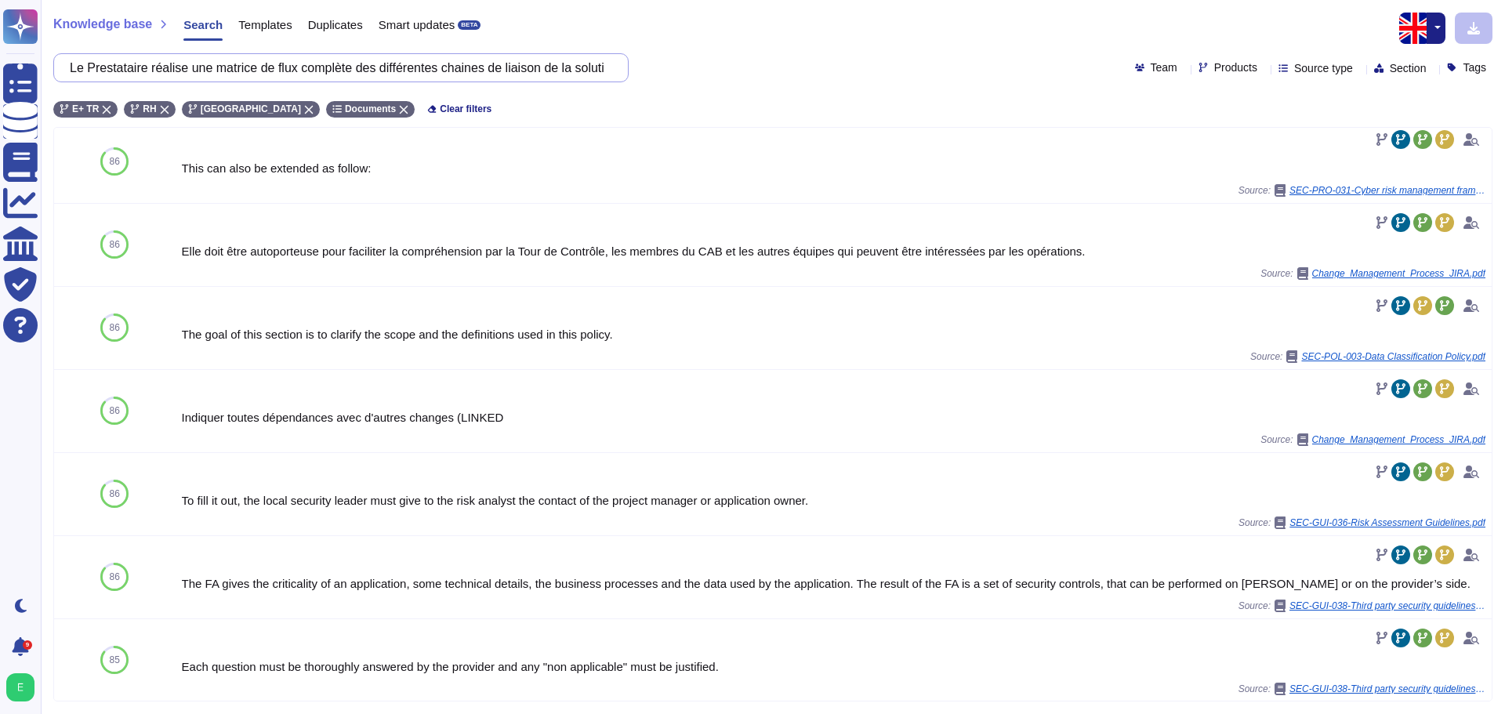
click at [540, 71] on input "Le Prestataire réalise une matrice de flux complète des différentes chaines de …" at bounding box center [337, 67] width 550 height 27
click at [81, 72] on input "Le Prestataire réalise une matrice de flux complète des différentes chaines de …" at bounding box center [337, 67] width 550 height 27
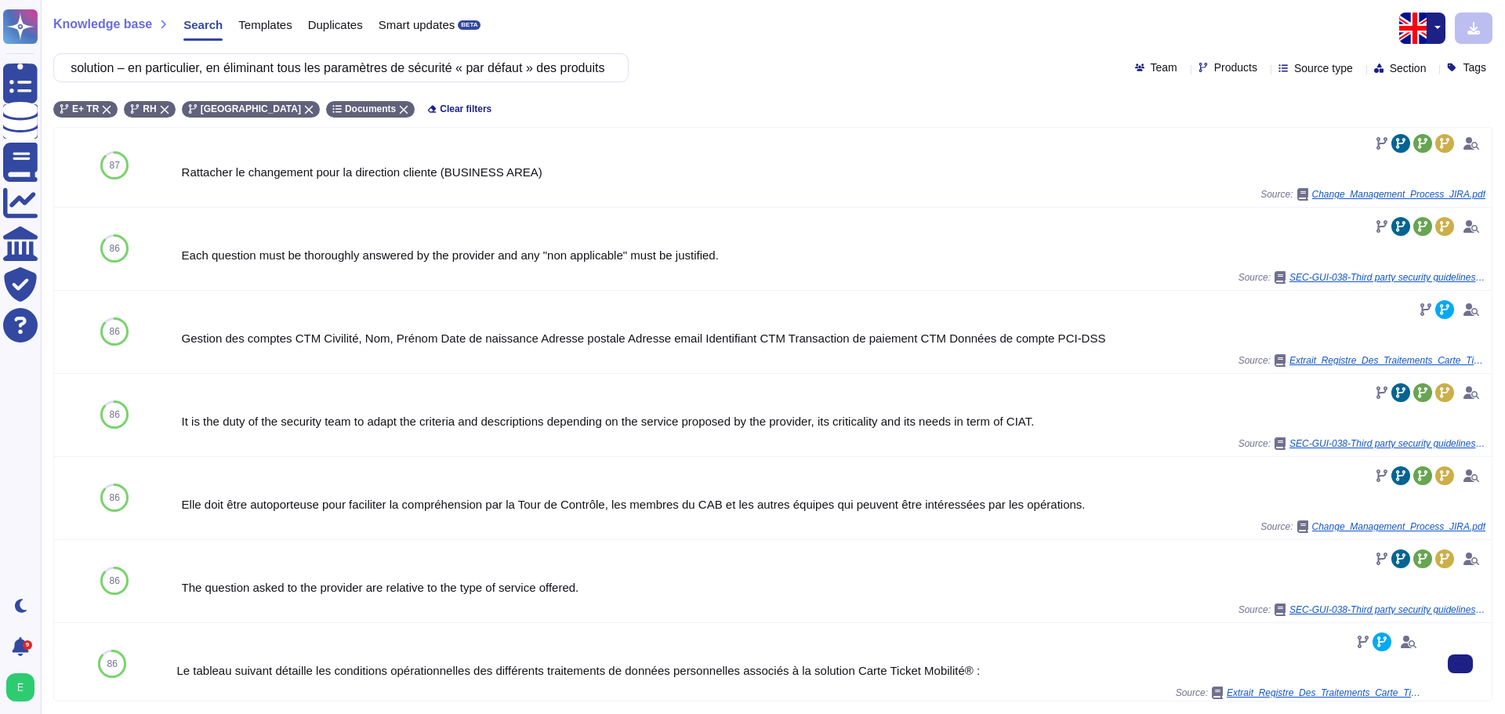
scroll to position [0, 0]
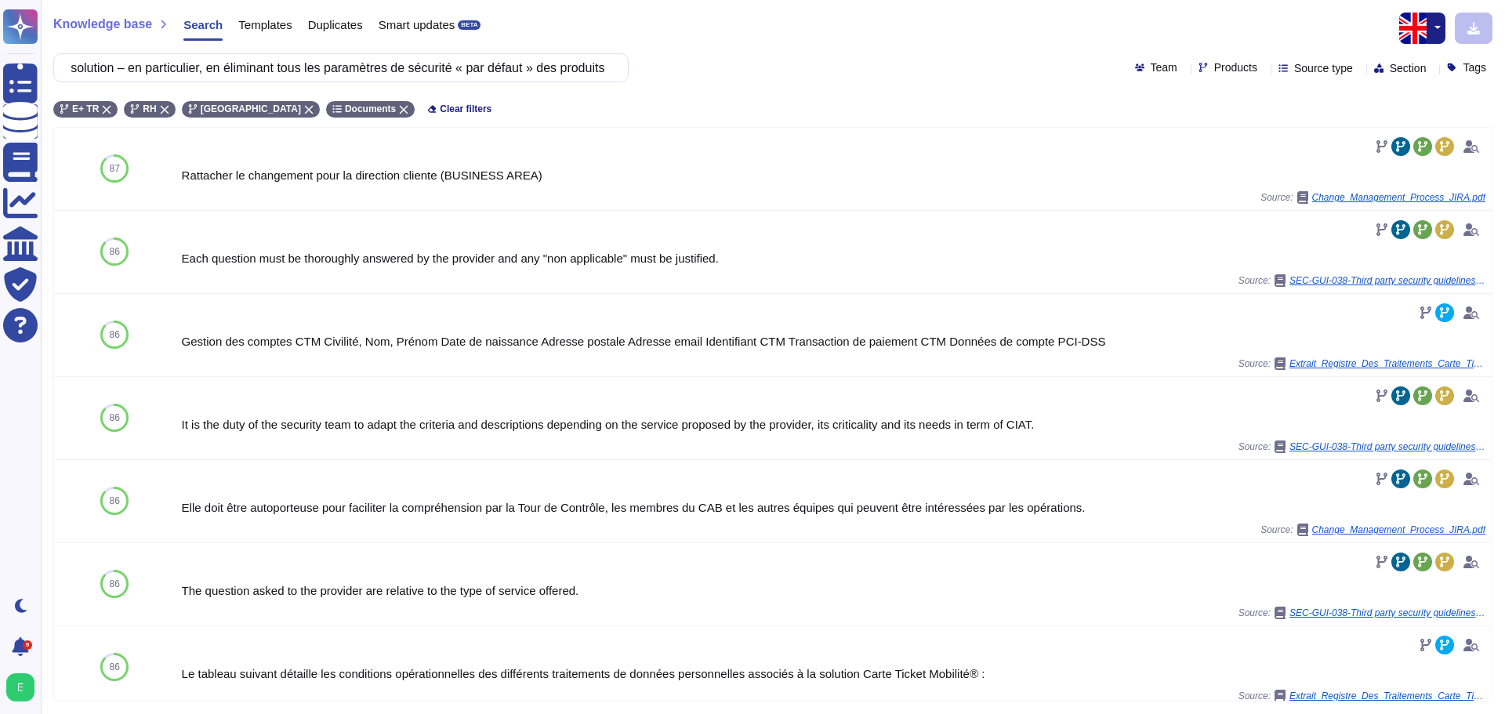
click at [136, 66] on input "Le Prestataire a mis en œuvre des configurations durcies en matière de sécurité…" at bounding box center [337, 67] width 550 height 27
click at [1441, 27] on button "button" at bounding box center [1435, 28] width 19 height 31
click at [1374, 84] on link "French" at bounding box center [1382, 80] width 124 height 19
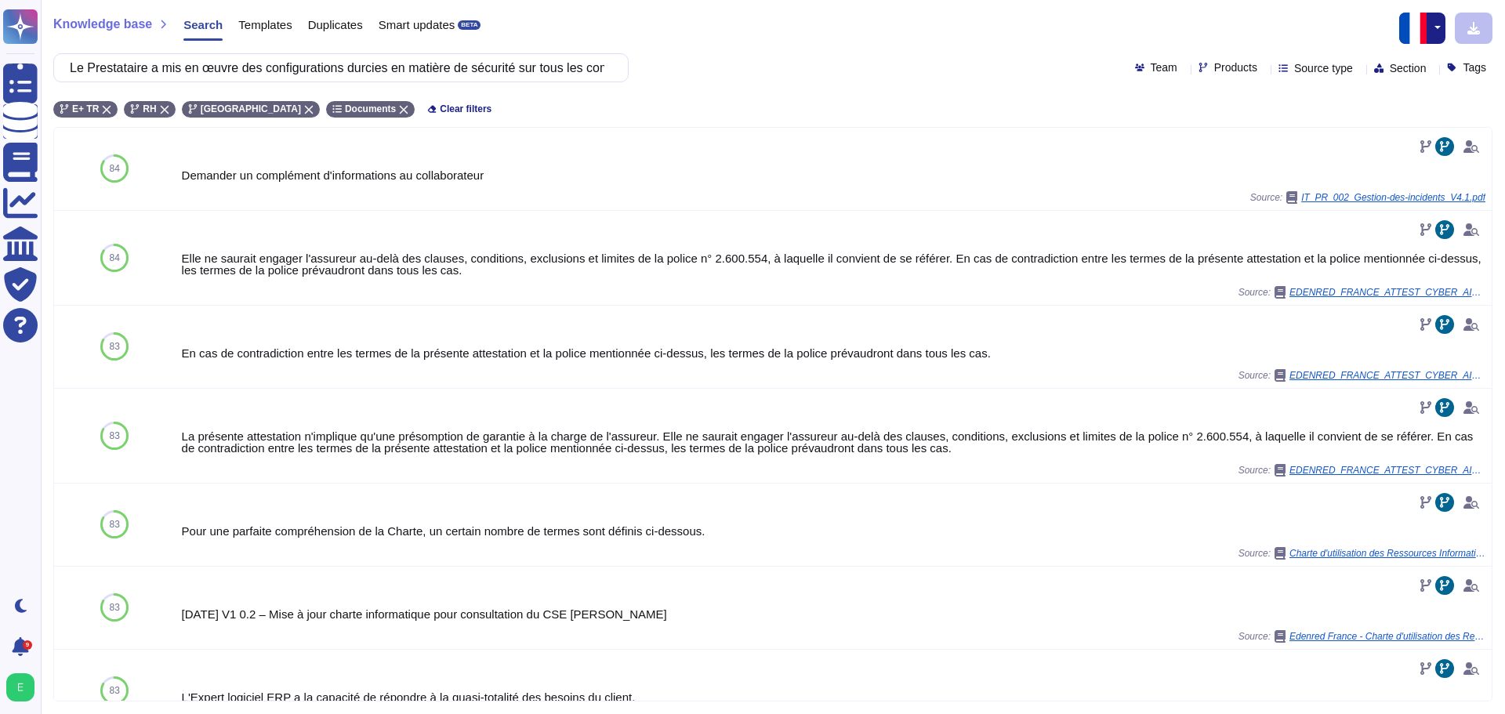
click at [250, 24] on span "Templates" at bounding box center [264, 25] width 53 height 12
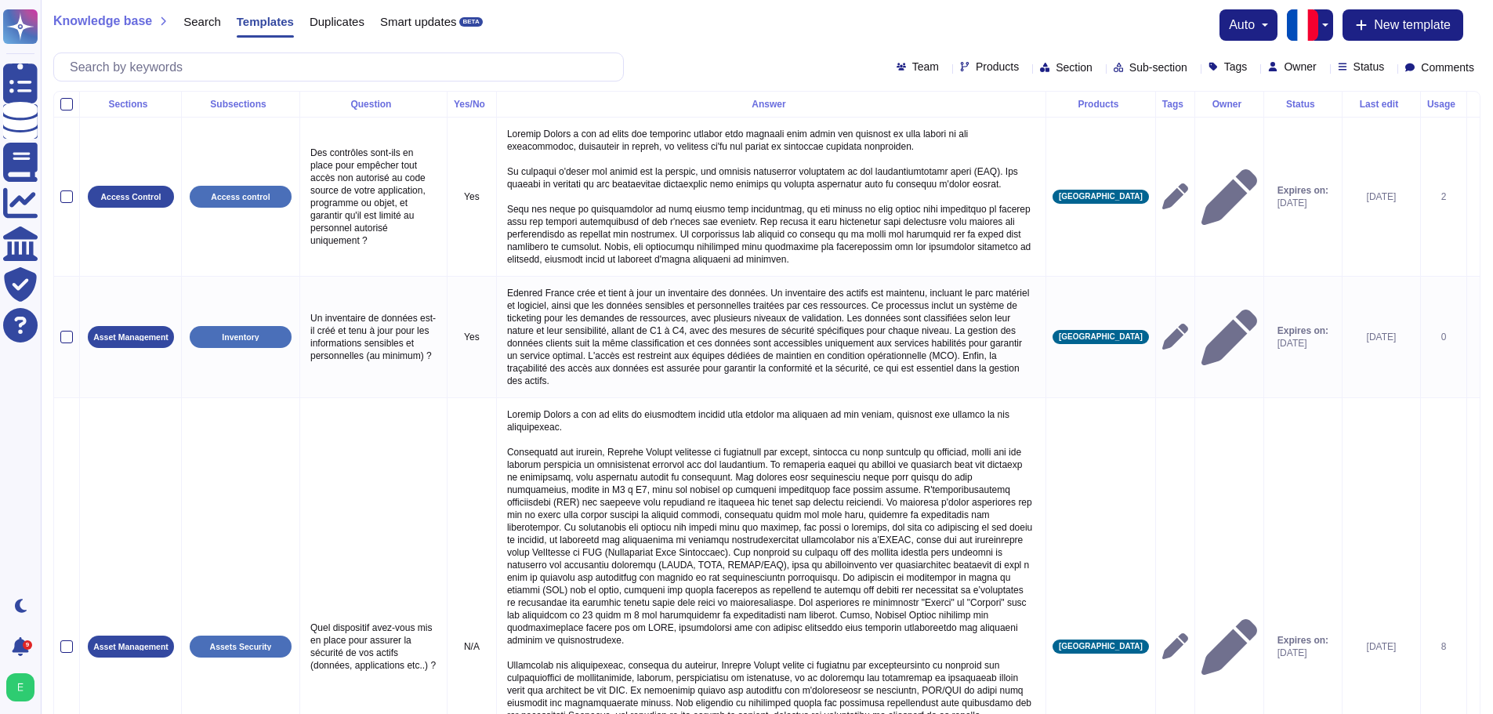
click at [1120, 113] on th "Products" at bounding box center [1100, 105] width 110 height 26
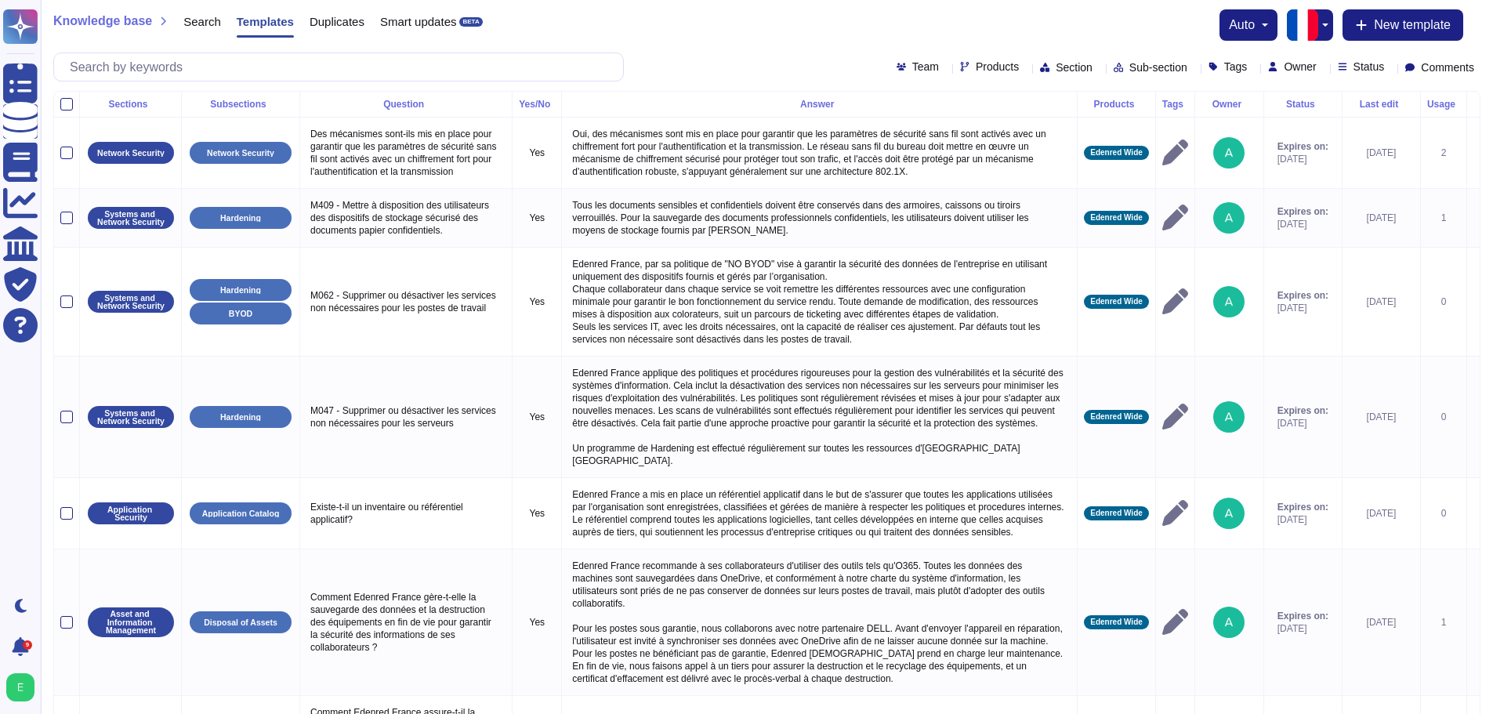
click at [1139, 104] on icon at bounding box center [1139, 104] width 0 height 0
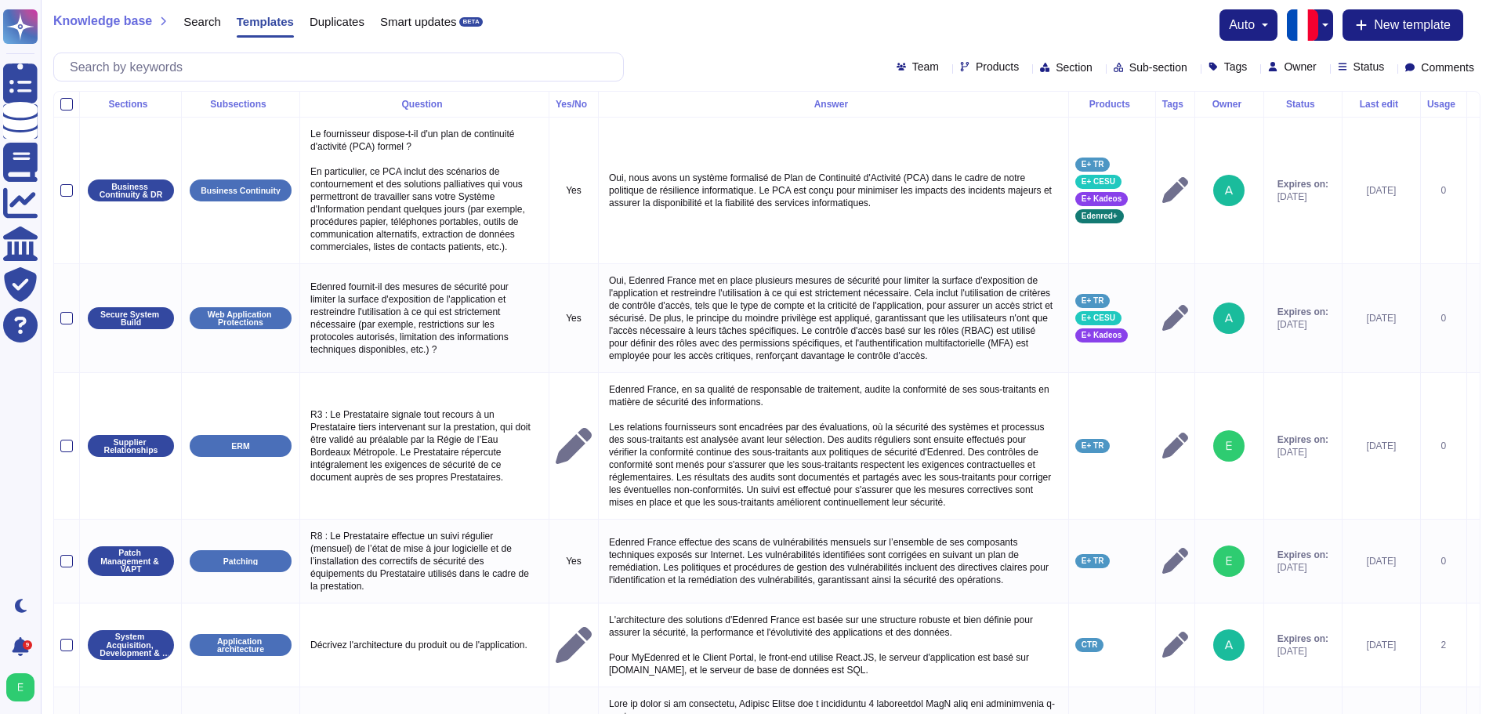
click at [153, 104] on icon at bounding box center [153, 104] width 0 height 0
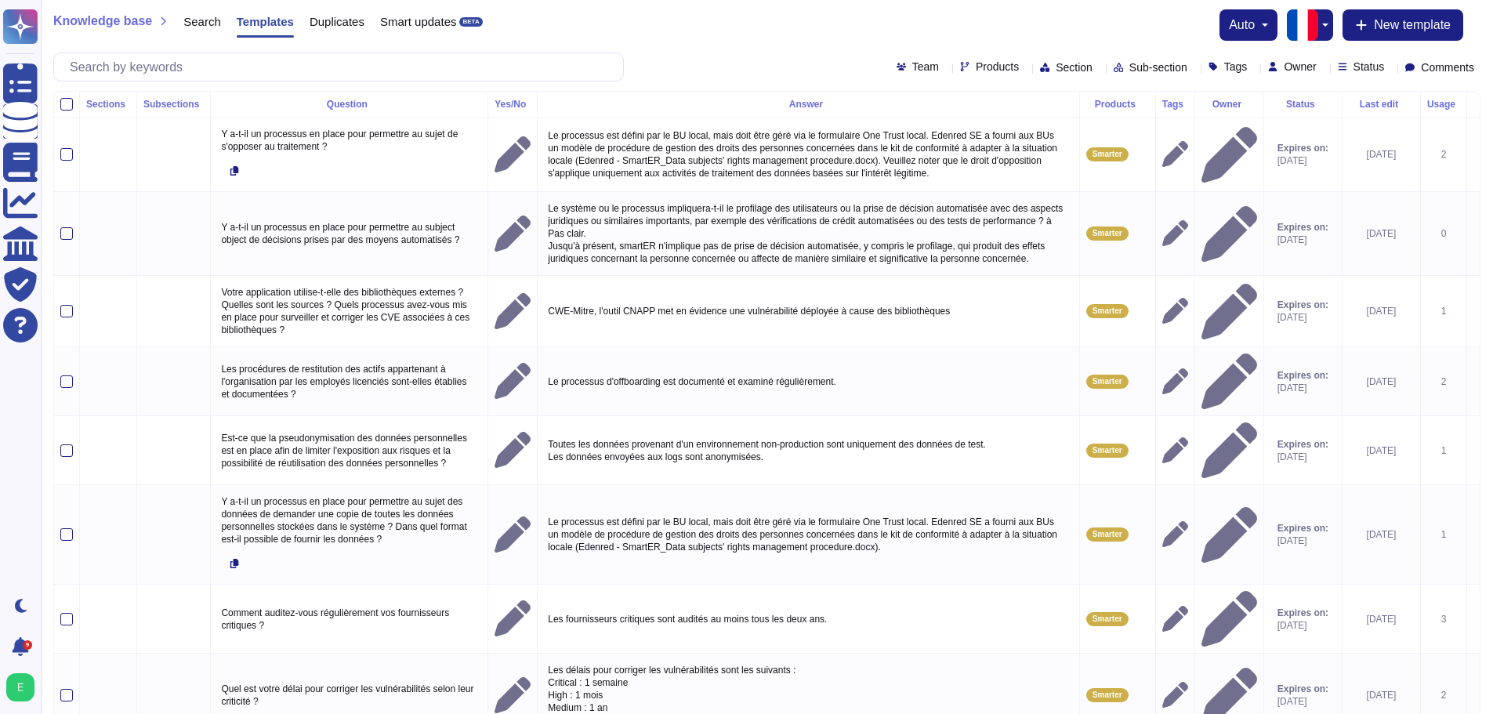
click at [127, 108] on div "Sections" at bounding box center [108, 104] width 44 height 9
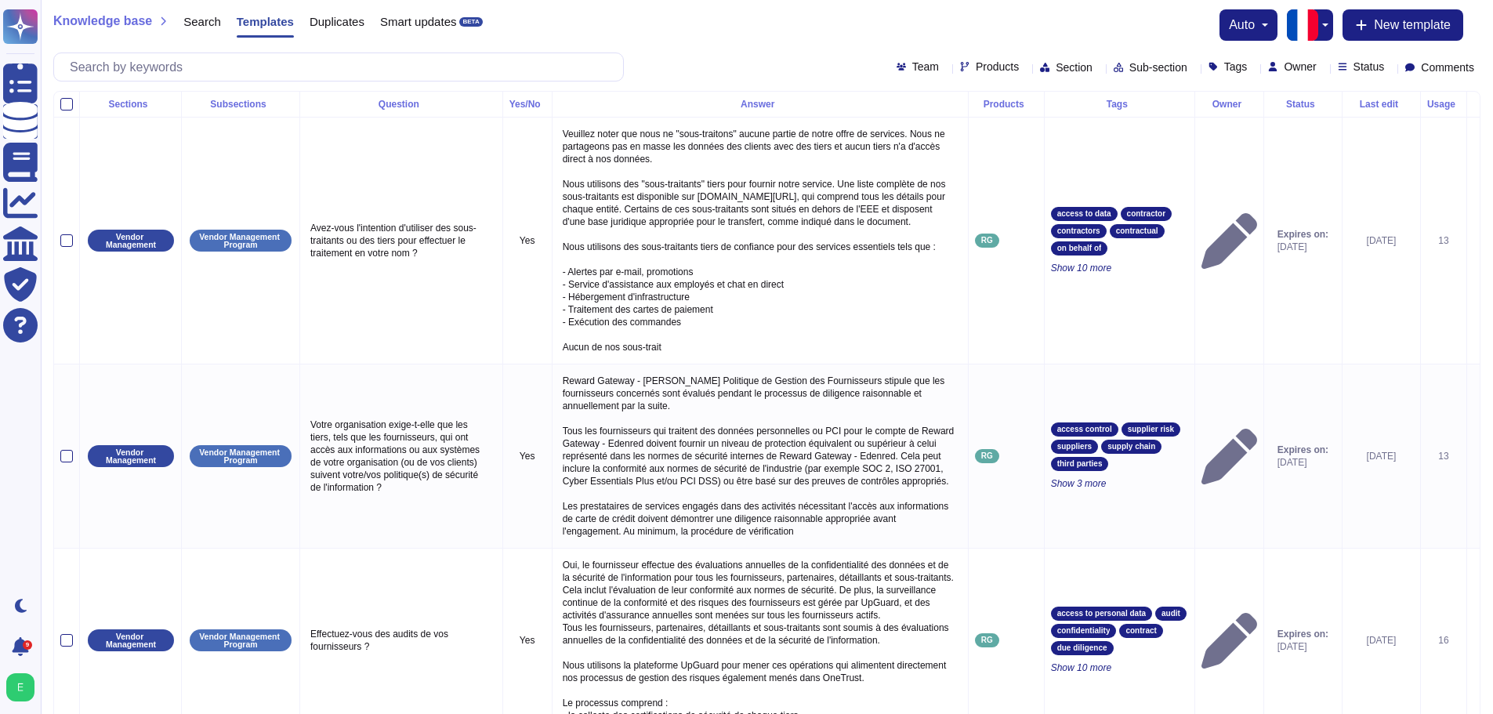
click at [1099, 68] on icon at bounding box center [1099, 68] width 0 height 0
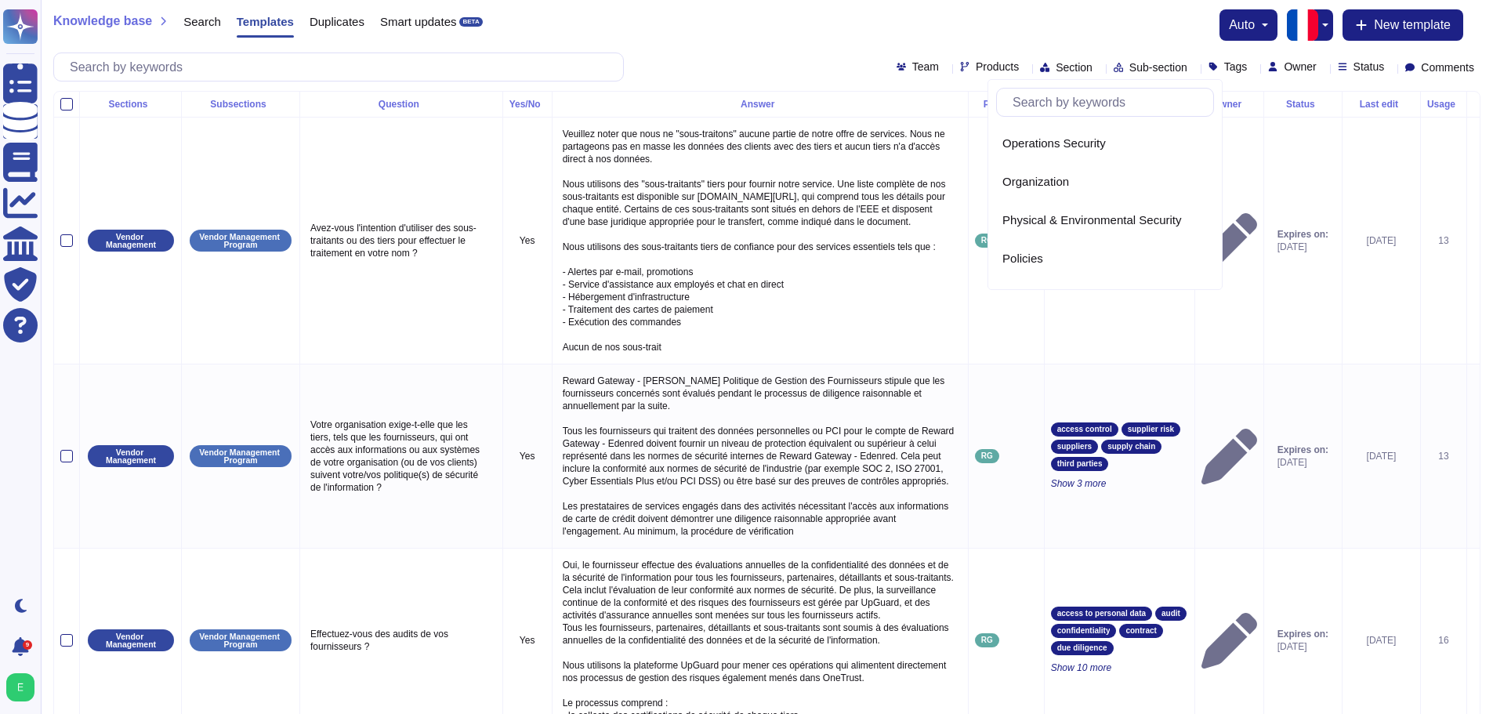
scroll to position [259, 0]
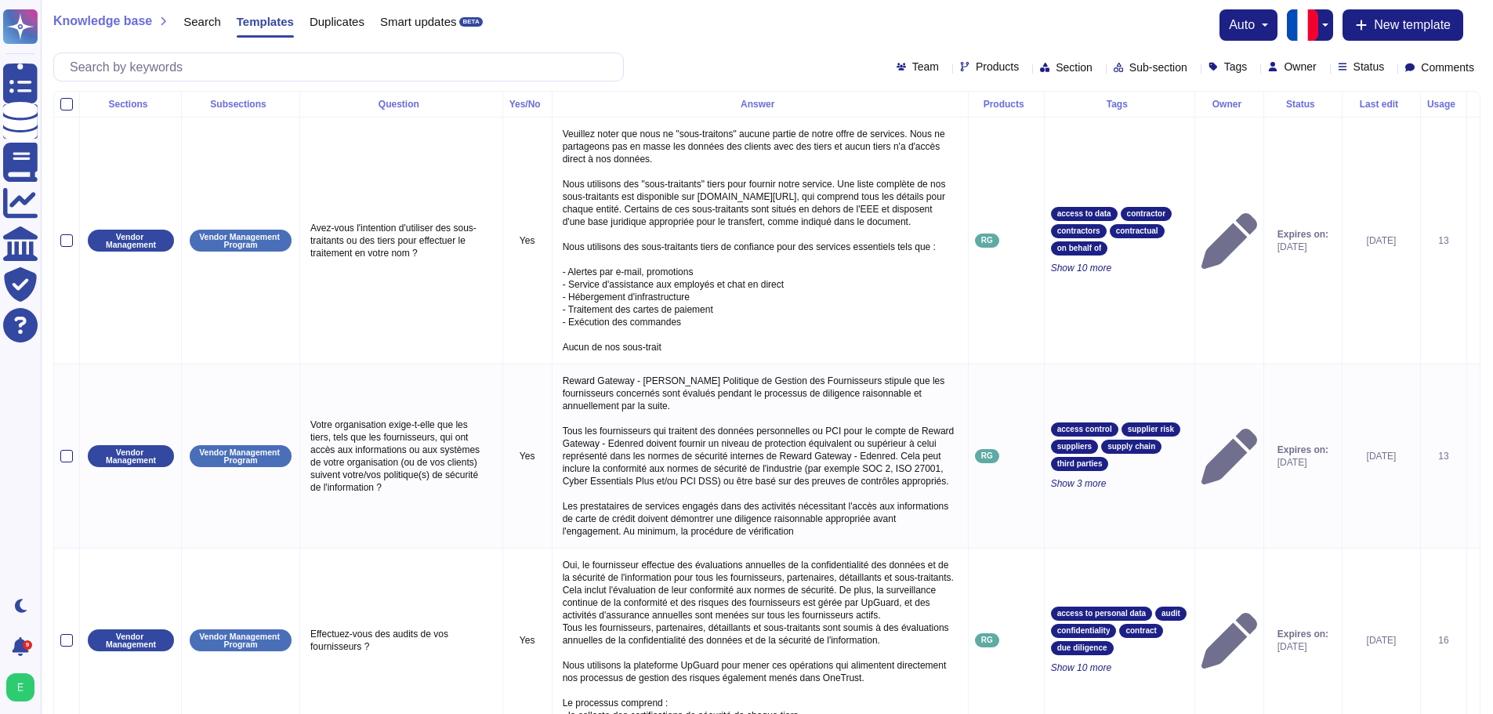
click at [945, 68] on icon at bounding box center [945, 68] width 0 height 0
click at [1025, 68] on icon at bounding box center [1025, 68] width 0 height 0
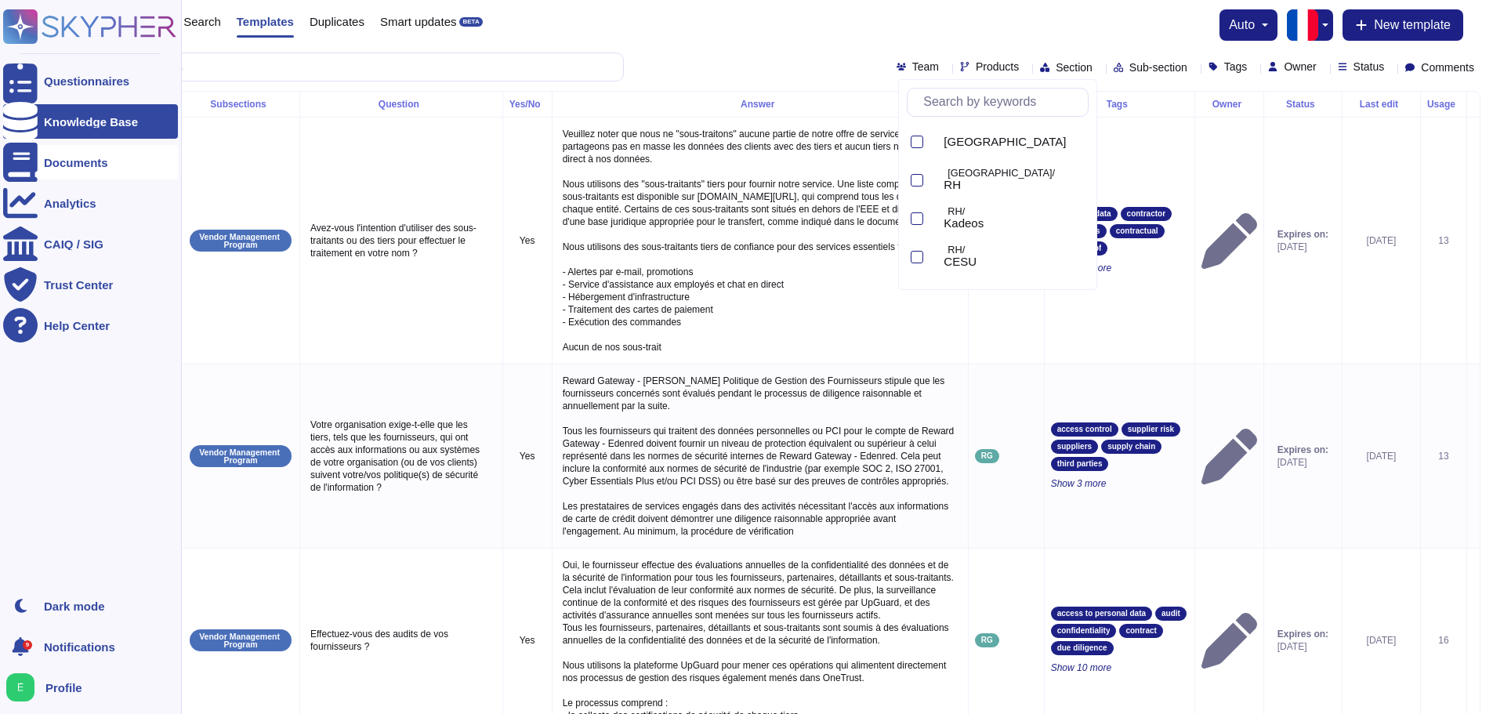
click at [73, 160] on div "Documents" at bounding box center [76, 163] width 64 height 12
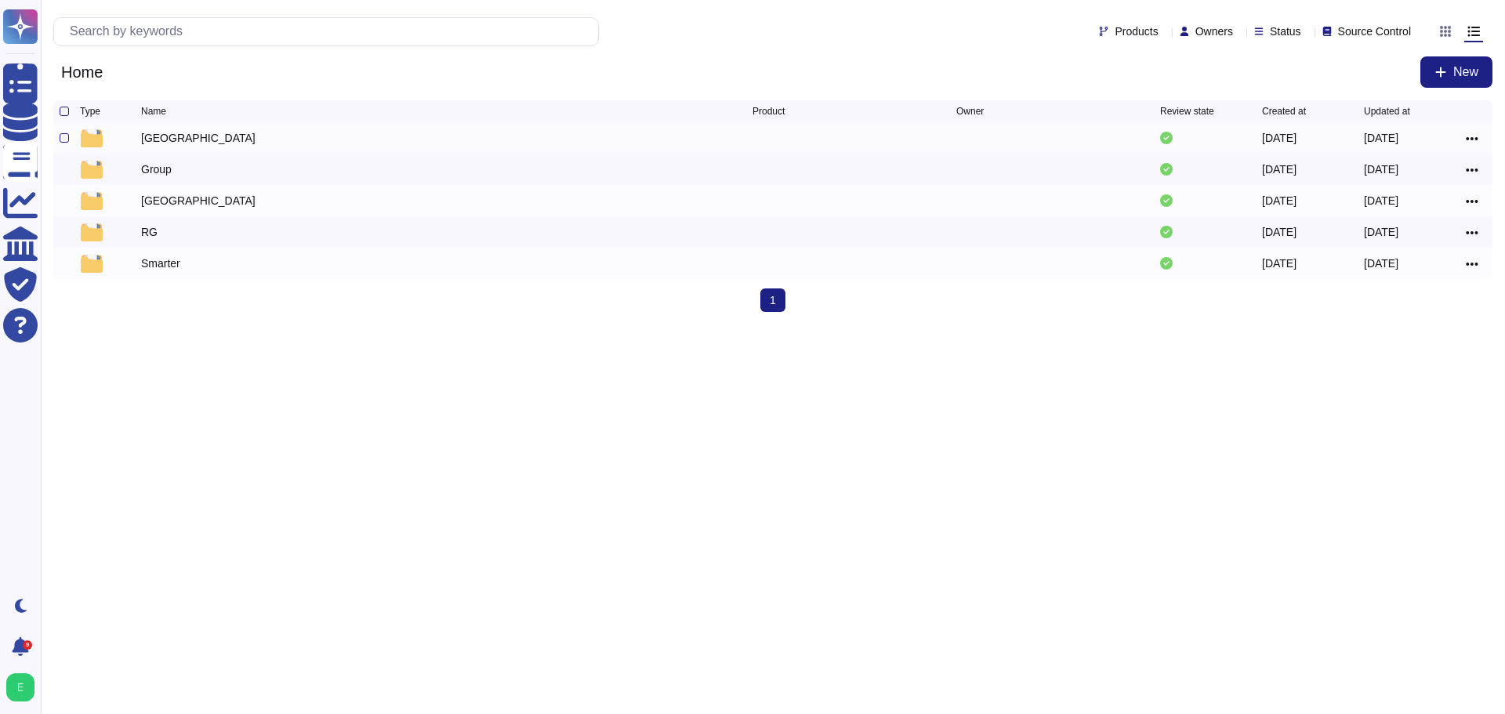
click at [146, 143] on div "[GEOGRAPHIC_DATA]" at bounding box center [198, 138] width 114 height 16
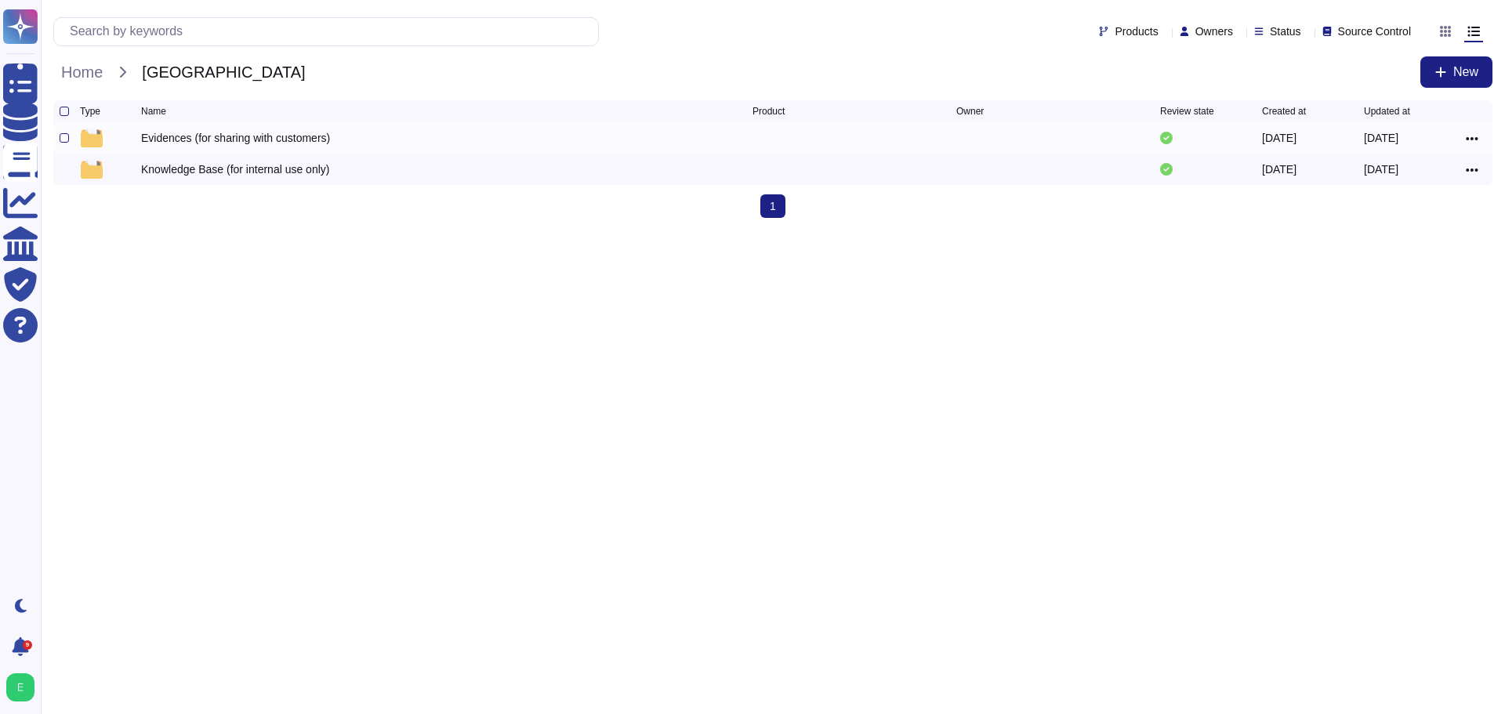
click at [168, 139] on div "Evidences (for sharing with customers)" at bounding box center [235, 138] width 189 height 16
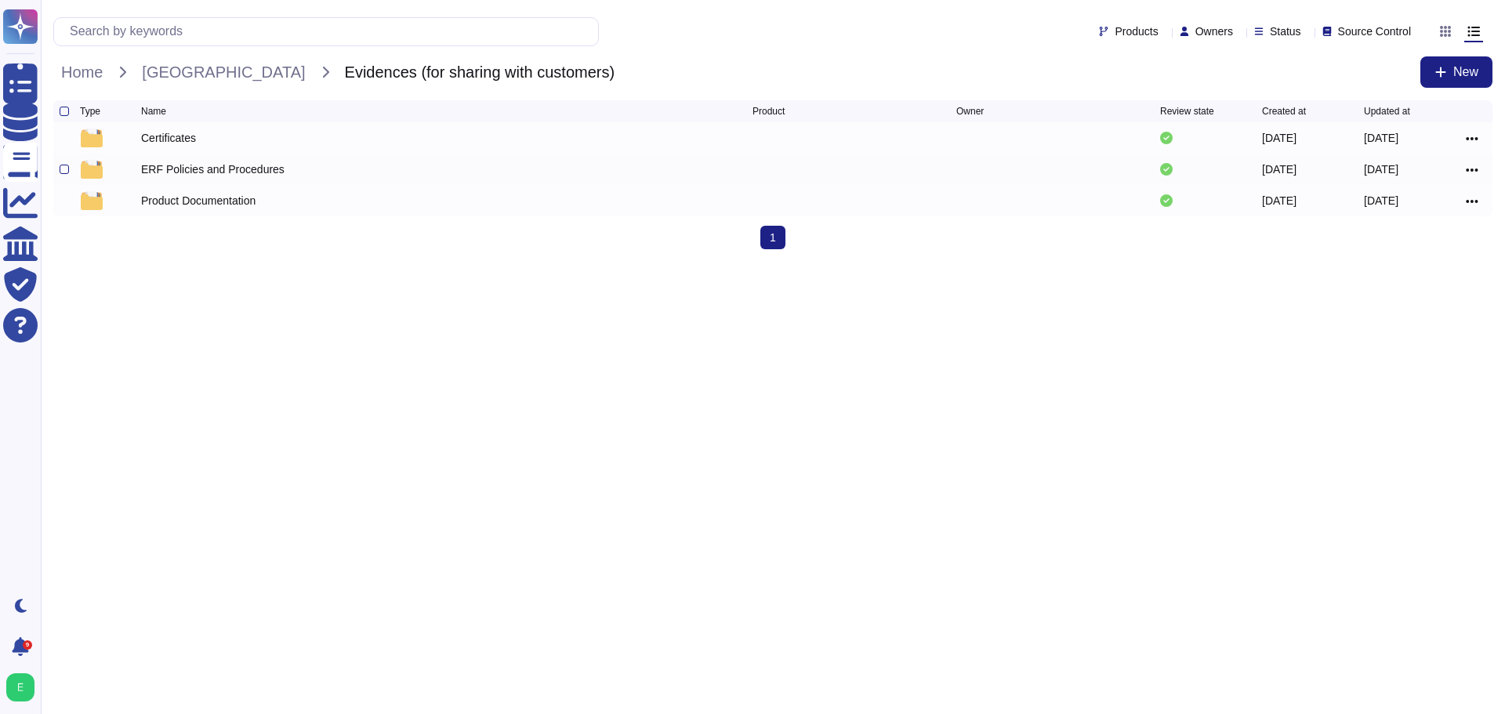
click at [172, 174] on div "ERF Policies and Procedures" at bounding box center [212, 169] width 143 height 16
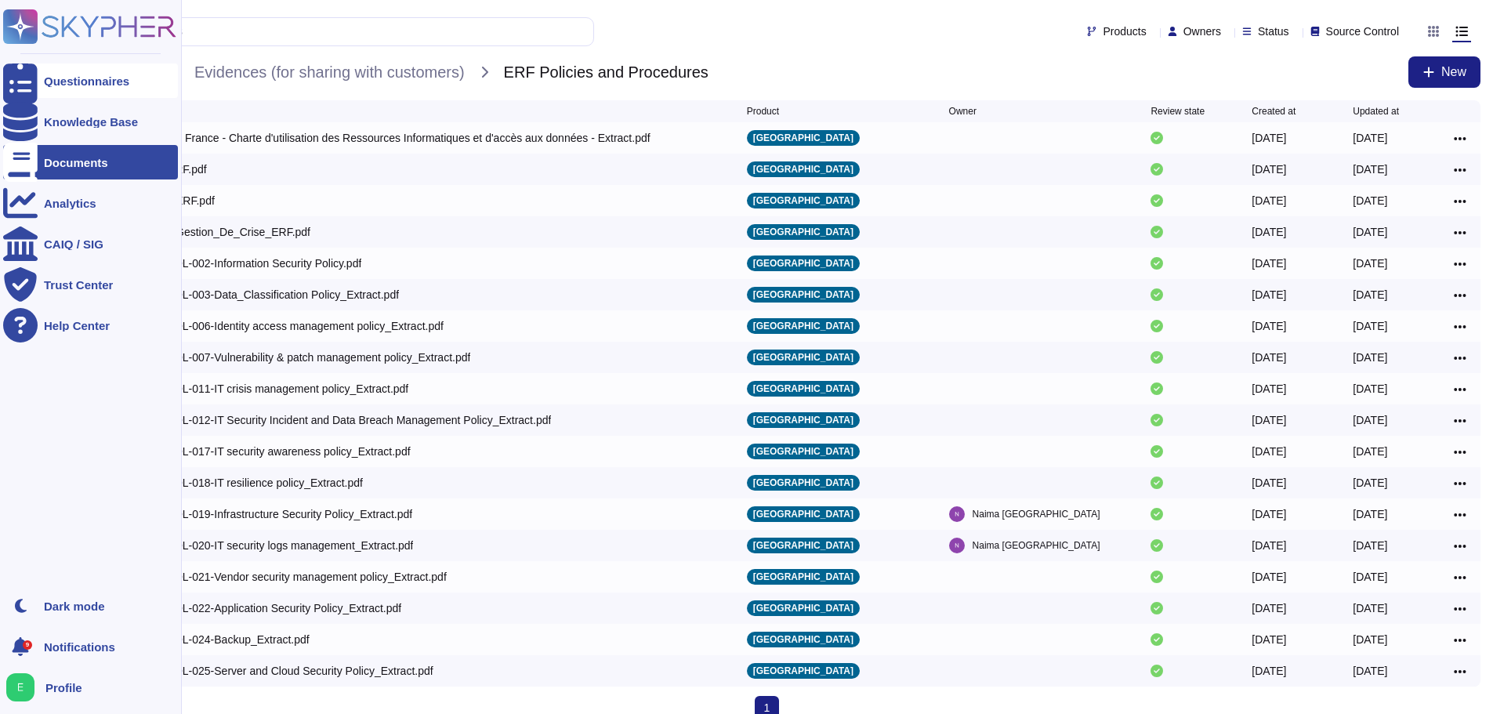
click at [40, 81] on div "Questionnaires" at bounding box center [90, 80] width 175 height 34
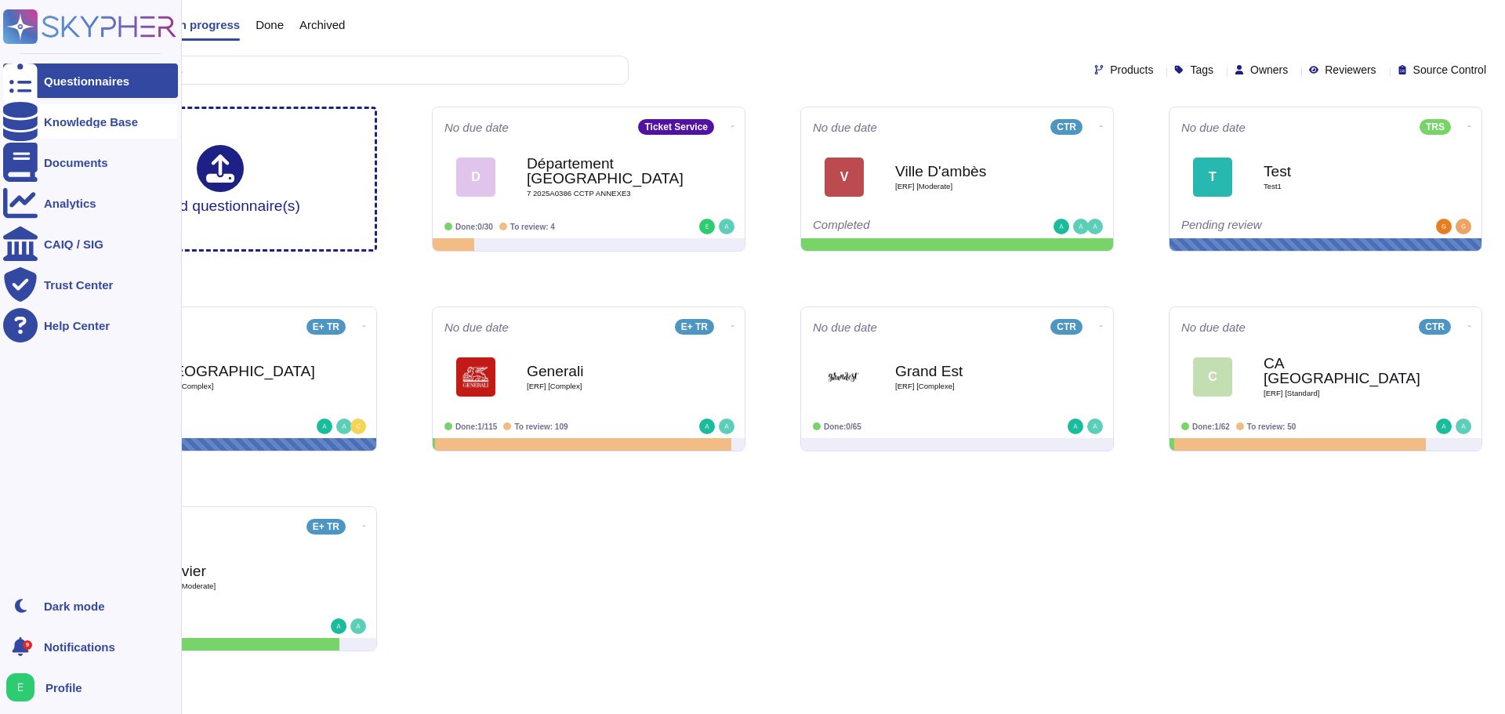
click at [38, 127] on div "Knowledge Base" at bounding box center [90, 121] width 175 height 34
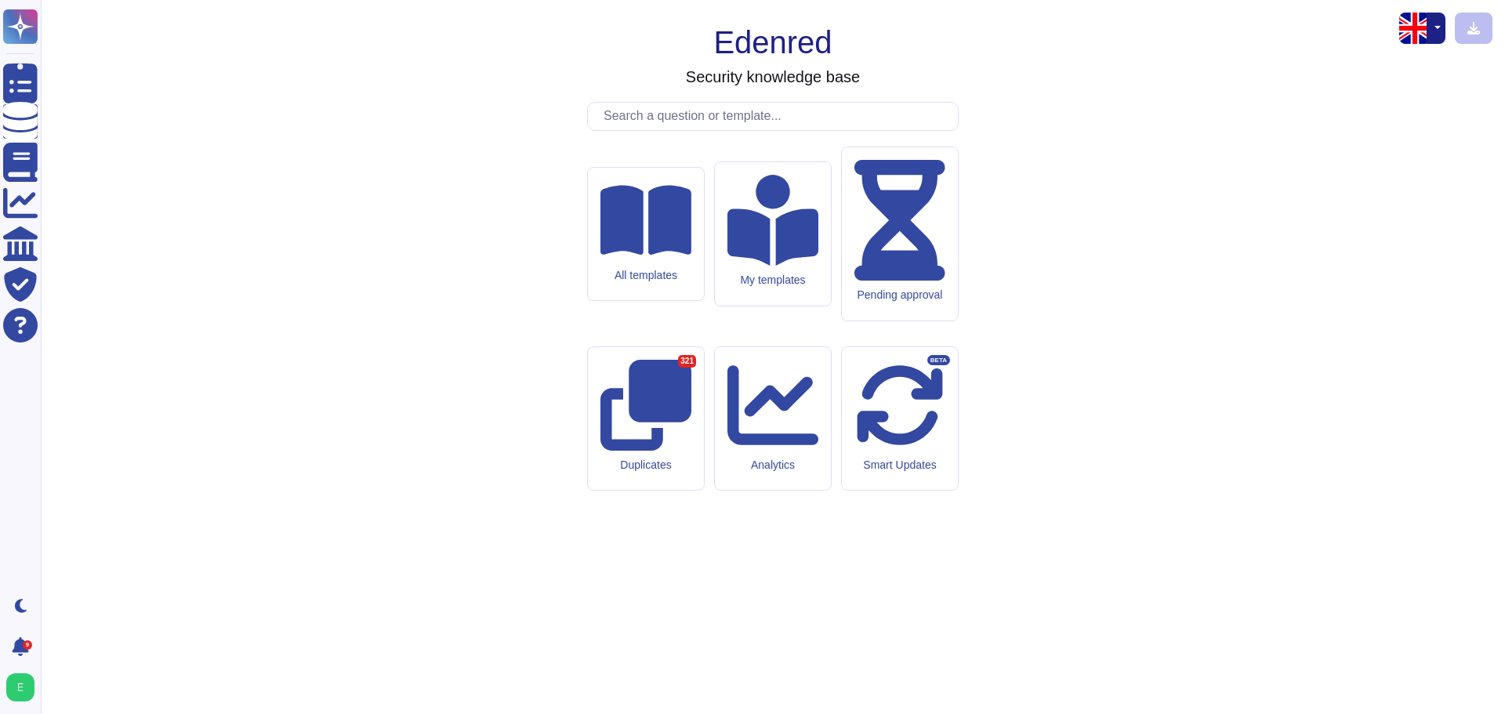
click at [661, 130] on input "text" at bounding box center [777, 116] width 362 height 27
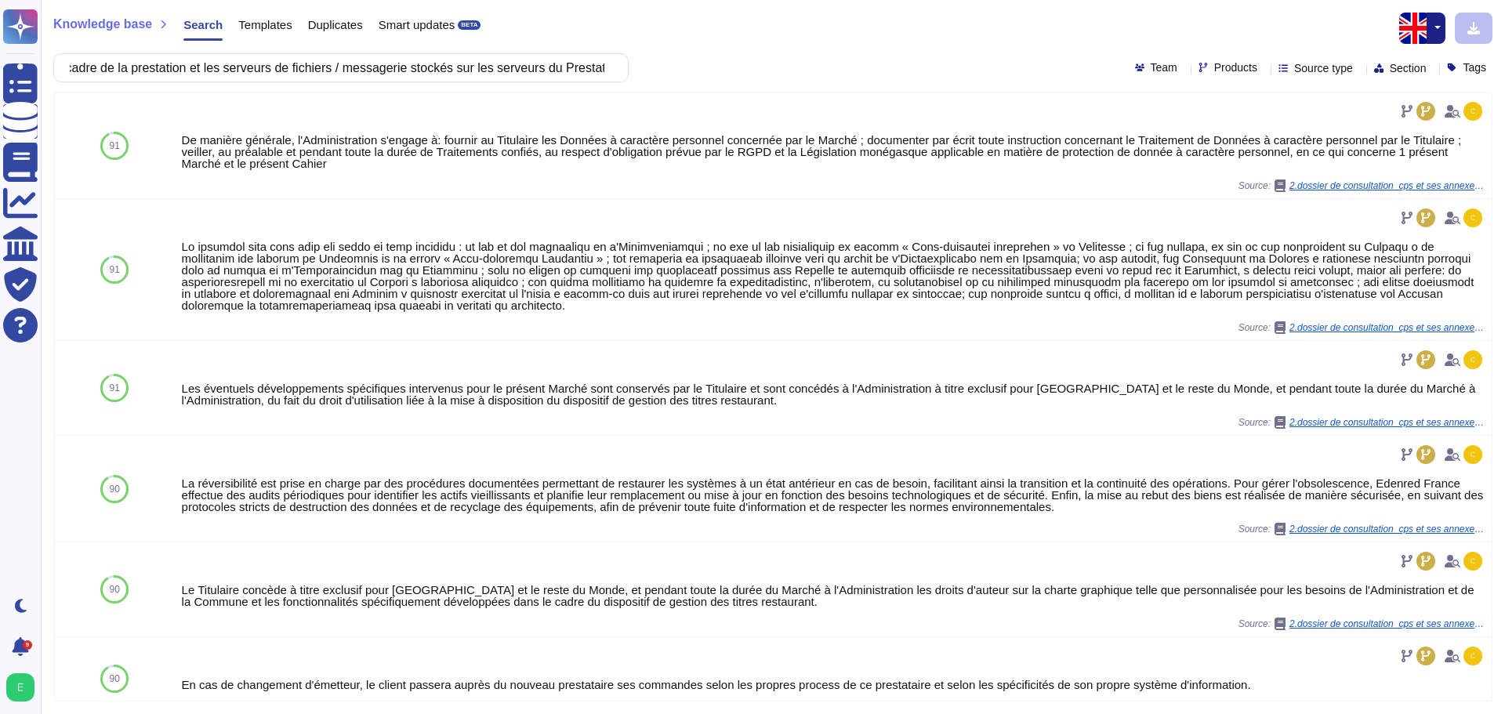
click at [81, 61] on input "Le Prestataire spécifie les moyens de cloisonnement mis en place pour la protec…" at bounding box center [337, 67] width 550 height 27
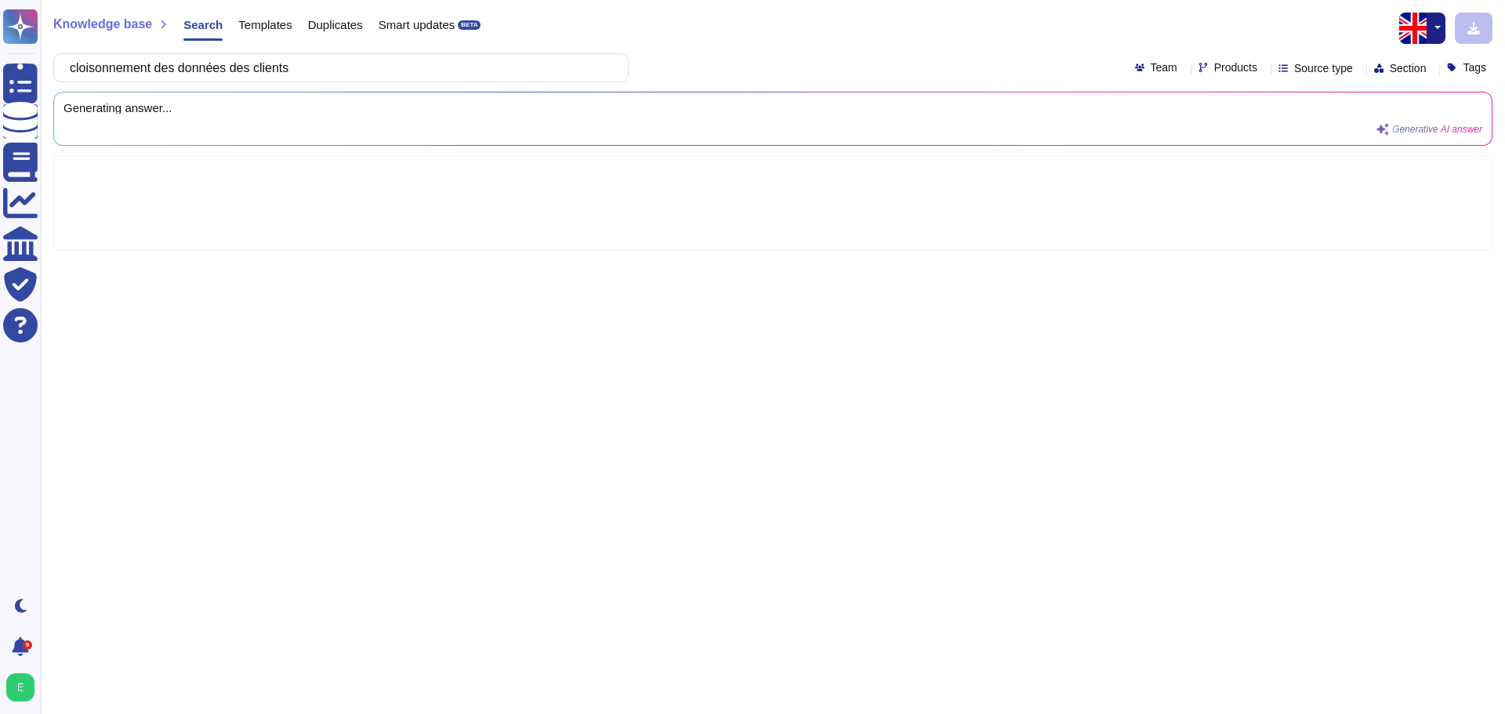
type input "cloisonnement des données des clients"
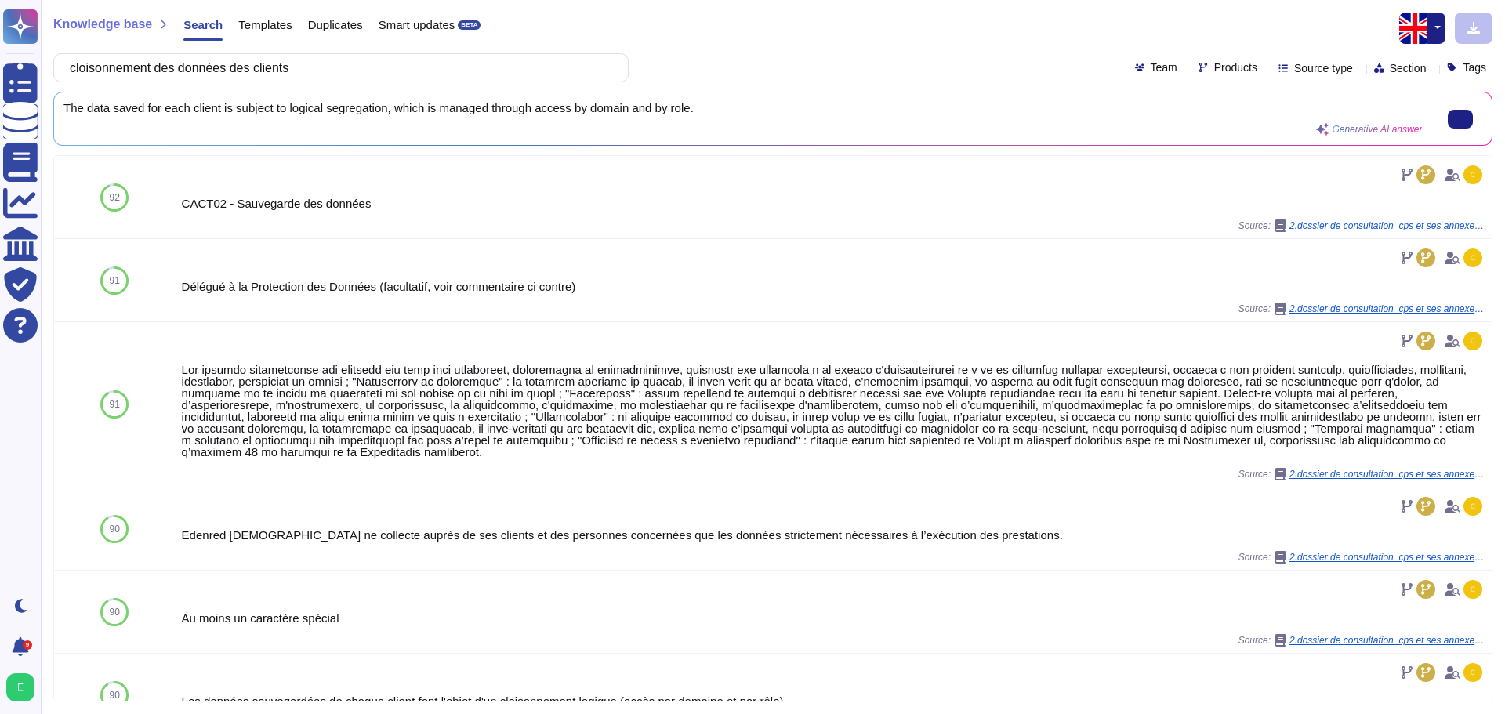
click at [260, 114] on div "The data saved for each client is subject to logical segregation, which is mana…" at bounding box center [742, 119] width 1358 height 34
click at [697, 105] on span "The data saved for each client is subject to logical segregation, which is mana…" at bounding box center [742, 108] width 1358 height 12
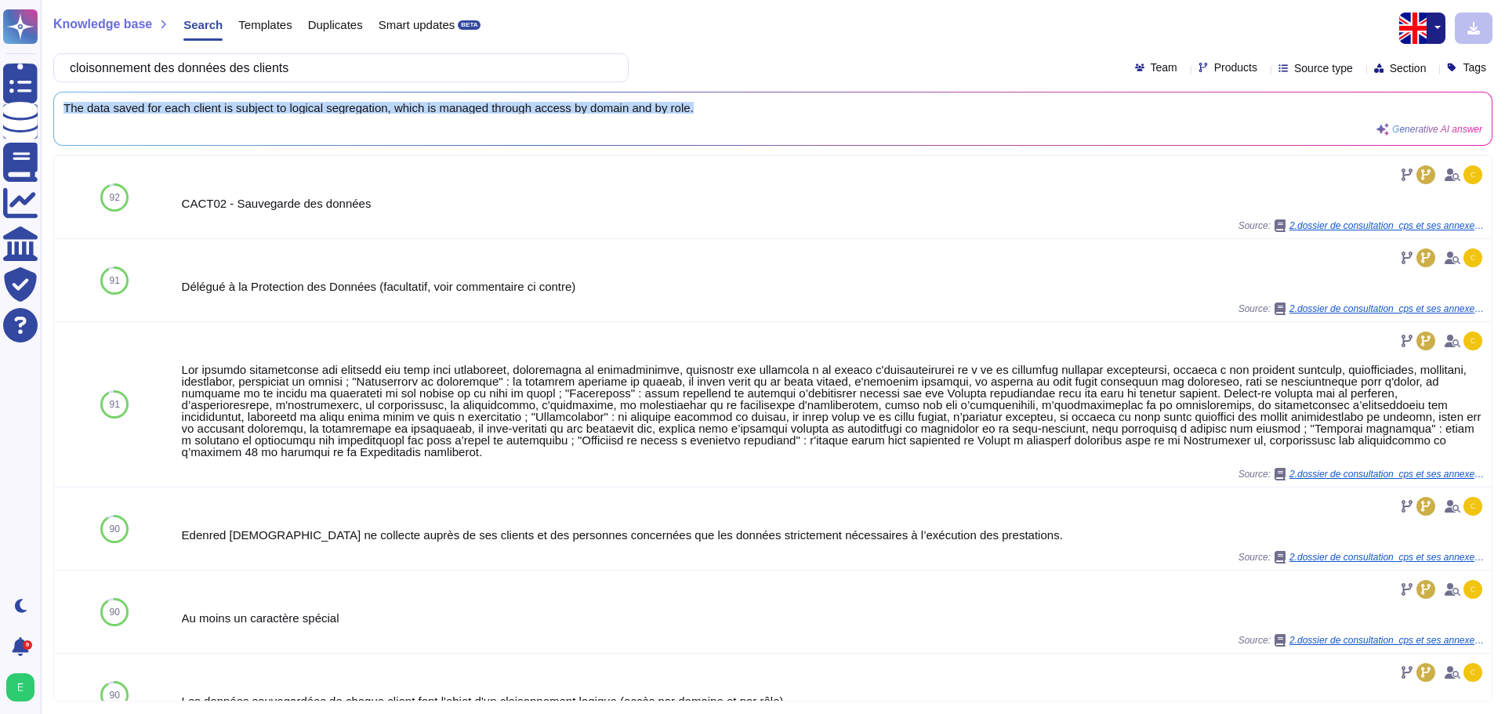
drag, startPoint x: 692, startPoint y: 104, endPoint x: 63, endPoint y: 113, distance: 629.3
click at [63, 113] on div "The data saved for each client is subject to logical segregation, which is mana…" at bounding box center [772, 118] width 1437 height 53
click at [1440, 31] on button "button" at bounding box center [1435, 28] width 19 height 31
click at [1350, 81] on link "French" at bounding box center [1382, 80] width 124 height 19
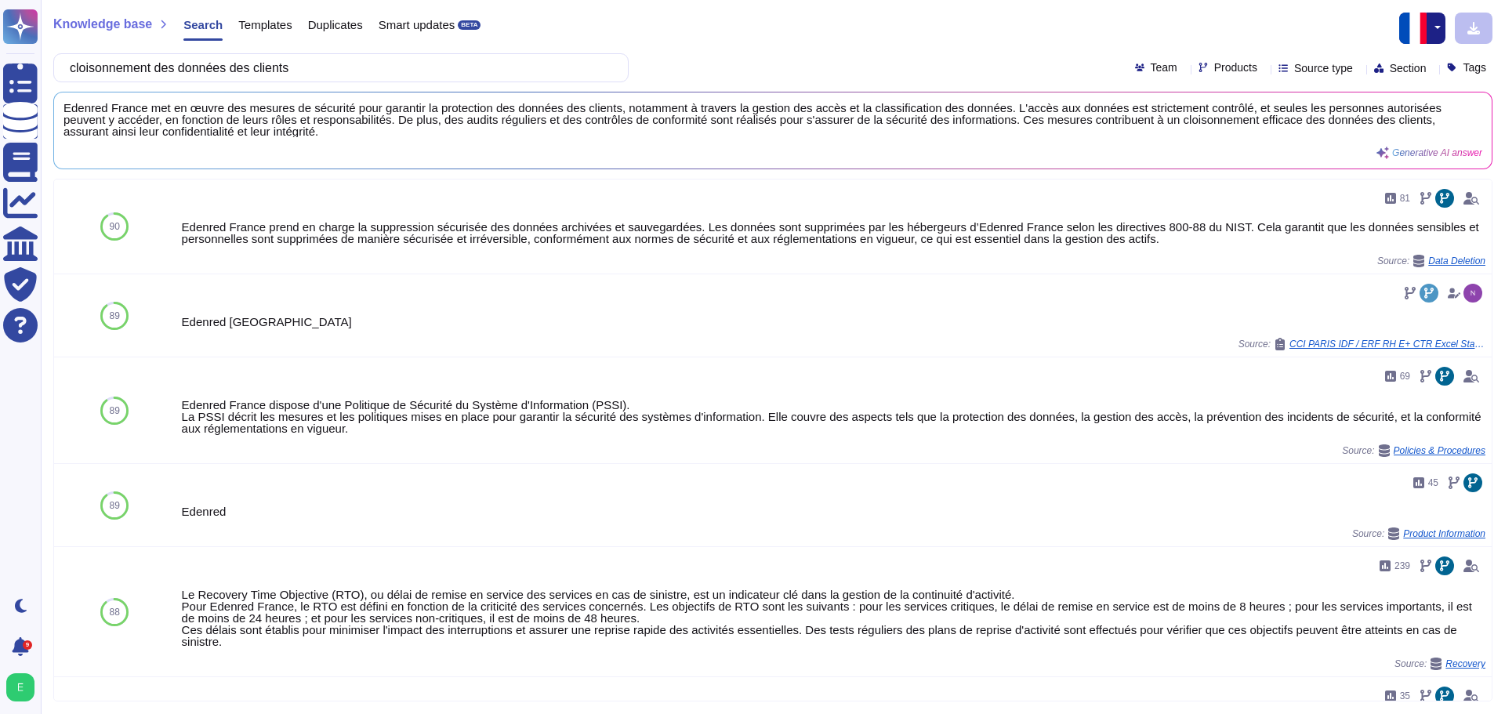
click at [1434, 34] on button "button" at bounding box center [1435, 28] width 19 height 31
click at [1360, 66] on link "English" at bounding box center [1382, 62] width 124 height 19
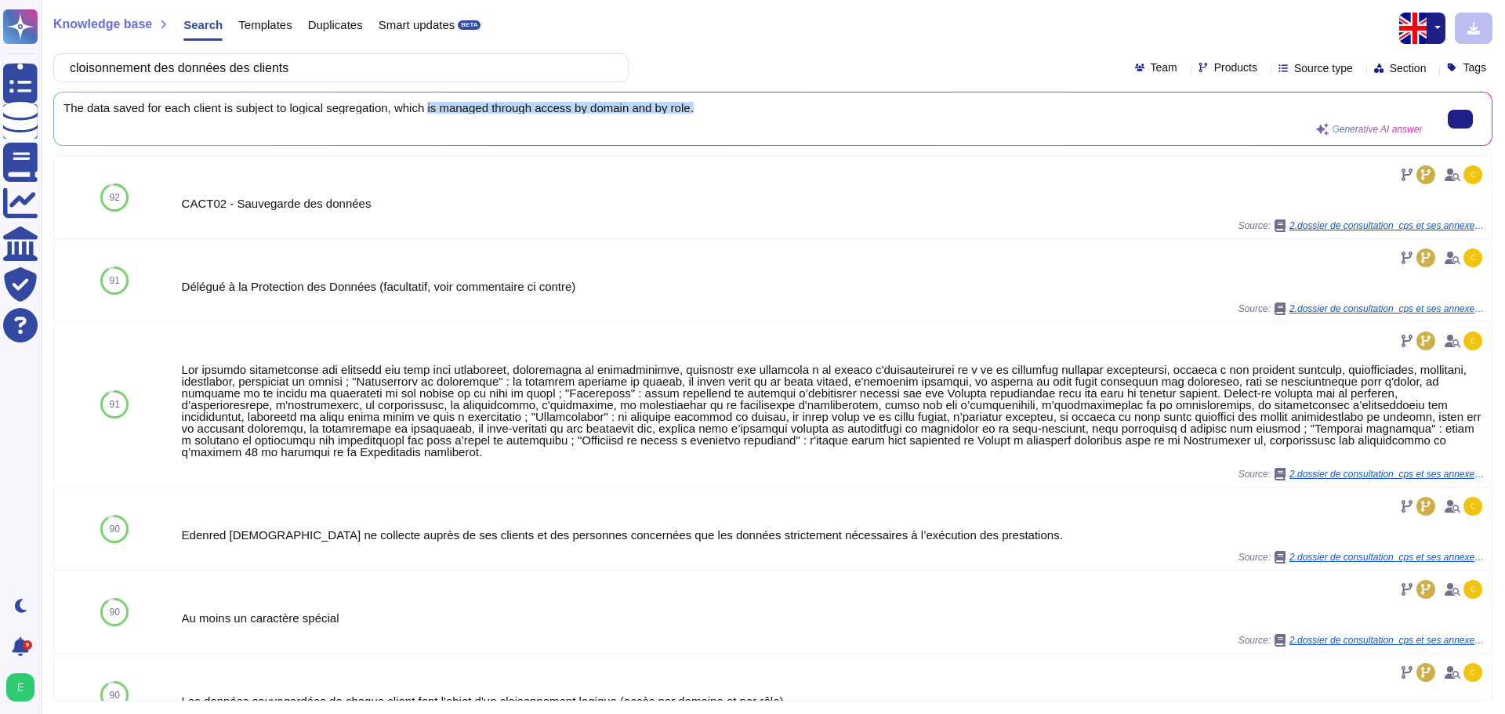
scroll to position [2, 0]
drag, startPoint x: 690, startPoint y: 111, endPoint x: 61, endPoint y: 119, distance: 628.5
click at [61, 119] on div "The data saved for each client is subject to logical segregation, which is mana…" at bounding box center [772, 118] width 1437 height 53
copy span "The data saved for each client is subject to logical segregation, which is mana…"
